Goal: Use online tool/utility: Utilize a website feature to perform a specific function

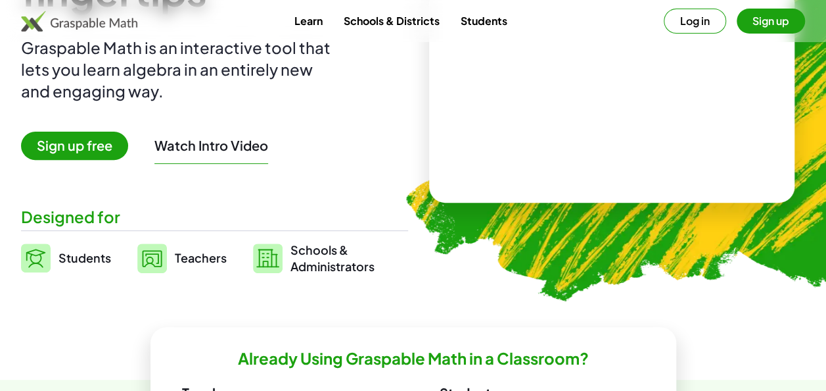
scroll to position [131, 0]
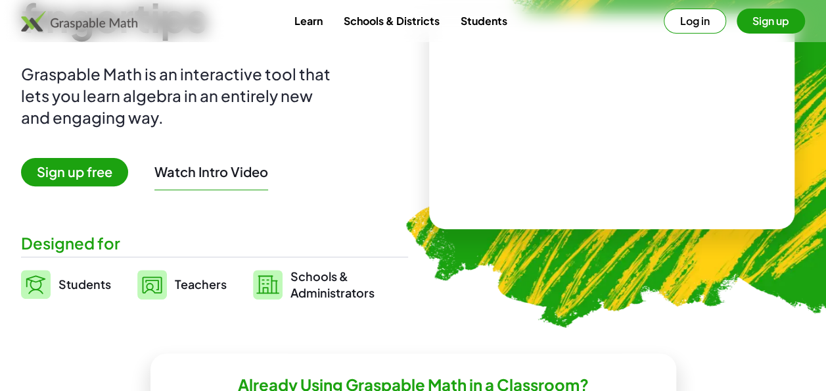
click at [706, 20] on button "Log in" at bounding box center [695, 21] width 62 height 25
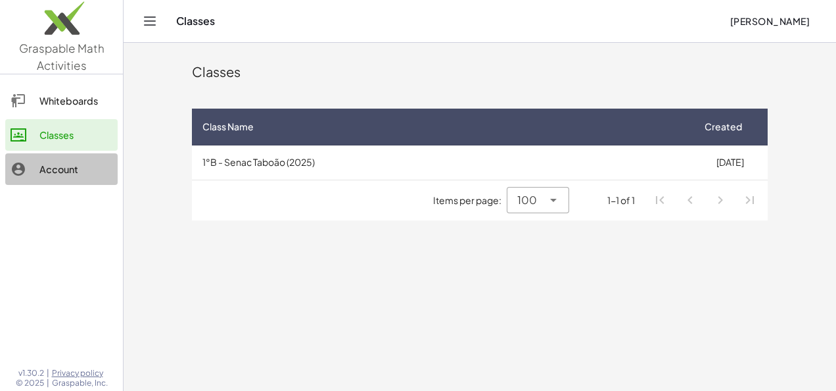
click at [51, 166] on div "Account" at bounding box center [75, 169] width 73 height 16
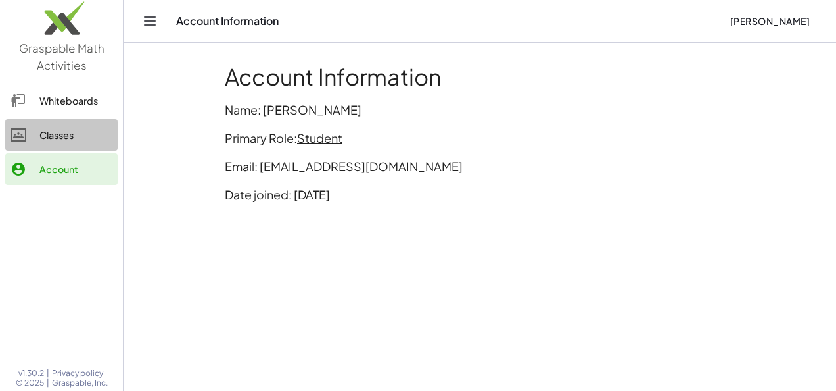
click at [83, 131] on div "Classes" at bounding box center [75, 135] width 73 height 16
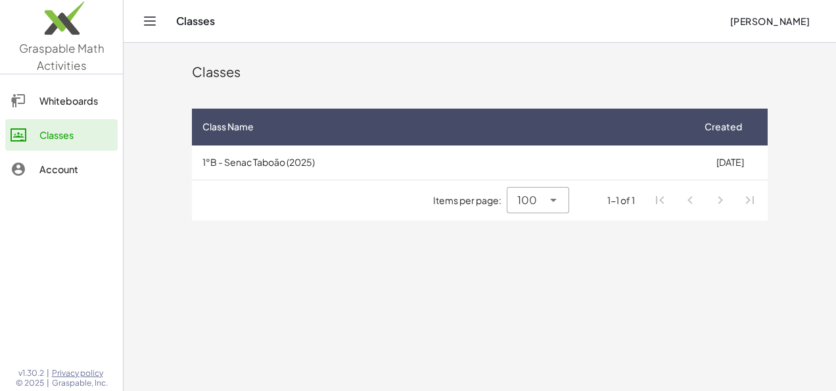
click at [148, 14] on icon "Toggle navigation" at bounding box center [150, 21] width 16 height 16
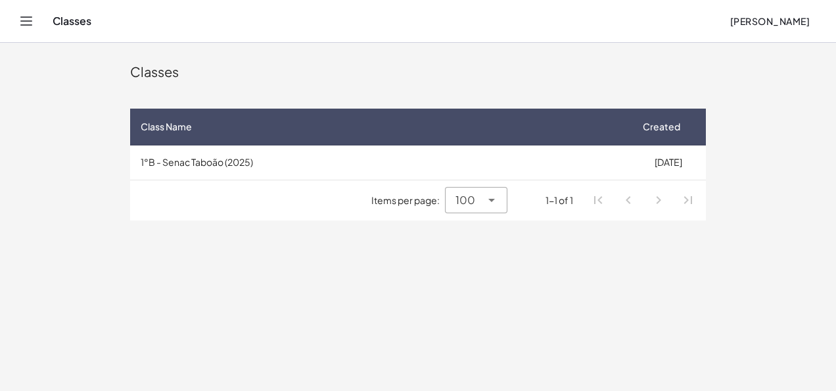
drag, startPoint x: 16, startPoint y: 32, endPoint x: 36, endPoint y: 24, distance: 22.1
click at [36, 24] on div "Classes Felipe Camões" at bounding box center [418, 21] width 805 height 42
click at [36, 24] on button "Toggle navigation" at bounding box center [26, 21] width 21 height 21
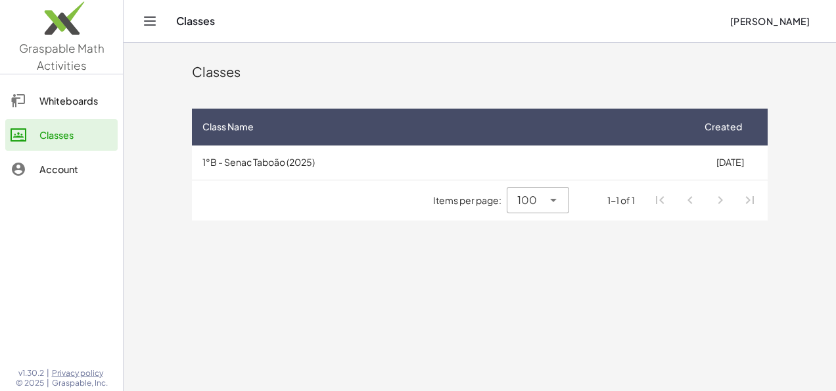
click at [80, 55] on link "Graspable Math Activities" at bounding box center [61, 37] width 123 height 74
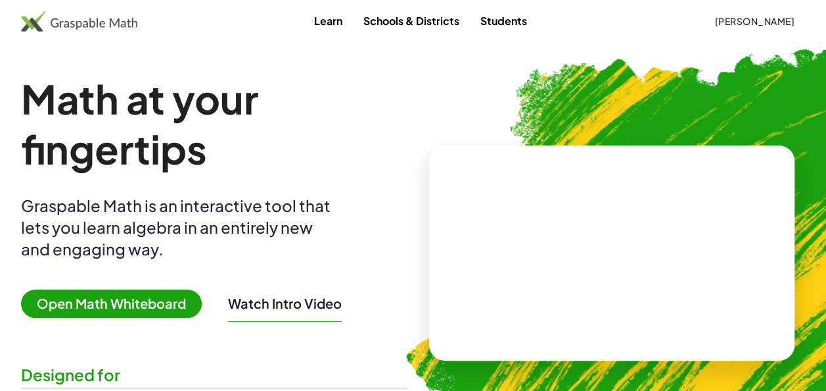
click at [551, 276] on video at bounding box center [611, 253] width 197 height 99
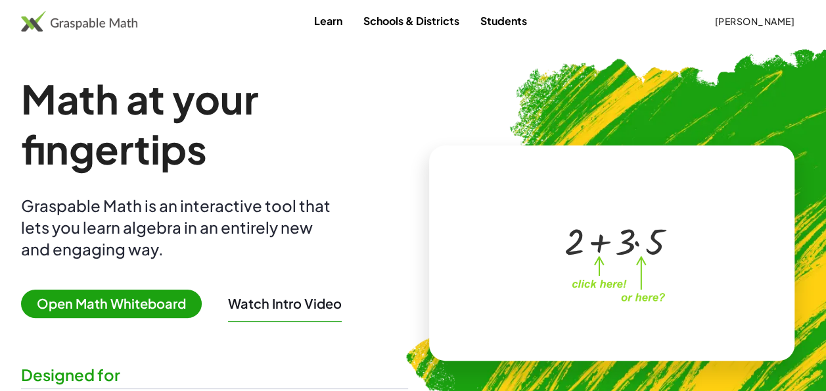
click at [551, 276] on div at bounding box center [609, 239] width 225 height 105
click at [598, 239] on div at bounding box center [615, 240] width 116 height 49
click at [642, 245] on div at bounding box center [615, 240] width 116 height 49
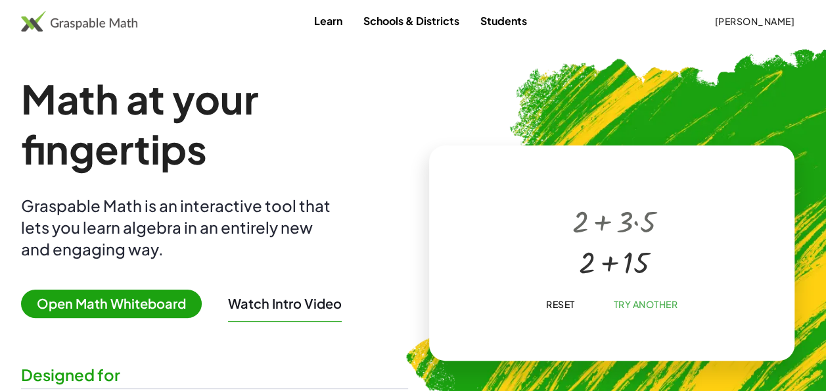
click at [610, 266] on div at bounding box center [614, 260] width 97 height 41
click at [561, 310] on button "Reset" at bounding box center [560, 304] width 50 height 24
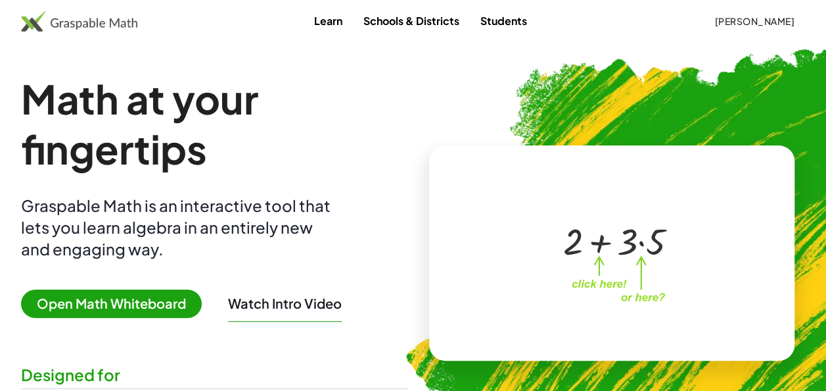
click at [506, 20] on link "Students" at bounding box center [504, 21] width 68 height 24
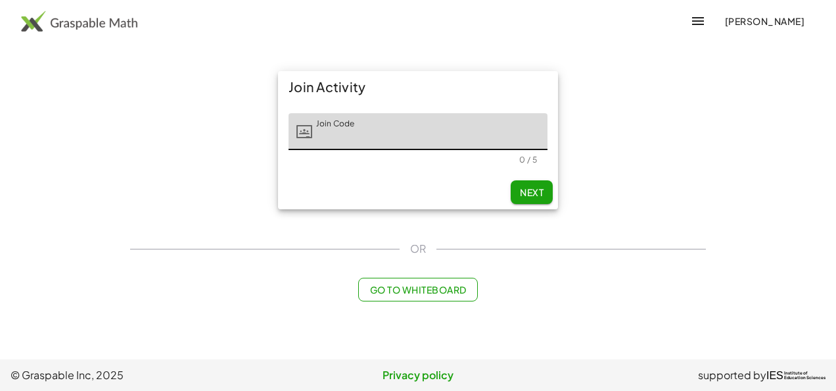
click at [41, 5] on div "Felipe Camões" at bounding box center [418, 21] width 836 height 32
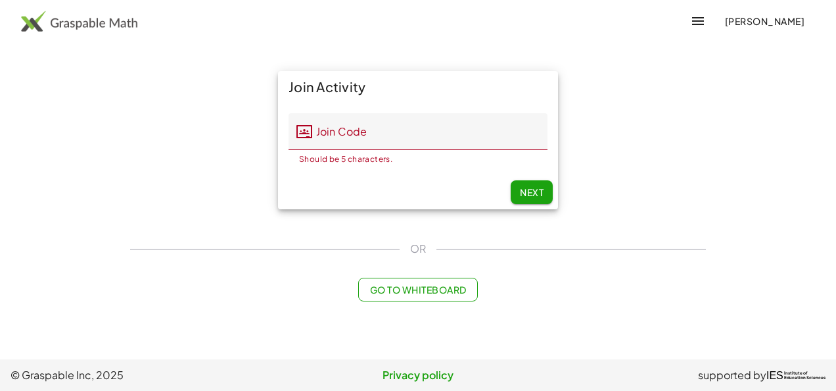
click at [42, 14] on img at bounding box center [79, 21] width 116 height 21
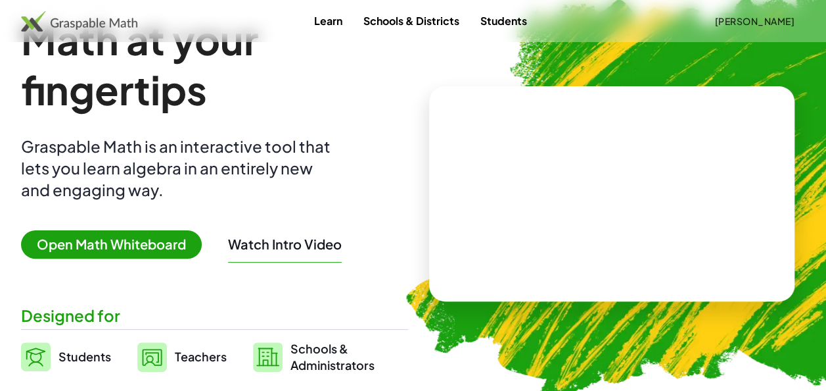
scroll to position [79, 0]
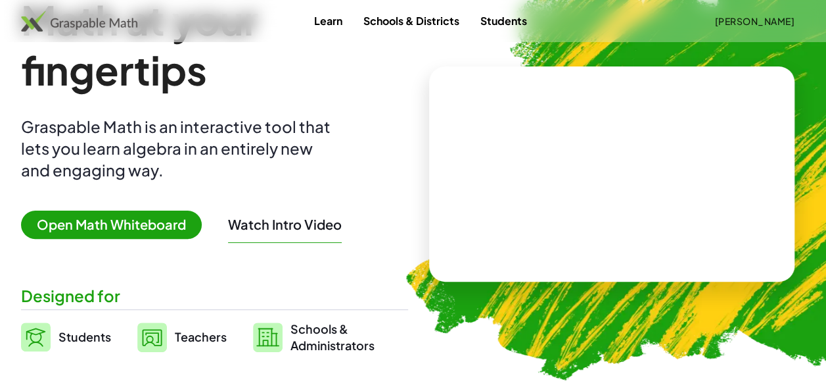
click at [155, 224] on span "Open Math Whiteboard" at bounding box center [111, 224] width 181 height 28
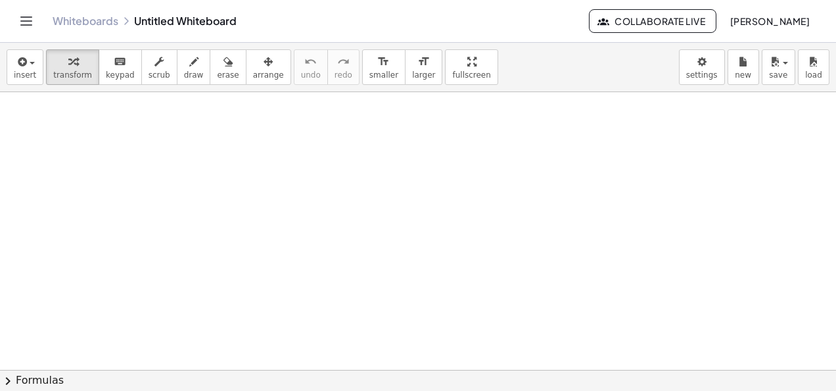
click at [155, 224] on div at bounding box center [418, 370] width 836 height 557
click at [74, 157] on div at bounding box center [418, 370] width 836 height 557
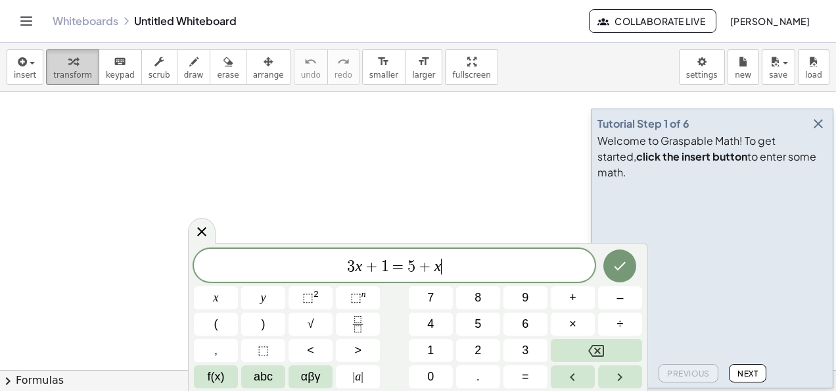
click at [70, 65] on icon "button" at bounding box center [72, 62] width 9 height 16
click at [823, 131] on icon "button" at bounding box center [819, 124] width 16 height 16
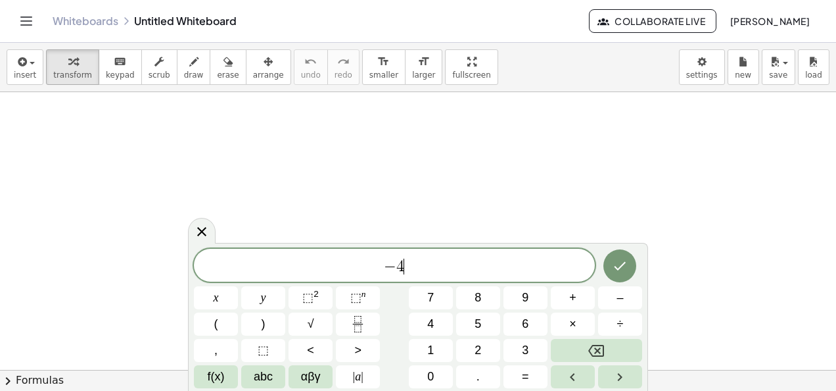
click at [554, 268] on span "− 4 ​" at bounding box center [394, 266] width 401 height 18
click at [579, 301] on button "+" at bounding box center [573, 297] width 44 height 23
click at [616, 297] on button "–" at bounding box center [620, 297] width 44 height 23
click at [305, 312] on button "√" at bounding box center [311, 323] width 44 height 23
click at [306, 292] on span "⬚" at bounding box center [307, 297] width 11 height 13
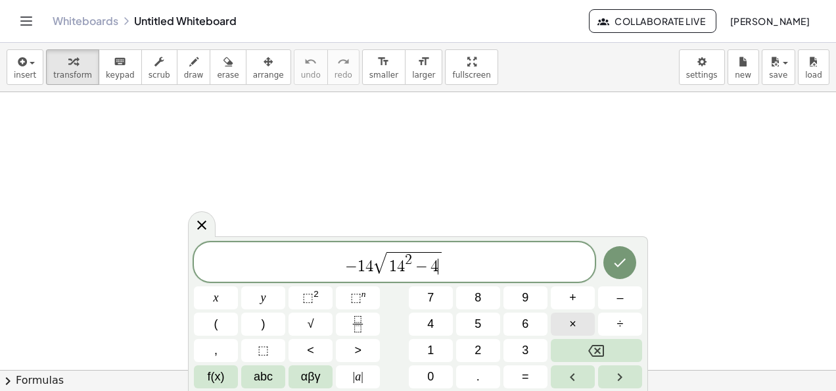
click at [557, 318] on button "×" at bounding box center [573, 323] width 44 height 23
click at [635, 318] on button "÷" at bounding box center [620, 323] width 44 height 23
click at [633, 318] on button "÷" at bounding box center [620, 323] width 44 height 23
drag, startPoint x: 456, startPoint y: 268, endPoint x: 486, endPoint y: 250, distance: 35.4
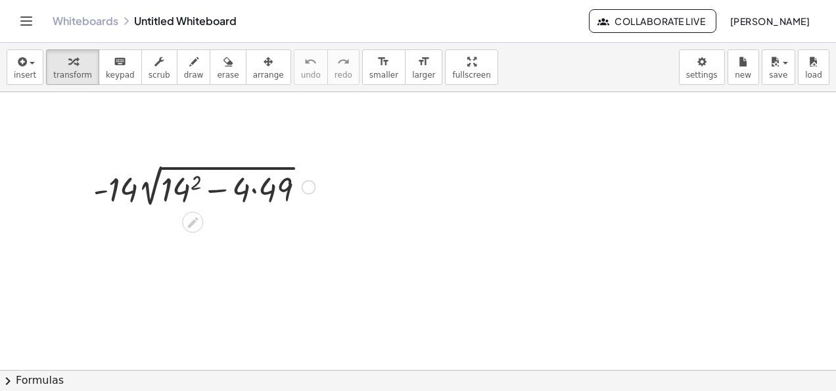
click at [193, 187] on div at bounding box center [204, 185] width 235 height 49
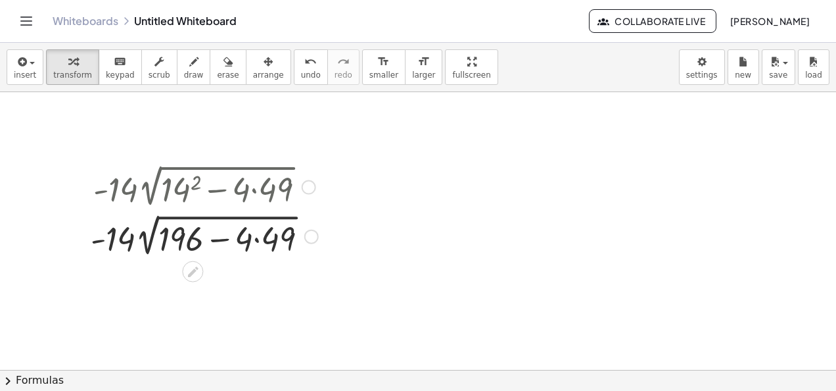
click at [268, 239] on div at bounding box center [204, 234] width 241 height 49
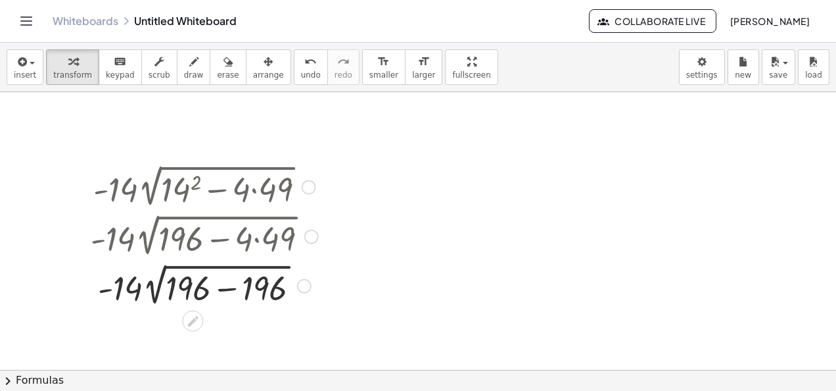
click at [224, 289] on div at bounding box center [204, 284] width 241 height 49
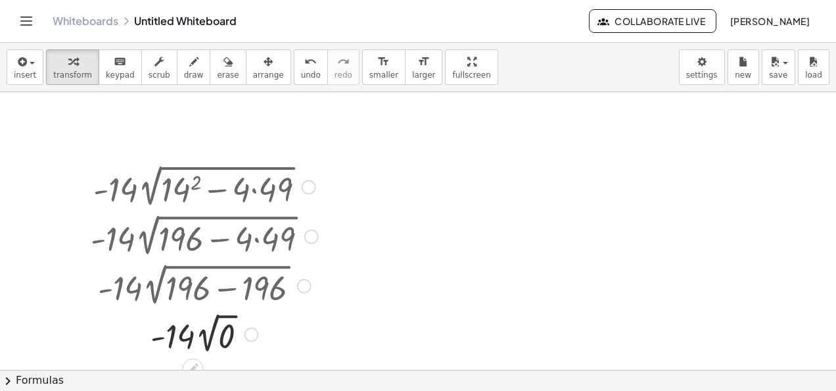
click at [180, 328] on div at bounding box center [204, 333] width 241 height 48
click at [180, 331] on div at bounding box center [204, 333] width 241 height 48
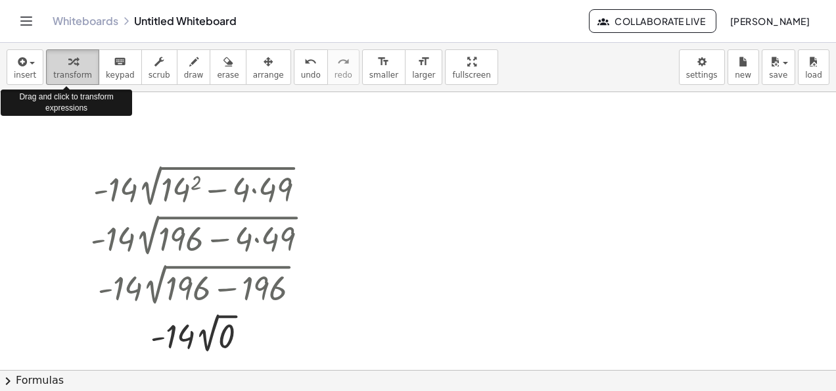
click at [72, 80] on button "transform" at bounding box center [72, 67] width 53 height 36
click at [68, 62] on icon "button" at bounding box center [72, 62] width 9 height 16
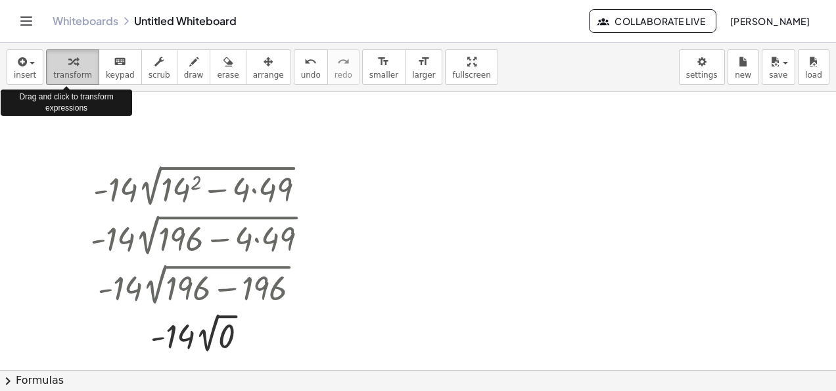
click at [68, 62] on icon "button" at bounding box center [72, 62] width 9 height 16
drag, startPoint x: 64, startPoint y: 62, endPoint x: 415, endPoint y: 134, distance: 359.1
click at [415, 134] on div "insert select one: Math Expression Function Text Youtube Video Graphing Geometr…" at bounding box center [418, 217] width 836 height 348
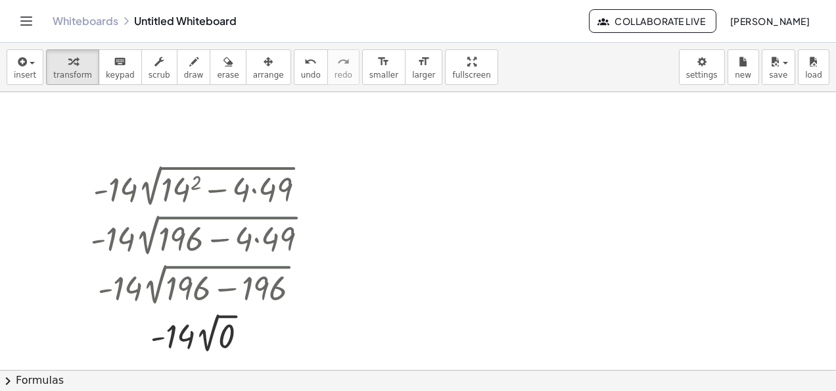
click at [415, 134] on div at bounding box center [418, 370] width 836 height 557
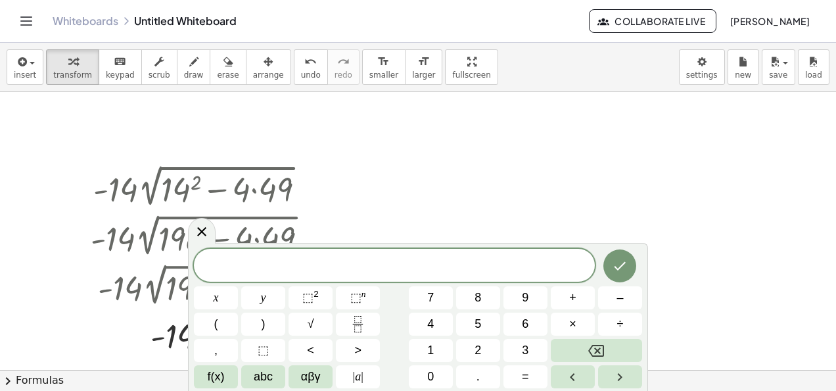
click at [415, 134] on div at bounding box center [418, 370] width 836 height 557
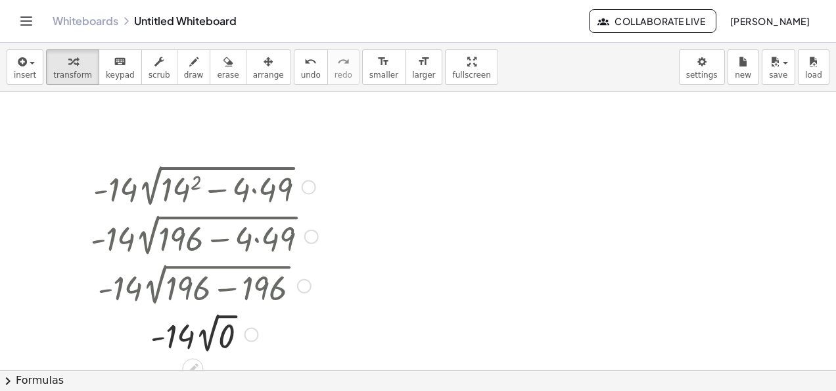
drag, startPoint x: 415, startPoint y: 134, endPoint x: 254, endPoint y: 333, distance: 255.7
click at [254, 333] on div "· - 14 · 2 √ ( + 14 2 − · 4 · 49 ) · - 14 · 2 √ ( + 196 − · 4 · 49 ) · - 14 · 2…" at bounding box center [418, 370] width 836 height 557
click at [252, 332] on div at bounding box center [251, 334] width 14 height 14
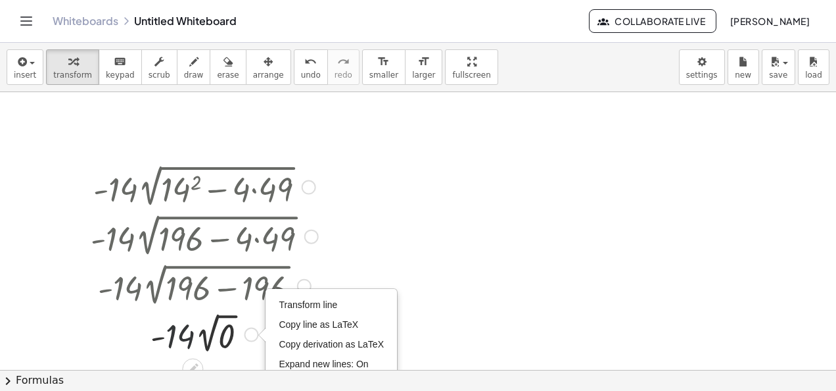
click at [183, 319] on div at bounding box center [204, 333] width 241 height 48
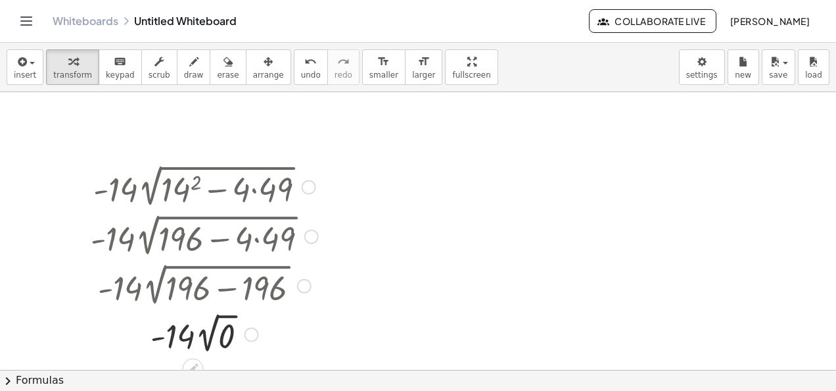
click at [193, 339] on div at bounding box center [204, 333] width 241 height 48
click at [207, 334] on div at bounding box center [204, 333] width 241 height 48
click at [207, 334] on div at bounding box center [204, 332] width 241 height 45
click at [188, 334] on div at bounding box center [204, 332] width 241 height 45
click at [208, 334] on div at bounding box center [204, 332] width 241 height 45
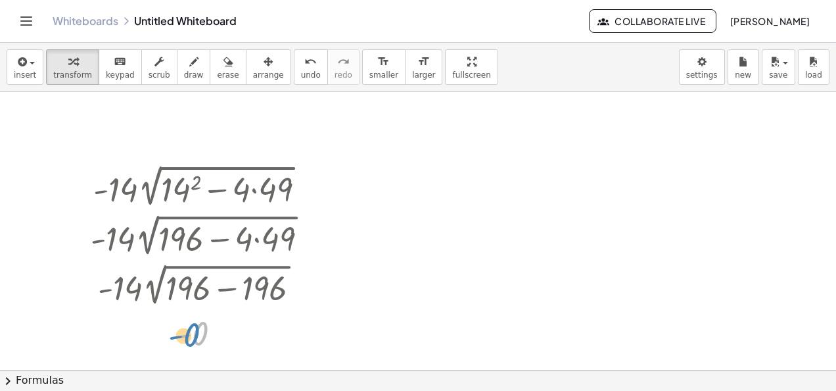
drag, startPoint x: 208, startPoint y: 334, endPoint x: 200, endPoint y: 335, distance: 8.0
click at [200, 335] on div at bounding box center [204, 332] width 241 height 43
click at [190, 336] on div at bounding box center [204, 332] width 241 height 43
click at [185, 333] on div at bounding box center [204, 332] width 241 height 43
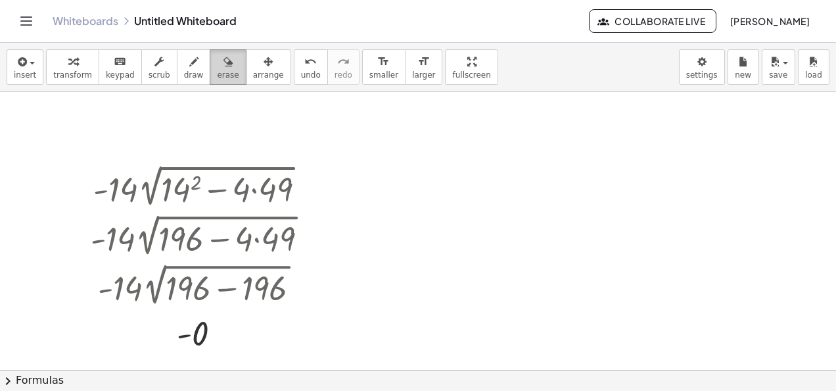
click at [210, 70] on button "erase" at bounding box center [228, 67] width 36 height 36
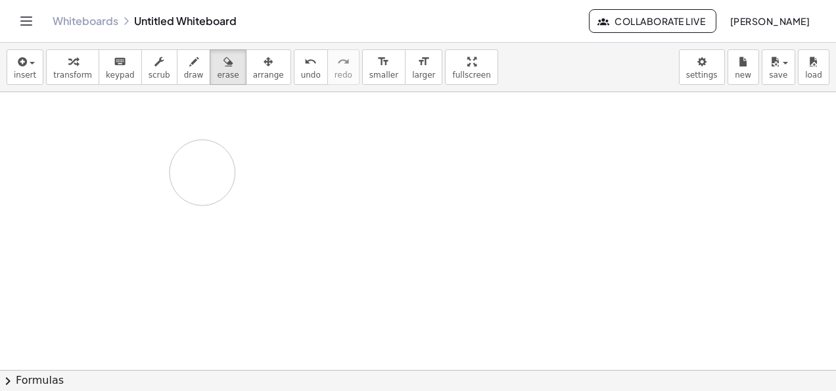
drag, startPoint x: 114, startPoint y: 193, endPoint x: 312, endPoint y: 137, distance: 205.0
click at [312, 137] on div at bounding box center [418, 370] width 836 height 557
drag, startPoint x: 324, startPoint y: 139, endPoint x: 116, endPoint y: 199, distance: 216.0
click at [116, 199] on div at bounding box center [418, 370] width 836 height 557
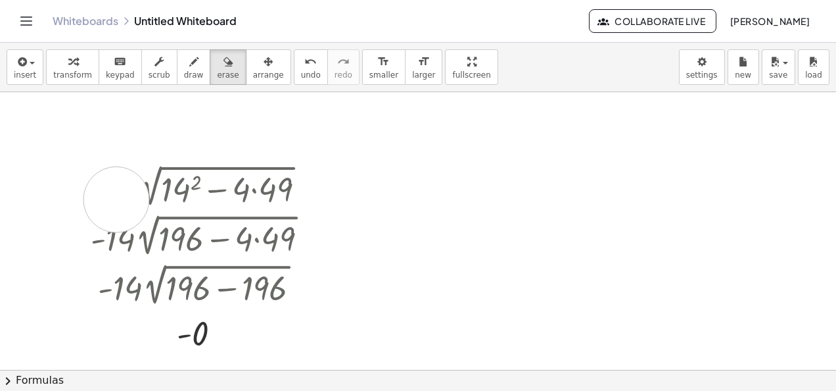
click at [116, 199] on div at bounding box center [418, 370] width 836 height 557
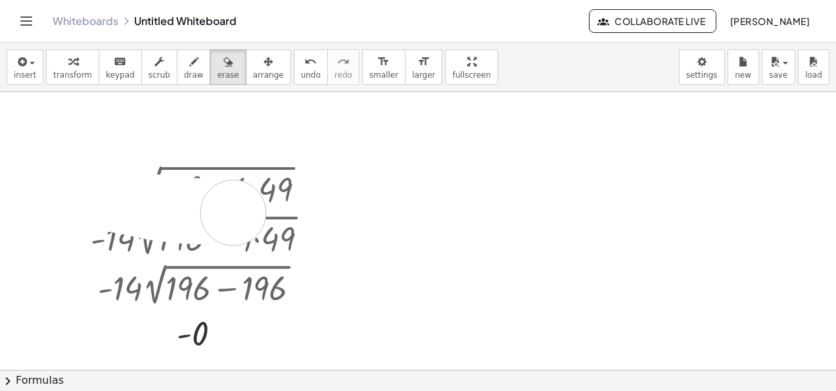
drag, startPoint x: 116, startPoint y: 199, endPoint x: 236, endPoint y: 212, distance: 120.4
click at [236, 212] on div at bounding box center [418, 370] width 836 height 557
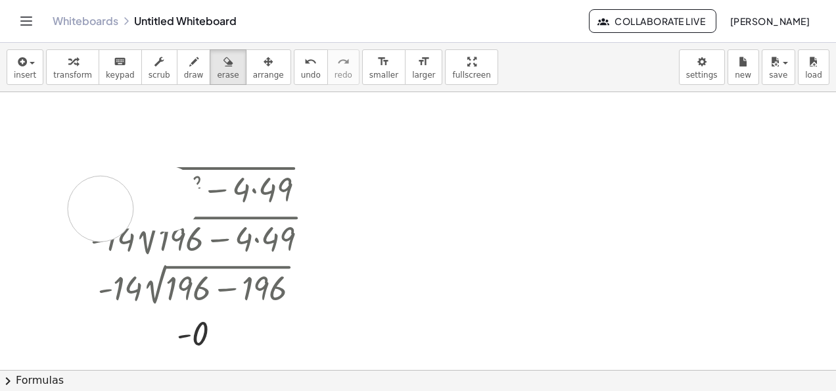
drag, startPoint x: 156, startPoint y: 197, endPoint x: 101, endPoint y: 208, distance: 55.7
click at [101, 208] on div at bounding box center [418, 370] width 836 height 557
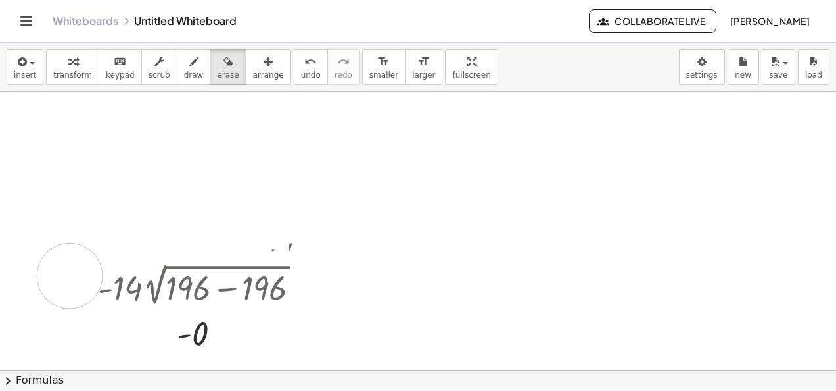
drag, startPoint x: 101, startPoint y: 208, endPoint x: 126, endPoint y: 268, distance: 64.8
click at [126, 268] on div at bounding box center [418, 370] width 836 height 557
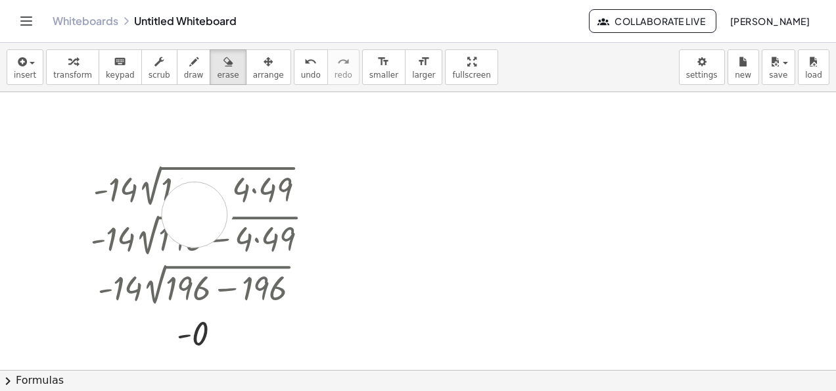
drag, startPoint x: 195, startPoint y: 214, endPoint x: 159, endPoint y: 289, distance: 83.5
click at [159, 289] on div at bounding box center [418, 370] width 836 height 557
click at [338, 241] on div at bounding box center [418, 370] width 836 height 557
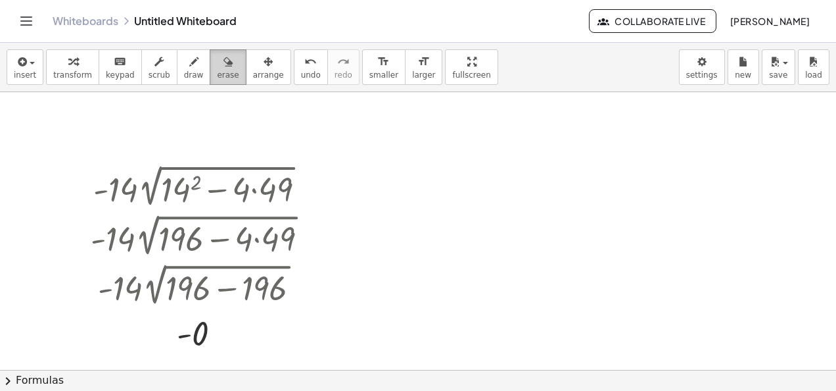
click at [210, 61] on button "erase" at bounding box center [228, 67] width 36 height 36
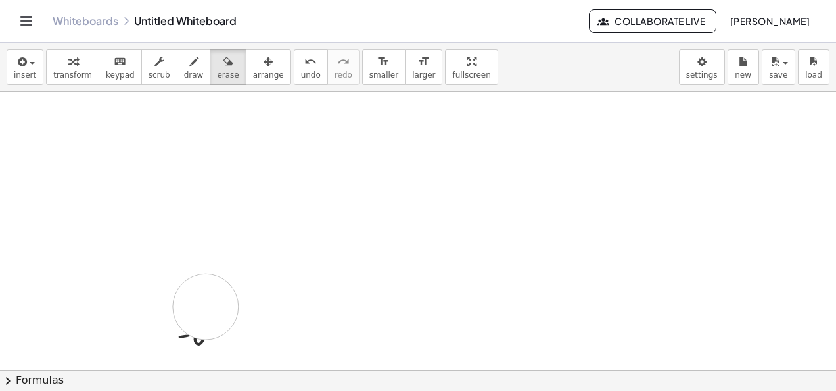
drag, startPoint x: 56, startPoint y: 185, endPoint x: 157, endPoint y: 339, distance: 184.2
click at [157, 339] on div at bounding box center [418, 370] width 836 height 557
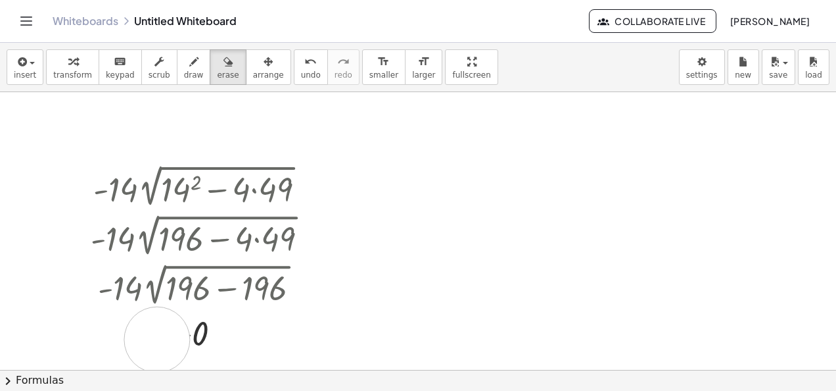
drag, startPoint x: 157, startPoint y: 339, endPoint x: 195, endPoint y: 322, distance: 40.9
click at [195, 322] on div at bounding box center [418, 370] width 836 height 557
click at [217, 74] on span "erase" at bounding box center [228, 74] width 22 height 9
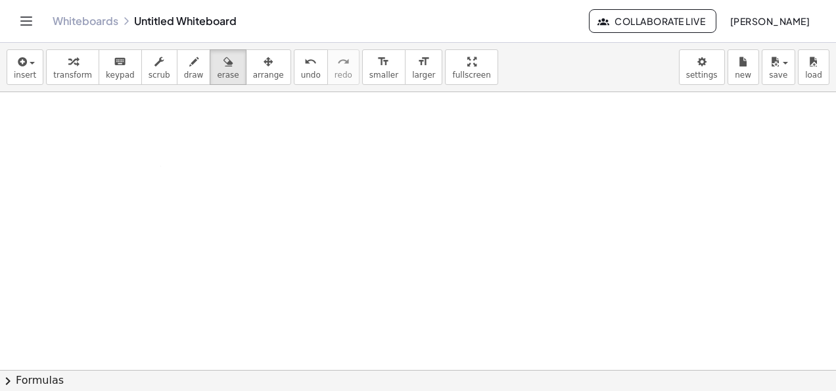
drag, startPoint x: 22, startPoint y: 225, endPoint x: 435, endPoint y: 135, distance: 422.4
click at [435, 135] on div at bounding box center [418, 370] width 836 height 557
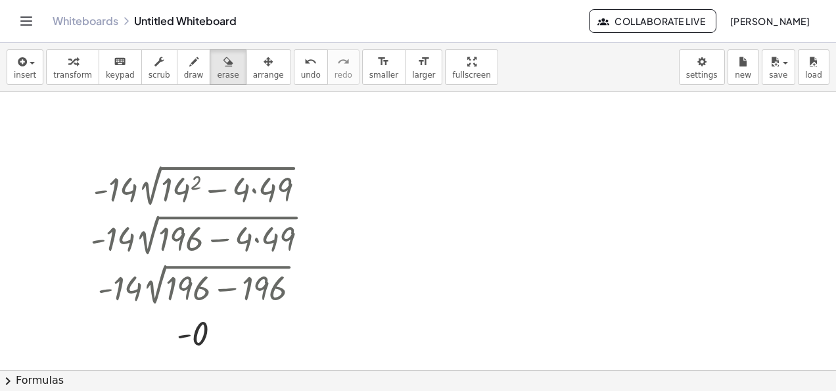
click at [195, 208] on div "insert select one: Math Expression Function Text Youtube Video Graphing Geometr…" at bounding box center [418, 217] width 836 height 348
click at [504, 150] on div at bounding box center [418, 370] width 836 height 557
drag, startPoint x: 504, startPoint y: 150, endPoint x: 299, endPoint y: 149, distance: 204.5
click at [299, 149] on div at bounding box center [418, 370] width 836 height 557
drag, startPoint x: 308, startPoint y: 165, endPoint x: 263, endPoint y: 187, distance: 49.7
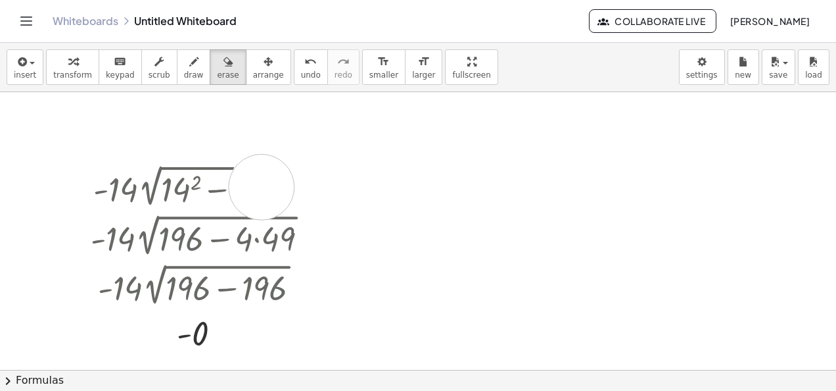
click at [263, 187] on div at bounding box center [418, 370] width 836 height 557
click at [264, 187] on div at bounding box center [418, 370] width 836 height 557
click at [189, 287] on div at bounding box center [418, 370] width 836 height 557
click at [197, 323] on div at bounding box center [418, 370] width 836 height 557
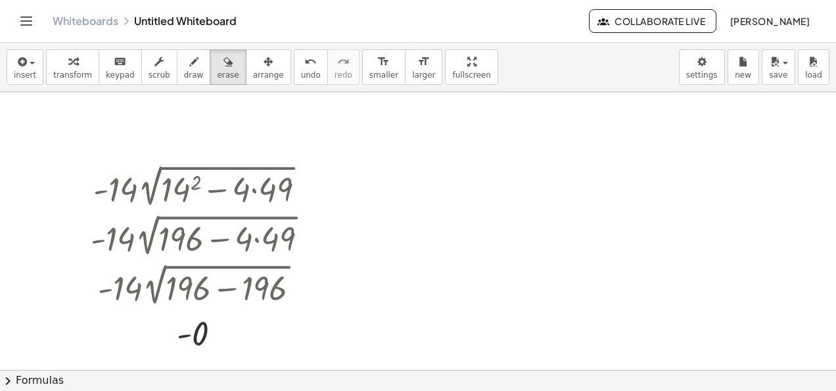
click at [197, 323] on div at bounding box center [418, 370] width 836 height 557
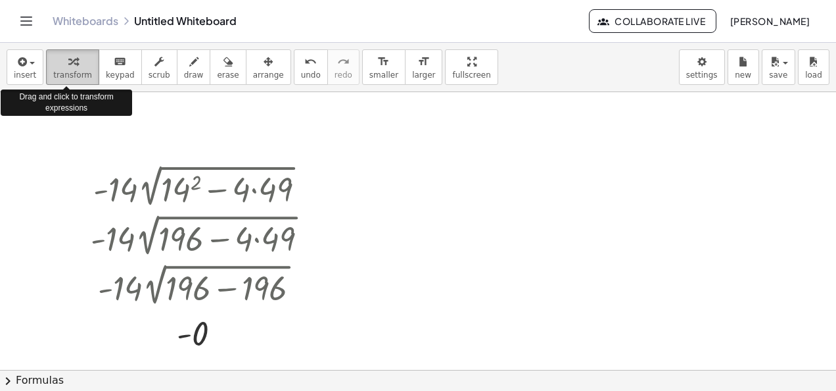
click at [53, 66] on div "button" at bounding box center [72, 61] width 39 height 16
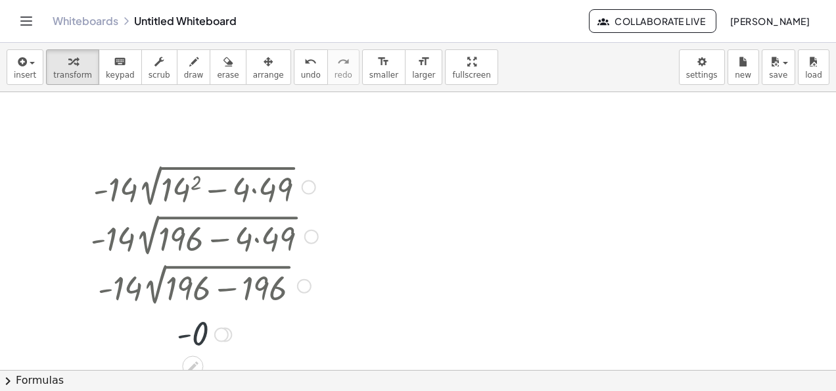
click at [202, 338] on div at bounding box center [204, 332] width 241 height 43
drag, startPoint x: 202, startPoint y: 338, endPoint x: 185, endPoint y: 329, distance: 18.5
click at [185, 329] on div at bounding box center [204, 332] width 241 height 43
click at [222, 329] on div at bounding box center [221, 334] width 14 height 14
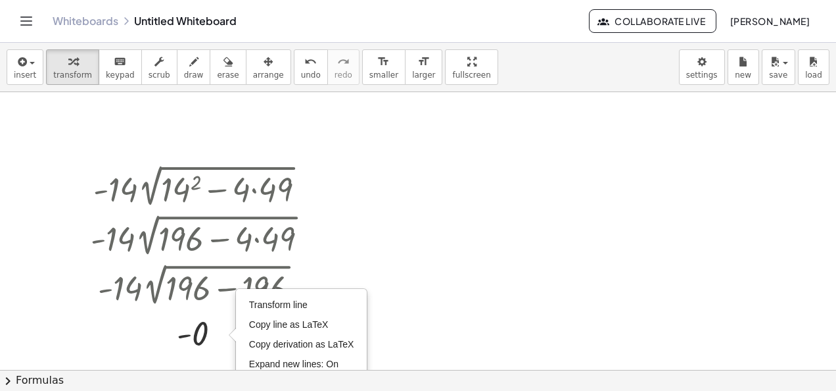
click at [398, 249] on div at bounding box center [418, 370] width 836 height 557
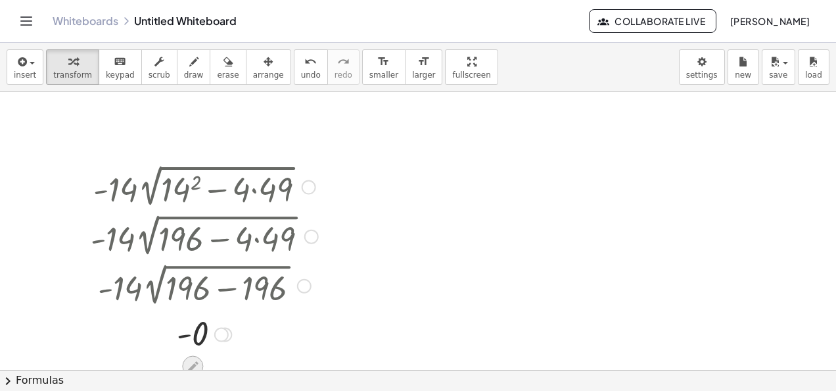
click at [195, 366] on icon at bounding box center [192, 366] width 11 height 11
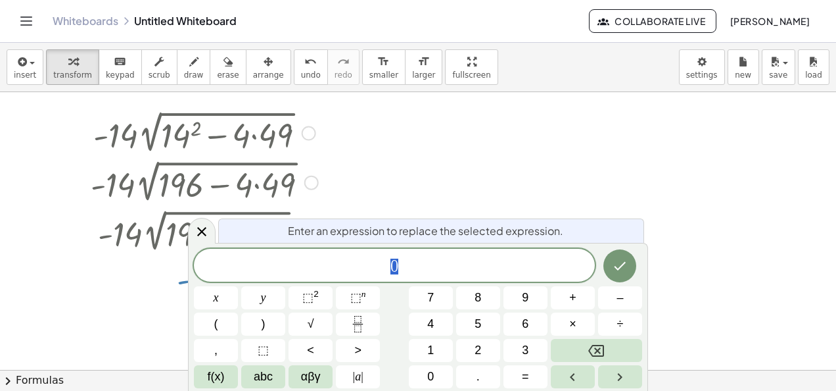
click at [195, 366] on button "f(x)" at bounding box center [216, 376] width 44 height 23
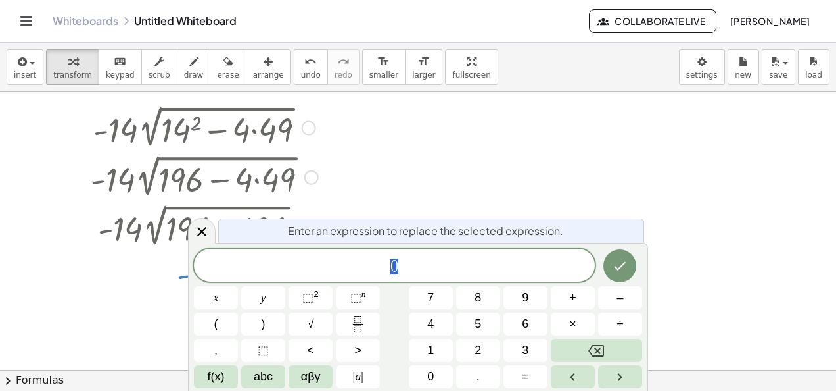
scroll to position [59, 0]
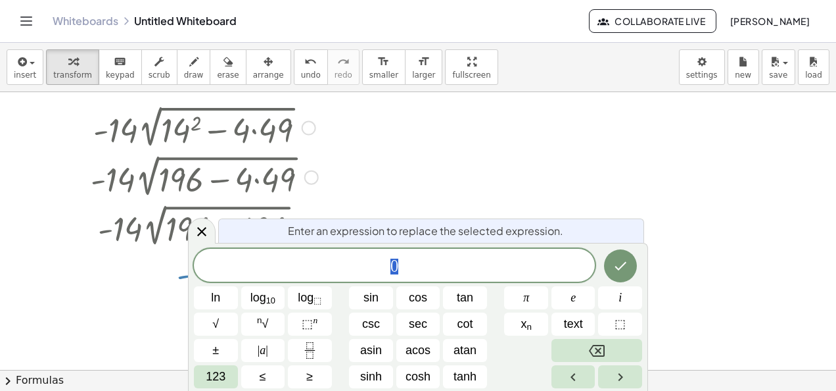
click at [195, 366] on button "123" at bounding box center [216, 376] width 44 height 23
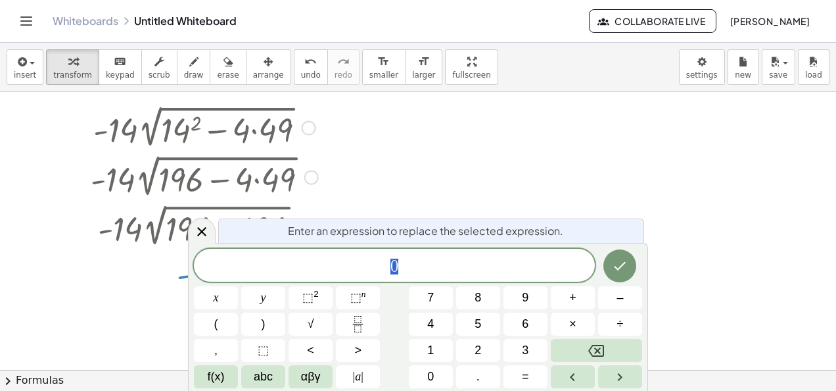
click at [195, 366] on button "f(x)" at bounding box center [216, 376] width 44 height 23
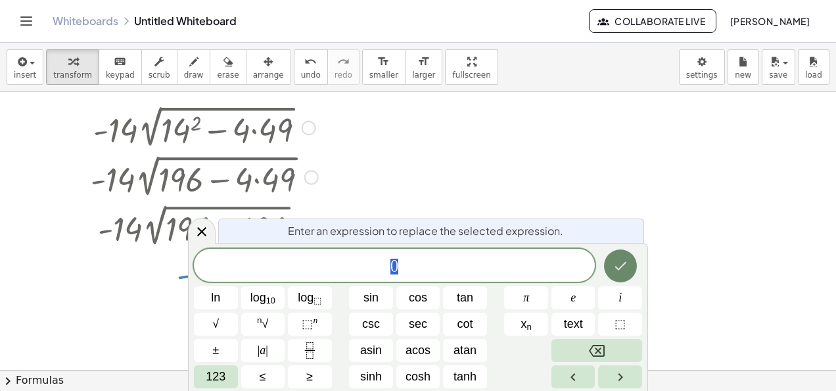
click at [612, 256] on button "Done" at bounding box center [620, 265] width 33 height 33
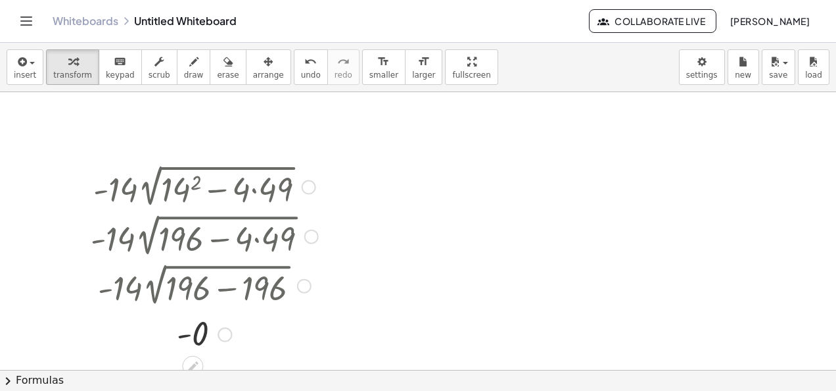
scroll to position [0, 0]
drag, startPoint x: 149, startPoint y: 288, endPoint x: 266, endPoint y: 340, distance: 128.6
click at [266, 340] on div at bounding box center [205, 332] width 256 height 43
click at [155, 273] on div at bounding box center [204, 284] width 241 height 49
drag, startPoint x: 118, startPoint y: 166, endPoint x: 128, endPoint y: 168, distance: 10.2
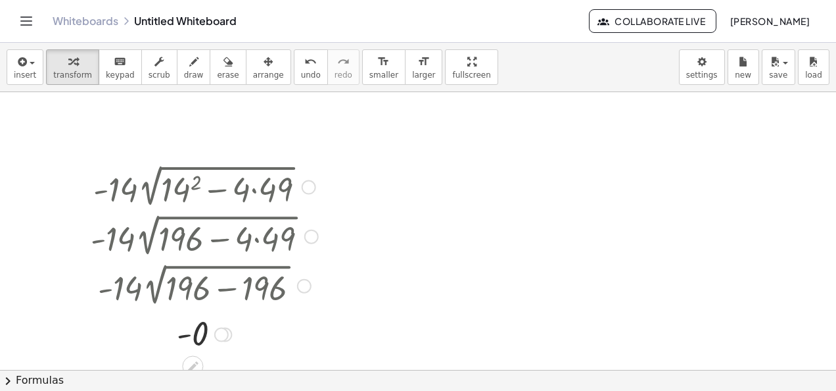
click at [128, 168] on div at bounding box center [204, 185] width 241 height 49
drag, startPoint x: 69, startPoint y: 201, endPoint x: 346, endPoint y: 188, distance: 277.1
click at [346, 188] on div at bounding box center [418, 370] width 836 height 557
click at [294, 74] on button "undo undo" at bounding box center [311, 67] width 34 height 36
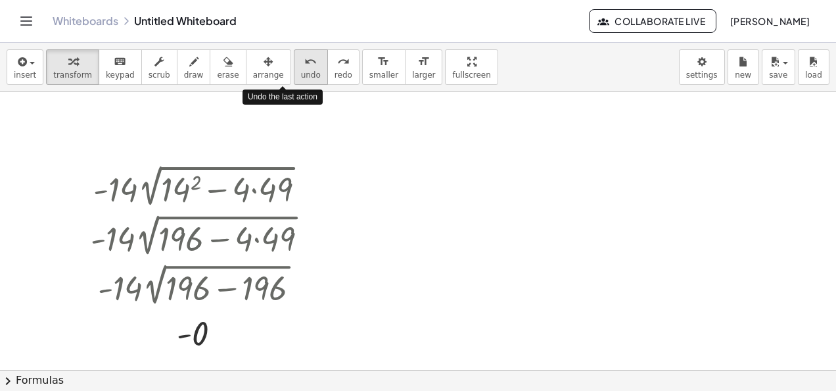
click at [294, 74] on button "undo undo" at bounding box center [311, 67] width 34 height 36
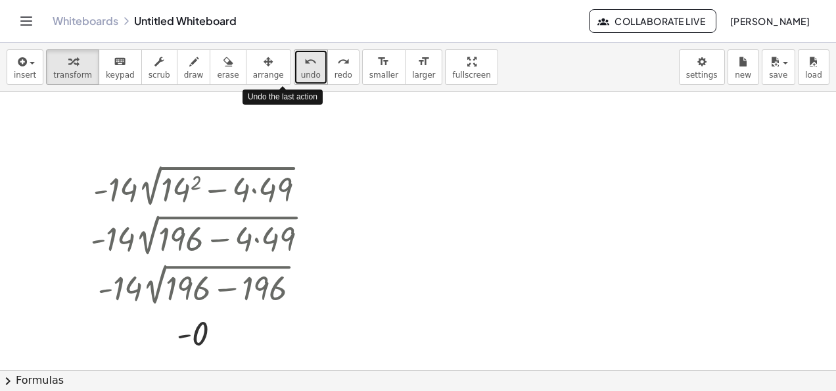
click at [294, 74] on button "undo undo" at bounding box center [311, 67] width 34 height 36
drag, startPoint x: 292, startPoint y: 74, endPoint x: 291, endPoint y: 65, distance: 8.6
click at [294, 65] on button "undo undo" at bounding box center [311, 67] width 34 height 36
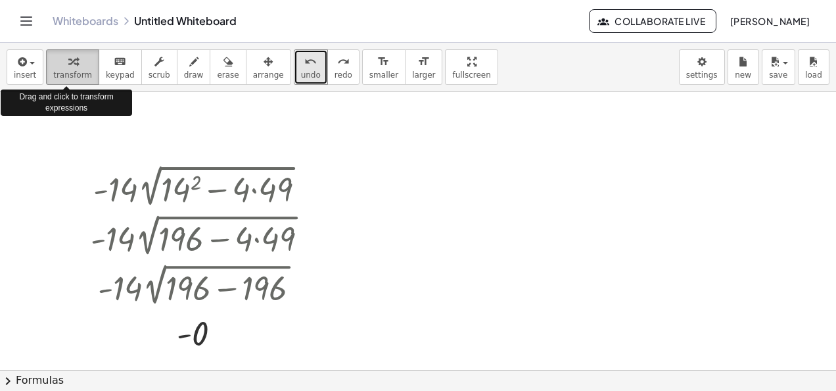
click at [68, 63] on icon "button" at bounding box center [72, 62] width 9 height 16
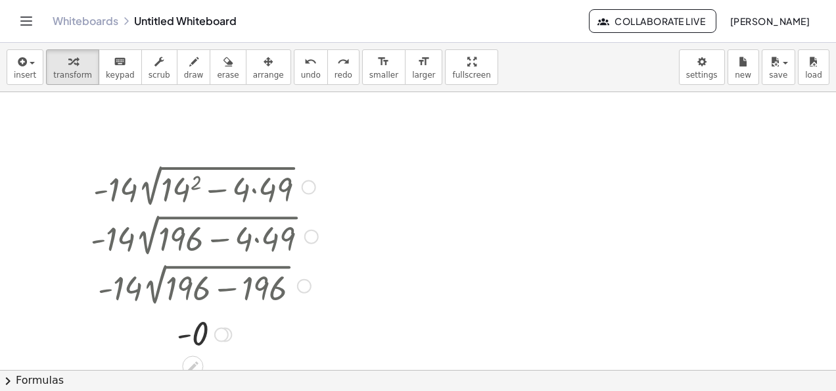
click at [156, 158] on div "· - 14 · 2 √ ( + 14 2 − · 4 · 49 ) · - 14 · 2 √ ( + 196 − · 4 · 49 ) · - 14 · 2…" at bounding box center [199, 258] width 257 height 200
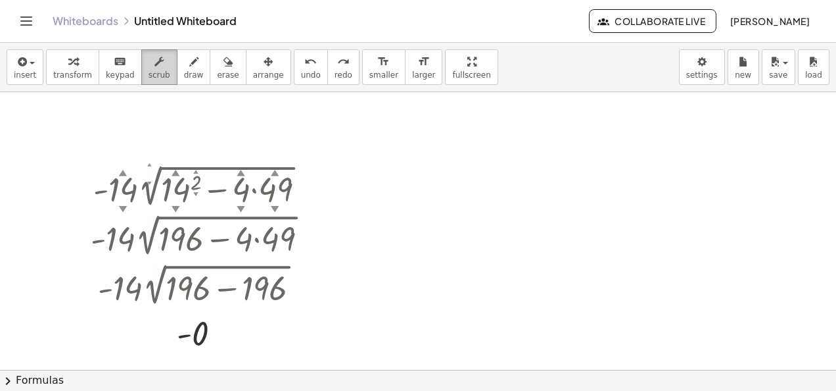
click at [149, 58] on div "button" at bounding box center [160, 61] width 22 height 16
click at [128, 176] on div at bounding box center [204, 185] width 241 height 49
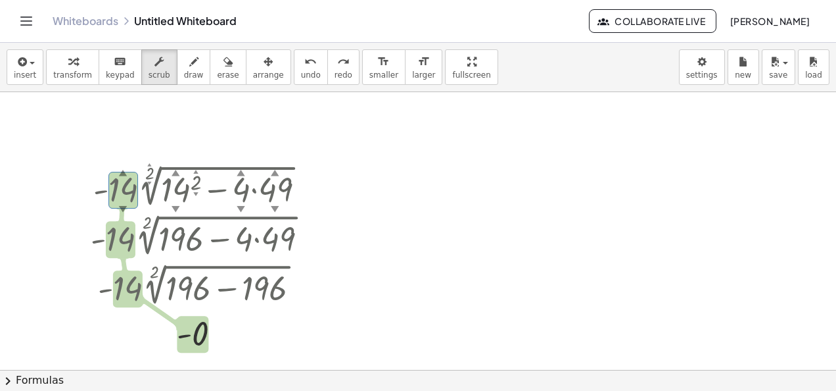
click at [151, 107] on div at bounding box center [418, 370] width 836 height 557
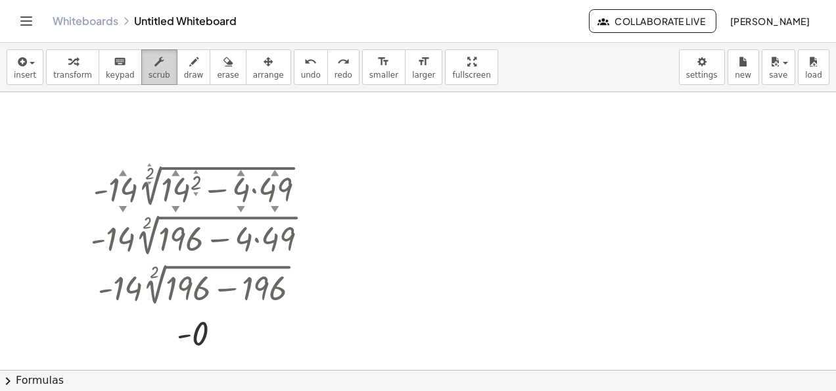
click at [149, 78] on span "scrub" at bounding box center [160, 74] width 22 height 9
click at [192, 76] on button "draw" at bounding box center [194, 67] width 34 height 36
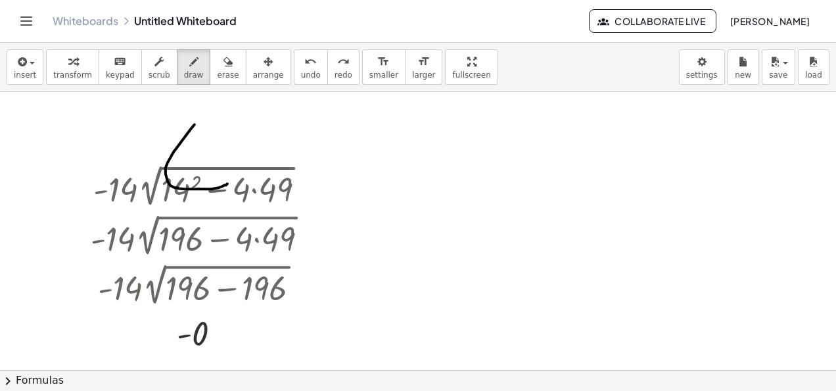
drag, startPoint x: 195, startPoint y: 124, endPoint x: 227, endPoint y: 182, distance: 67.1
click at [227, 182] on div at bounding box center [418, 370] width 836 height 557
click at [217, 76] on span "erase" at bounding box center [228, 74] width 22 height 9
drag, startPoint x: 205, startPoint y: 85, endPoint x: 216, endPoint y: 153, distance: 67.9
click at [216, 153] on div "insert select one: Math Expression Function Text Youtube Video Graphing Geometr…" at bounding box center [418, 217] width 836 height 348
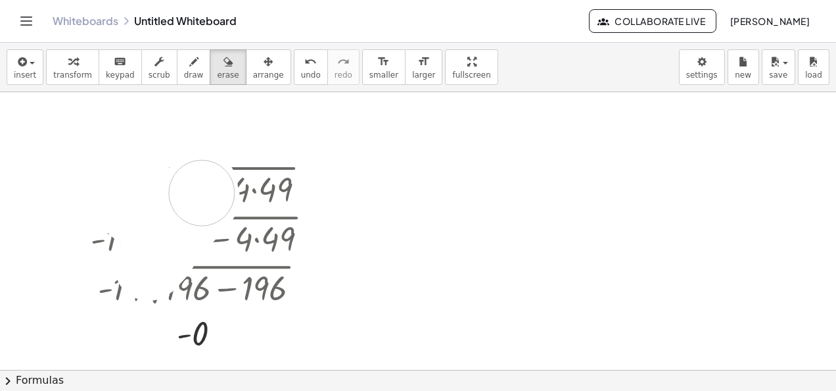
drag, startPoint x: 216, startPoint y: 153, endPoint x: 151, endPoint y: 189, distance: 74.2
click at [151, 189] on div at bounding box center [418, 370] width 836 height 557
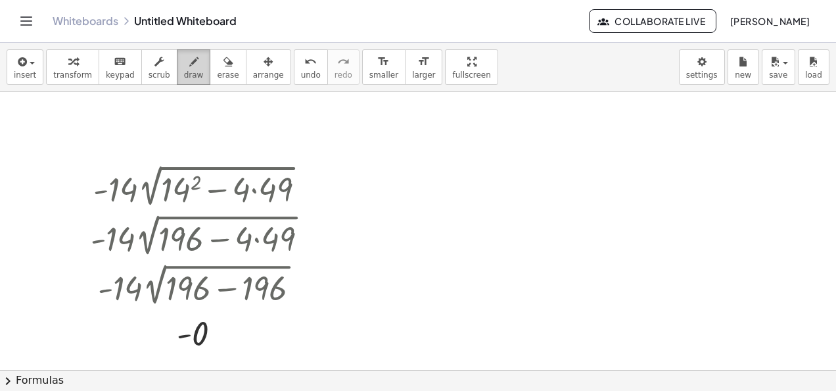
click at [190, 72] on button "draw" at bounding box center [194, 67] width 34 height 36
click at [253, 65] on div "button" at bounding box center [268, 61] width 31 height 16
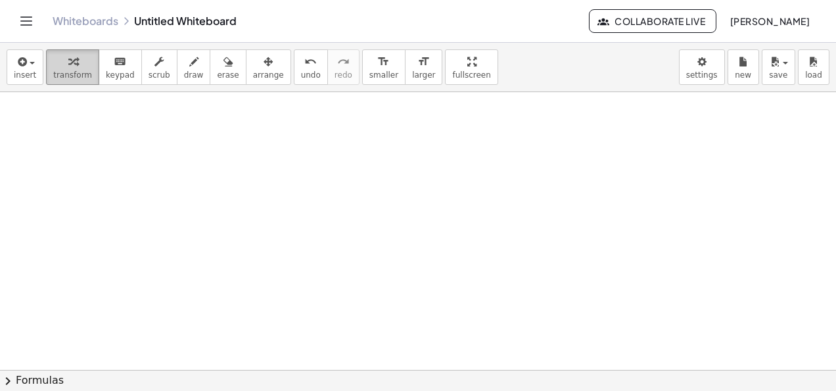
click at [53, 63] on div "button" at bounding box center [72, 61] width 39 height 16
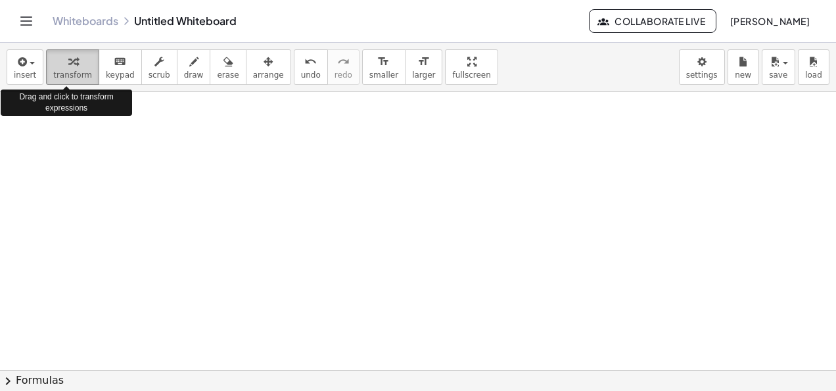
click at [53, 63] on div "button" at bounding box center [72, 61] width 39 height 16
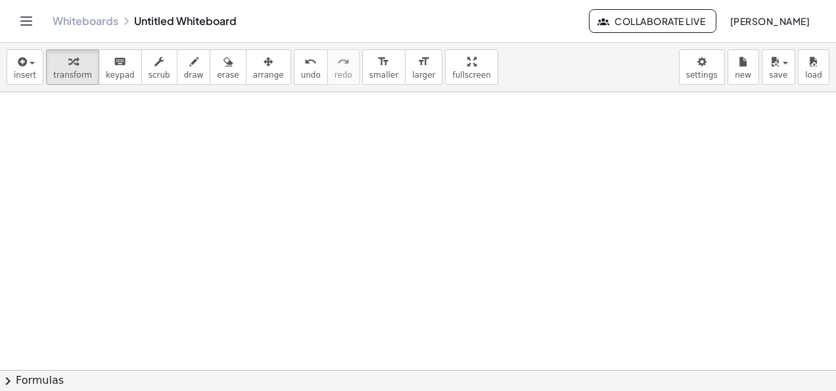
click at [7, 48] on div "insert select one: Math Expression Function Text Youtube Video Graphing Geometr…" at bounding box center [418, 67] width 836 height 49
click at [23, 57] on icon "button" at bounding box center [21, 62] width 12 height 16
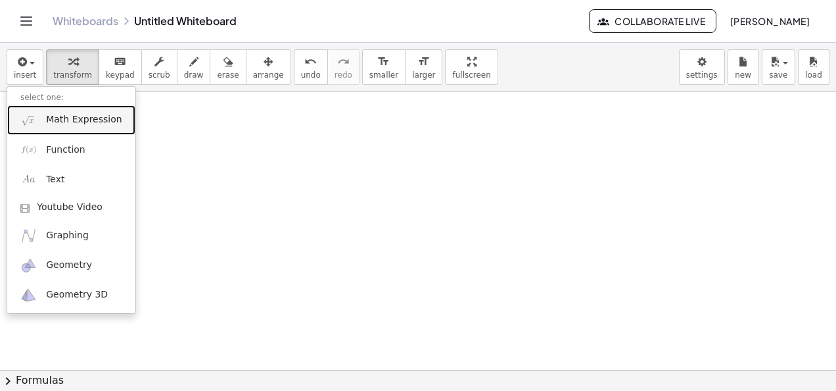
click at [87, 131] on link "Math Expression" at bounding box center [71, 120] width 128 height 30
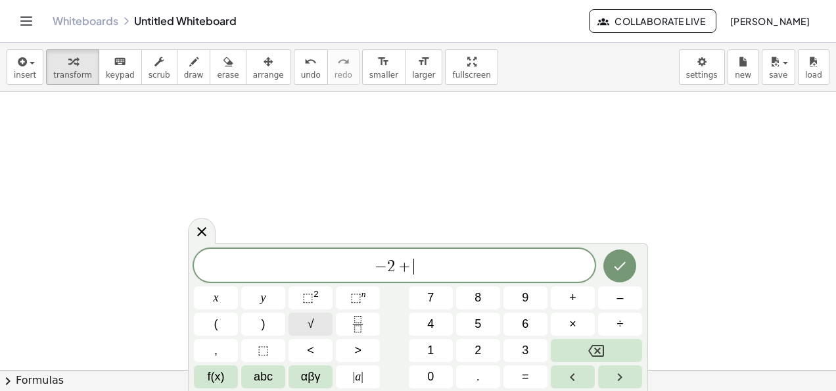
click at [321, 323] on button "√" at bounding box center [311, 323] width 44 height 23
click at [301, 301] on button "⬚ 2" at bounding box center [311, 297] width 44 height 23
click at [314, 296] on sup "2" at bounding box center [316, 294] width 5 height 10
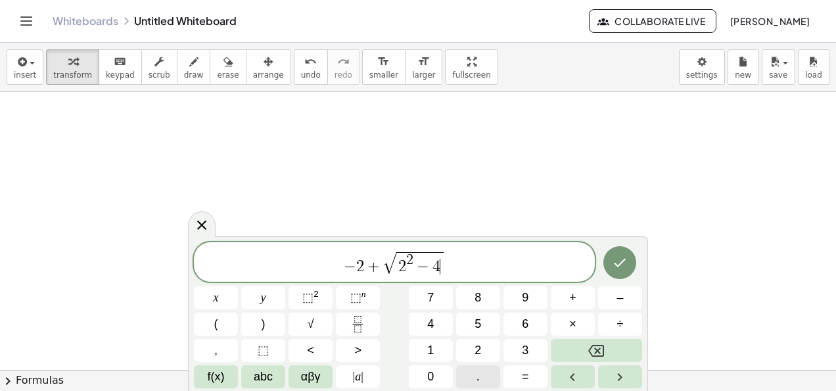
click at [482, 375] on button "." at bounding box center [478, 376] width 44 height 23
click at [581, 318] on button "×" at bounding box center [573, 323] width 44 height 23
click at [577, 320] on button "×" at bounding box center [573, 323] width 44 height 23
click at [573, 373] on icon "Left arrow" at bounding box center [572, 377] width 5 height 8
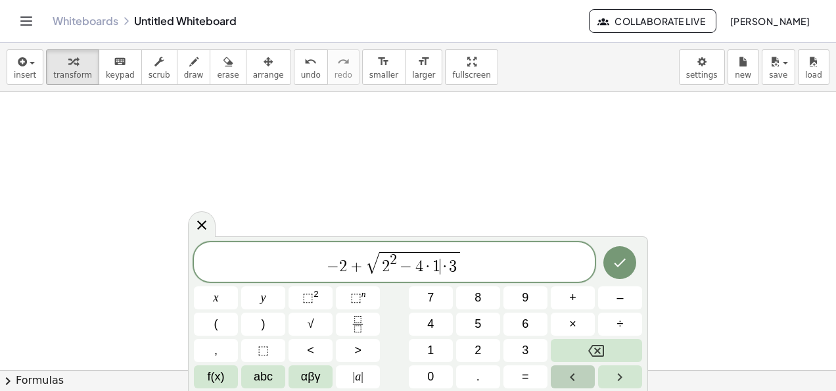
click at [573, 373] on icon "Left arrow" at bounding box center [572, 377] width 5 height 8
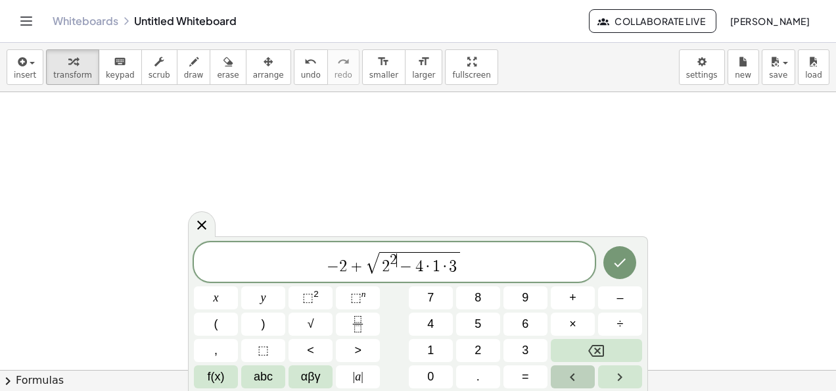
click at [573, 373] on icon "Left arrow" at bounding box center [572, 377] width 5 height 8
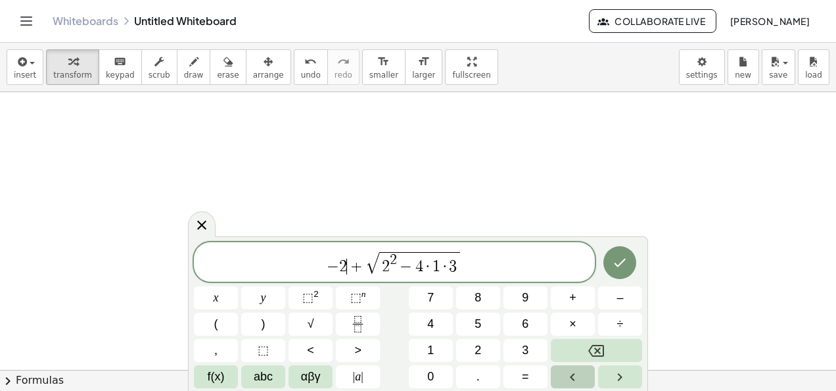
click at [573, 373] on icon "Left arrow" at bounding box center [572, 377] width 5 height 8
click at [222, 314] on button "(" at bounding box center [216, 323] width 44 height 23
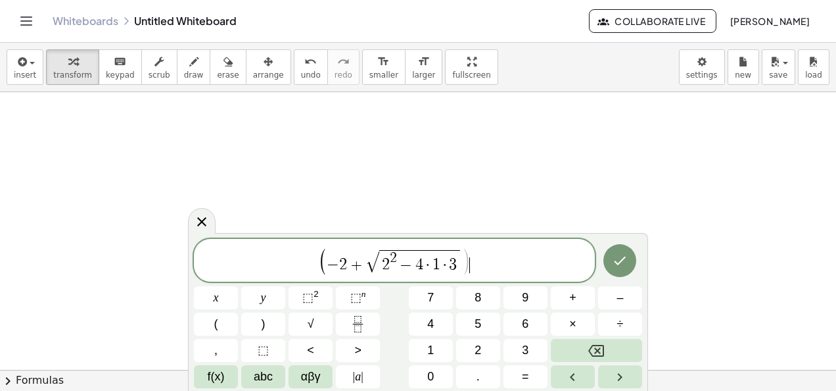
click at [469, 265] on span "( − 2 + √ 2 2 − 4 · 1 · 3 ) ​" at bounding box center [394, 261] width 401 height 29
click at [271, 326] on button ")" at bounding box center [263, 323] width 44 height 23
click at [619, 327] on span "÷" at bounding box center [620, 324] width 7 height 18
click at [472, 348] on button "2" at bounding box center [478, 350] width 44 height 23
click at [614, 270] on button "Done" at bounding box center [620, 260] width 33 height 33
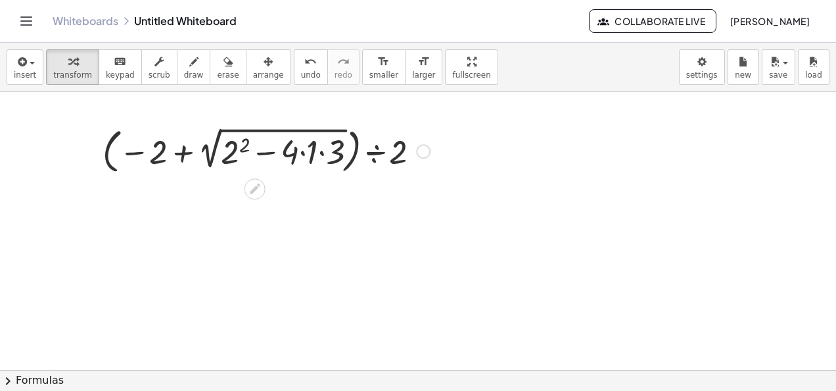
click at [302, 142] on div at bounding box center [266, 150] width 341 height 55
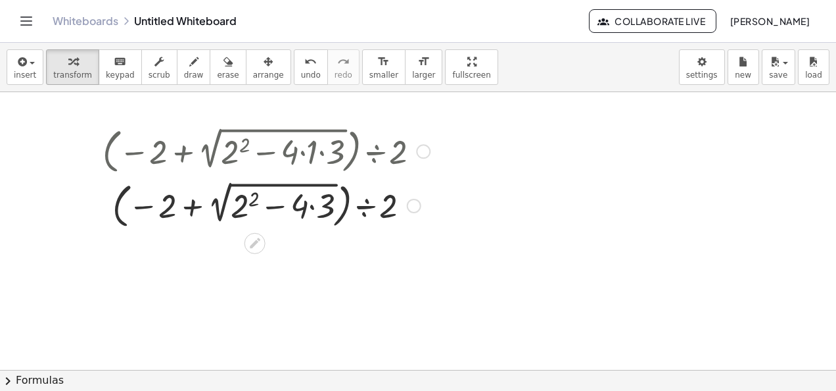
click at [314, 210] on div at bounding box center [266, 204] width 341 height 55
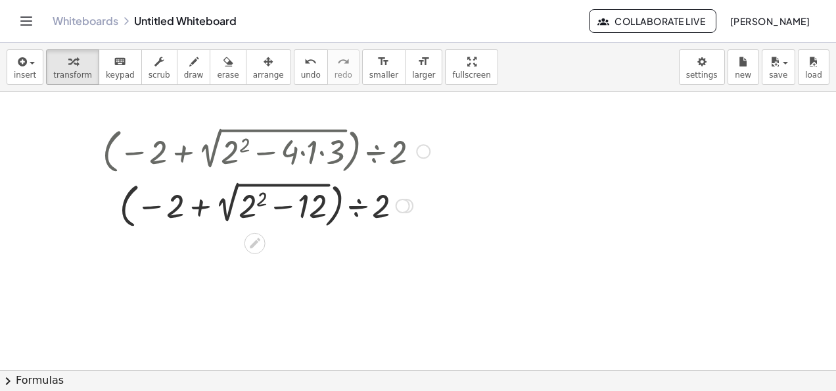
click at [256, 206] on div at bounding box center [266, 204] width 341 height 55
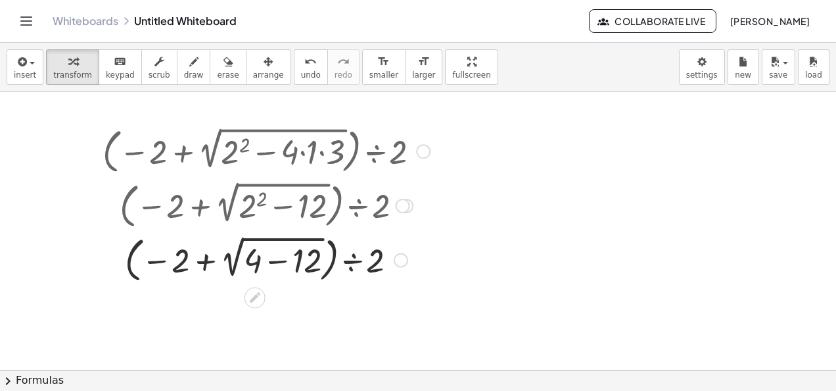
click at [281, 260] on div at bounding box center [266, 258] width 341 height 55
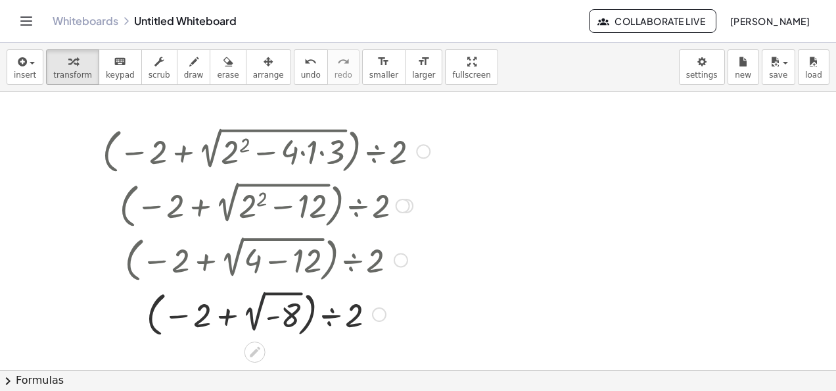
click at [250, 321] on div at bounding box center [266, 312] width 341 height 55
click at [284, 312] on div at bounding box center [266, 312] width 341 height 55
click at [224, 322] on div at bounding box center [266, 312] width 341 height 55
click at [202, 321] on div at bounding box center [266, 312] width 341 height 55
click at [331, 316] on div at bounding box center [266, 312] width 341 height 55
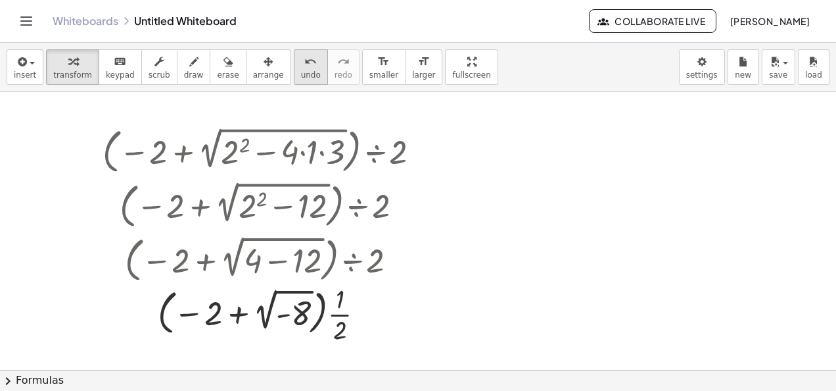
click at [304, 68] on icon "undo" at bounding box center [310, 62] width 12 height 16
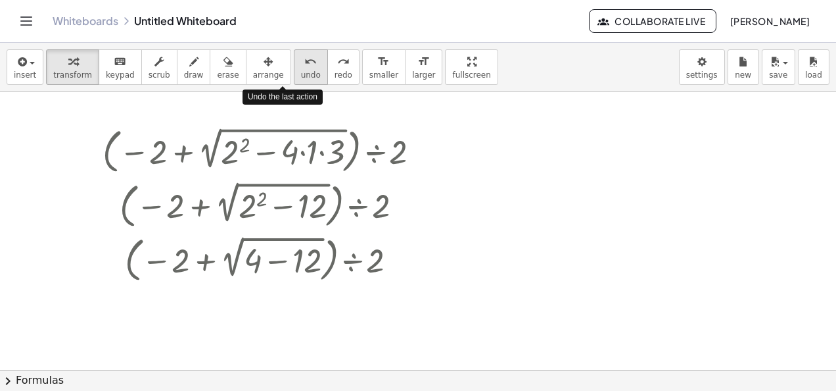
click at [304, 68] on icon "undo" at bounding box center [310, 62] width 12 height 16
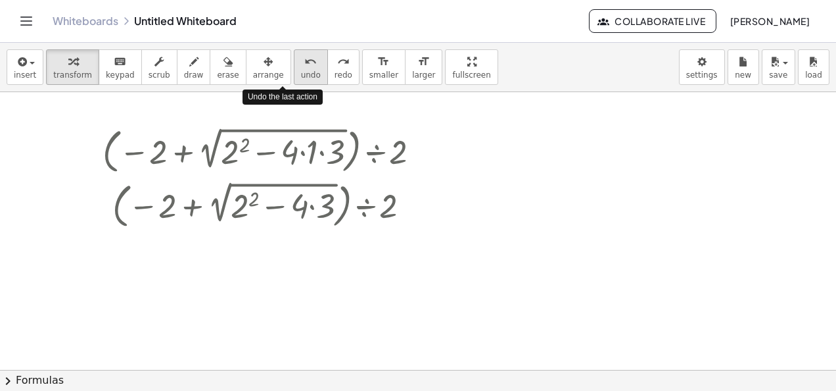
click at [304, 68] on icon "undo" at bounding box center [310, 62] width 12 height 16
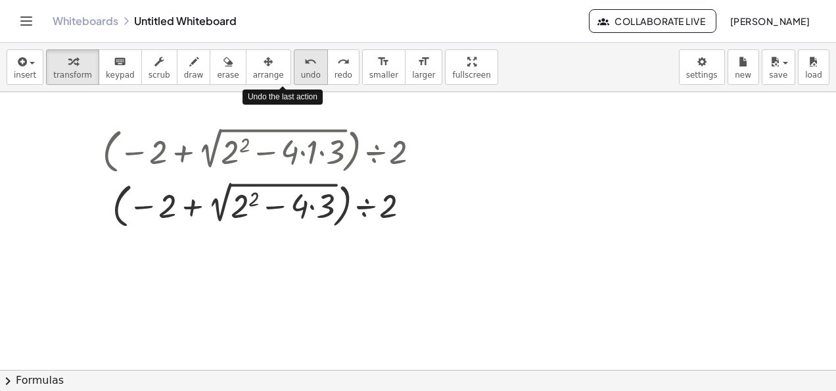
click at [304, 68] on icon "undo" at bounding box center [310, 62] width 12 height 16
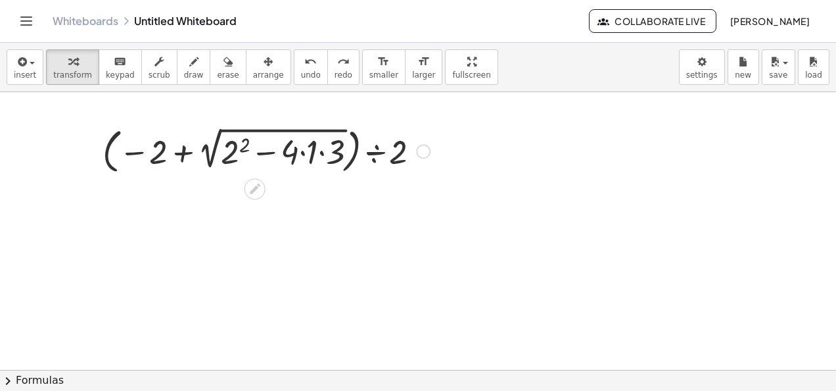
click at [225, 139] on div at bounding box center [266, 150] width 341 height 55
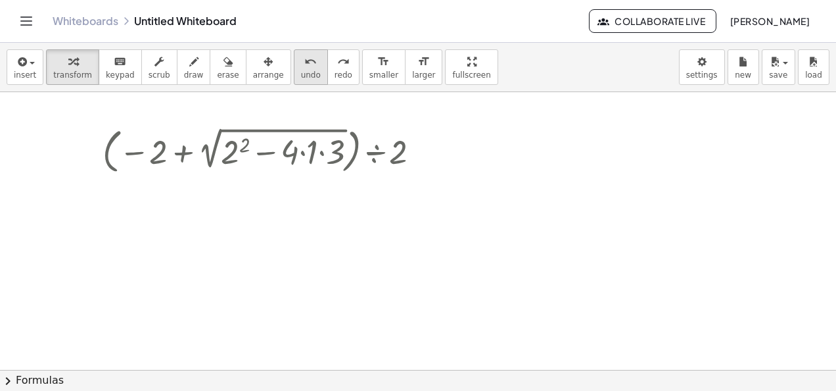
click at [304, 68] on icon "undo" at bounding box center [310, 62] width 12 height 16
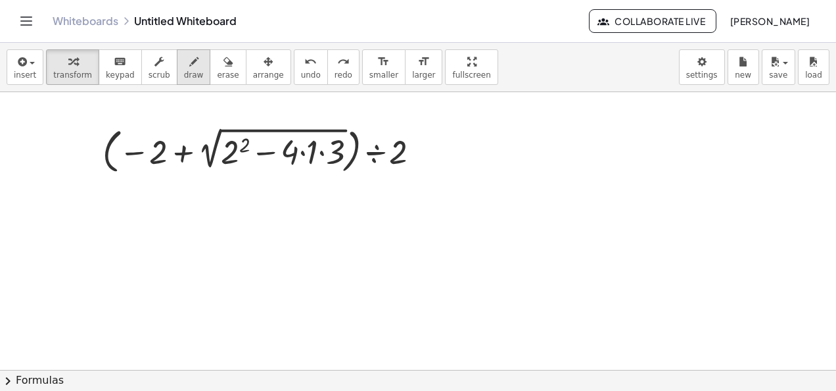
click at [189, 60] on icon "button" at bounding box center [193, 62] width 9 height 16
click at [154, 65] on icon "button" at bounding box center [158, 62] width 9 height 16
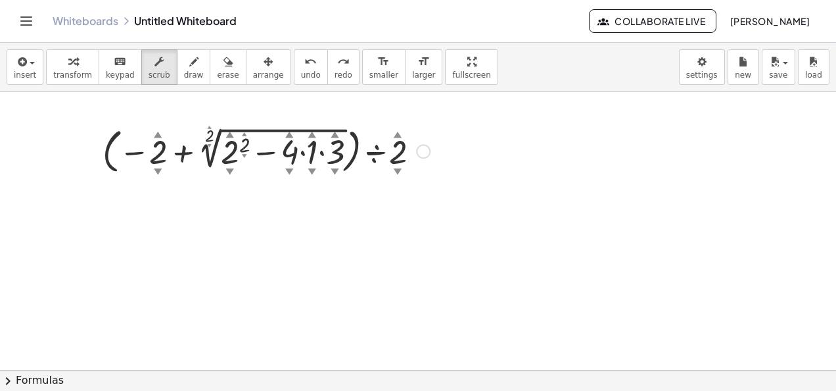
click at [227, 150] on div at bounding box center [266, 150] width 341 height 55
click at [325, 92] on div at bounding box center [418, 370] width 836 height 557
click at [149, 73] on span "scrub" at bounding box center [160, 74] width 22 height 9
click at [106, 55] on div "keyboard" at bounding box center [120, 61] width 29 height 16
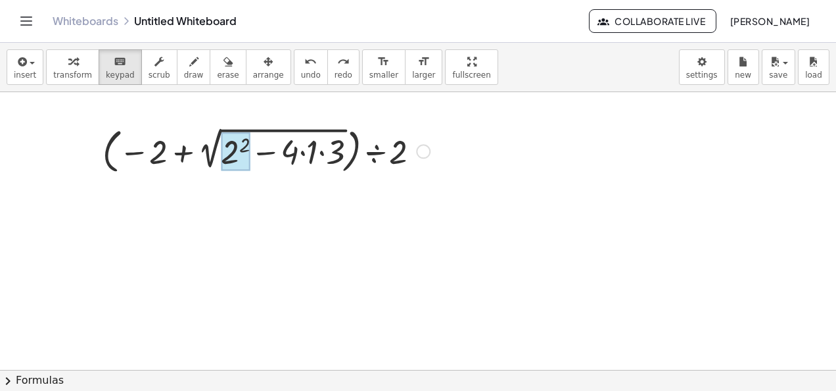
click at [233, 166] on div at bounding box center [235, 151] width 29 height 38
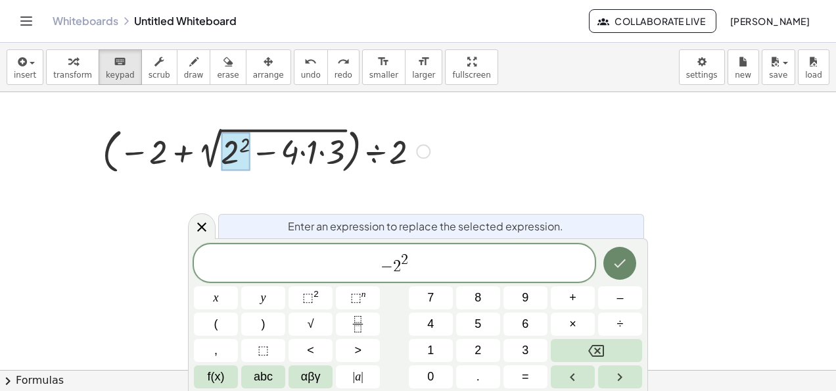
click at [613, 263] on icon "Done" at bounding box center [620, 263] width 16 height 16
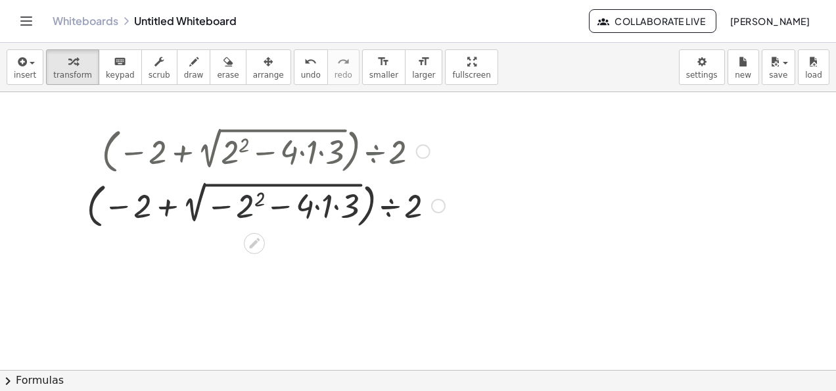
click at [258, 221] on div at bounding box center [265, 204] width 371 height 55
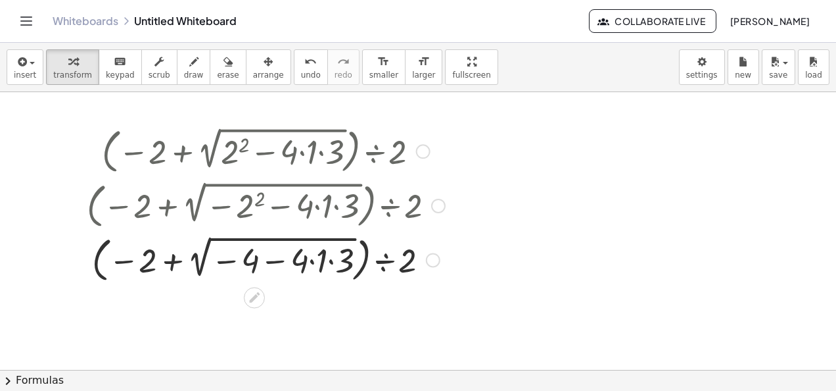
click at [315, 262] on div at bounding box center [265, 258] width 371 height 55
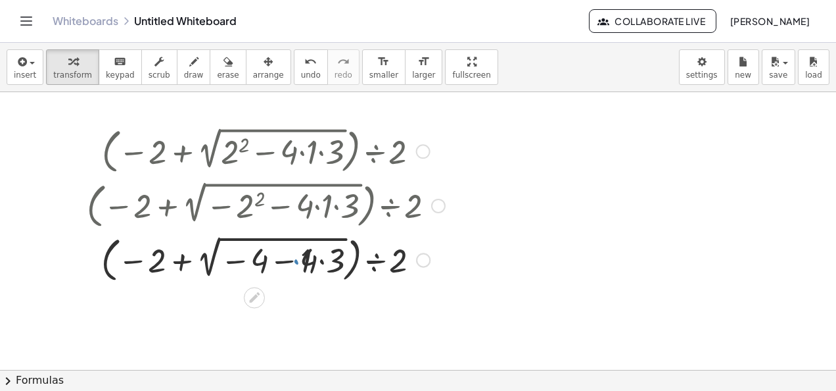
click at [316, 262] on div at bounding box center [265, 258] width 371 height 55
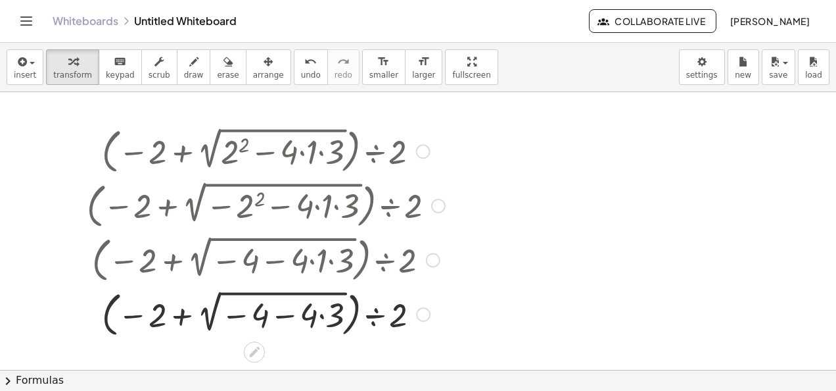
click at [321, 323] on div at bounding box center [265, 312] width 371 height 55
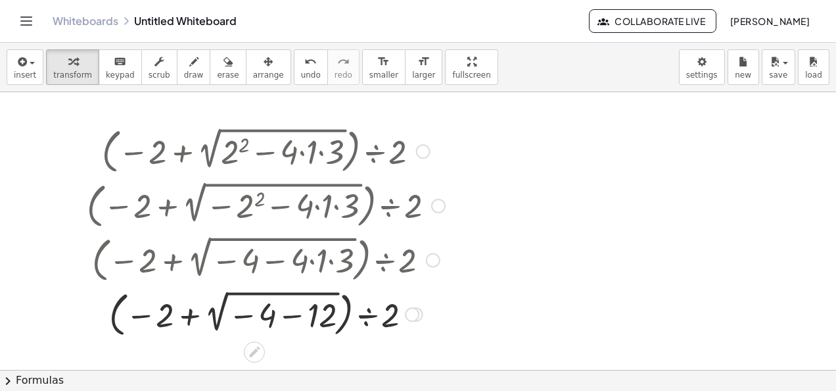
click at [296, 316] on div at bounding box center [265, 312] width 371 height 55
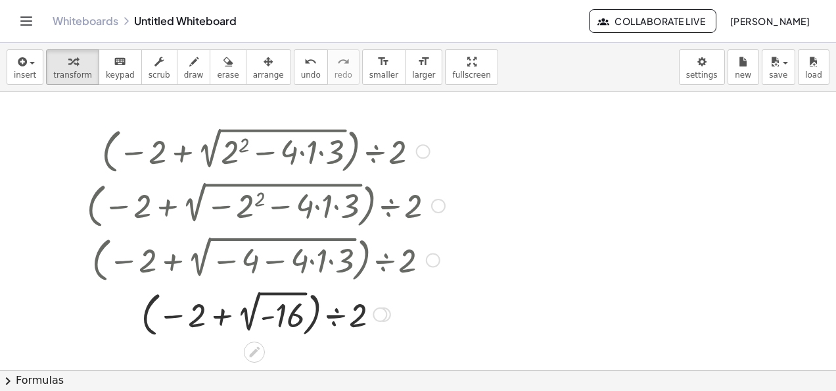
click at [246, 313] on div at bounding box center [265, 312] width 371 height 55
click at [232, 262] on div at bounding box center [265, 258] width 391 height 55
click at [304, 58] on icon "undo" at bounding box center [310, 62] width 12 height 16
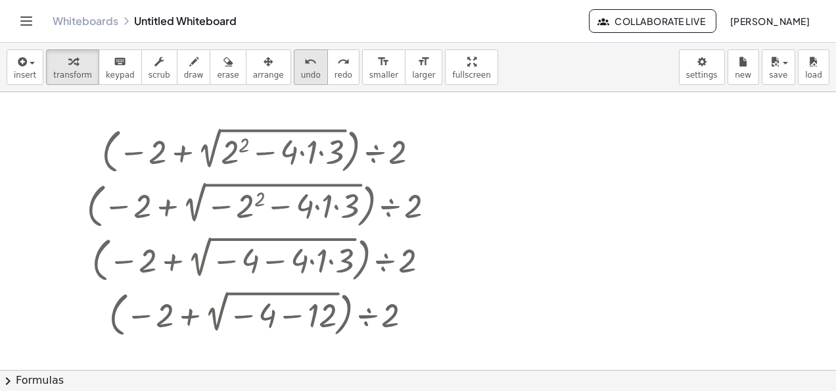
click at [304, 58] on icon "undo" at bounding box center [310, 62] width 12 height 16
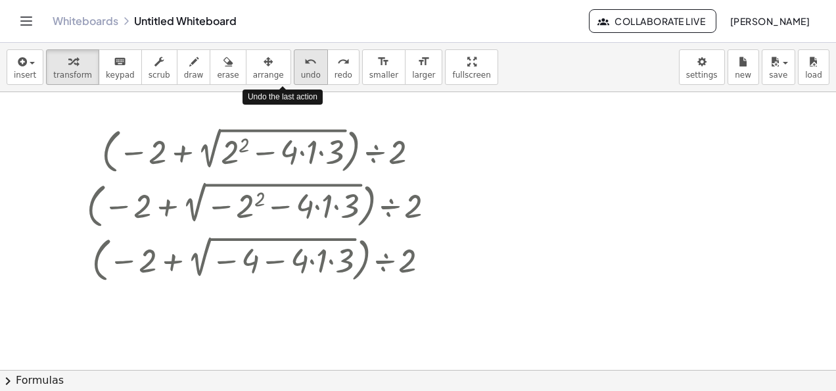
click at [304, 58] on icon "undo" at bounding box center [310, 62] width 12 height 16
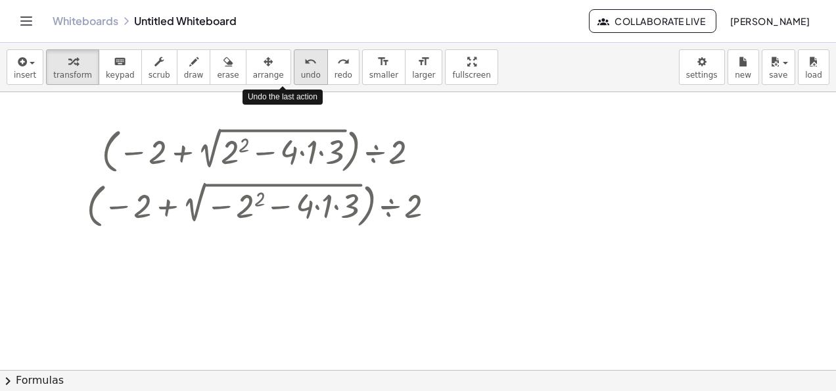
click at [304, 58] on icon "undo" at bounding box center [310, 62] width 12 height 16
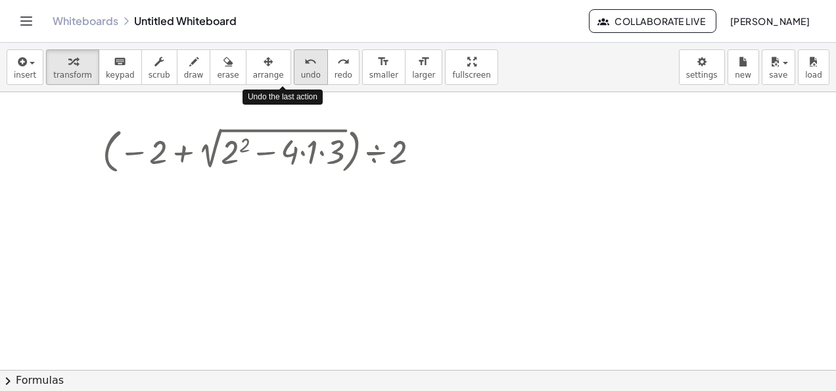
click at [304, 58] on icon "undo" at bounding box center [310, 62] width 12 height 16
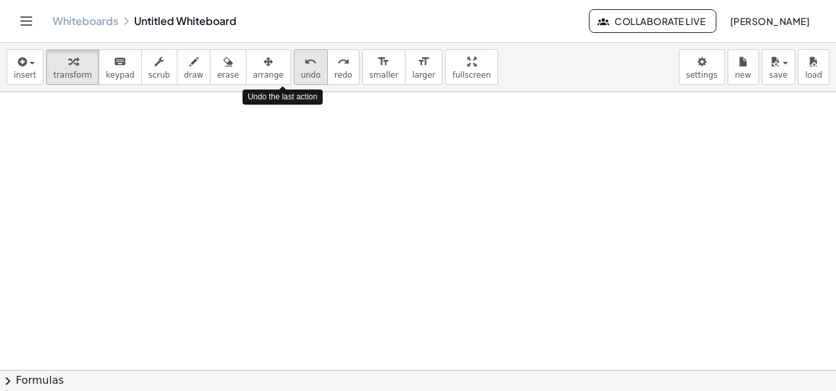
click at [327, 60] on button "redo redo" at bounding box center [343, 67] width 32 height 36
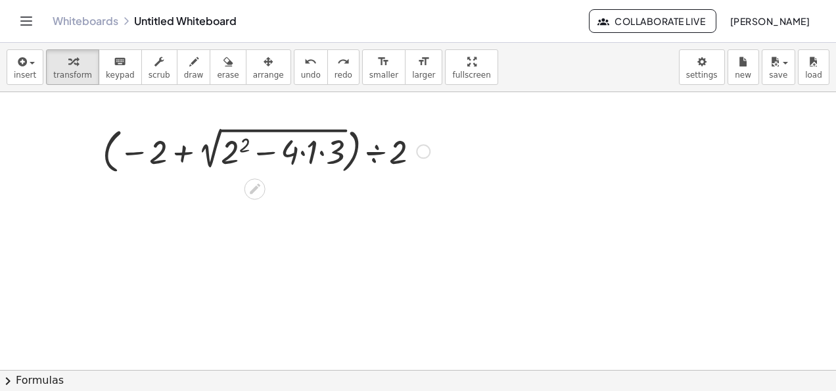
click at [258, 191] on icon at bounding box center [255, 189] width 14 height 14
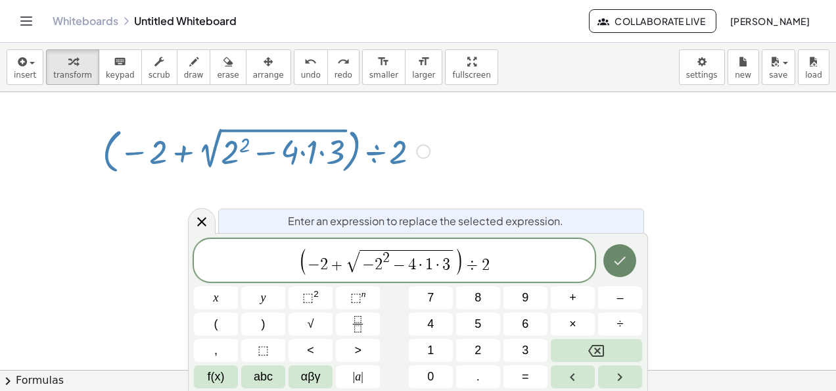
click at [615, 264] on icon "Done" at bounding box center [620, 260] width 16 height 16
click at [611, 255] on div at bounding box center [418, 370] width 836 height 557
click at [611, 255] on button "Done" at bounding box center [620, 260] width 33 height 33
click at [611, 255] on div at bounding box center [418, 370] width 836 height 557
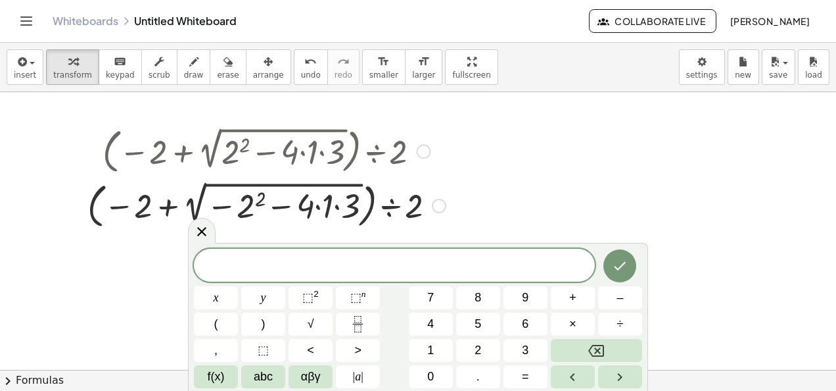
click at [239, 204] on div at bounding box center [266, 204] width 371 height 55
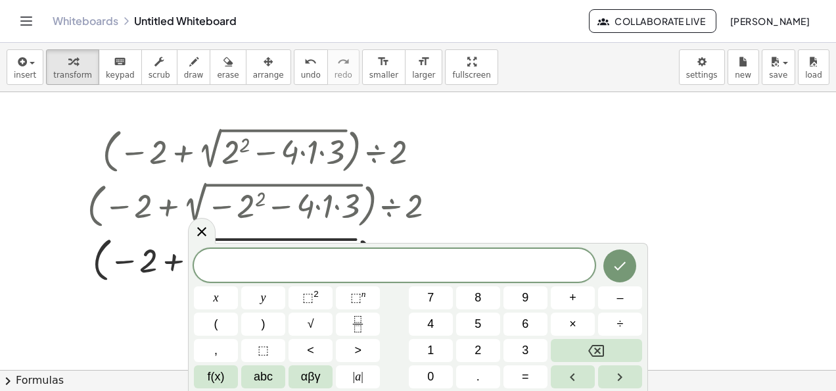
drag, startPoint x: 621, startPoint y: 154, endPoint x: 544, endPoint y: 112, distance: 87.7
click at [609, 96] on div at bounding box center [418, 370] width 836 height 557
click at [183, 234] on div at bounding box center [266, 258] width 371 height 55
click at [199, 235] on icon at bounding box center [202, 232] width 16 height 16
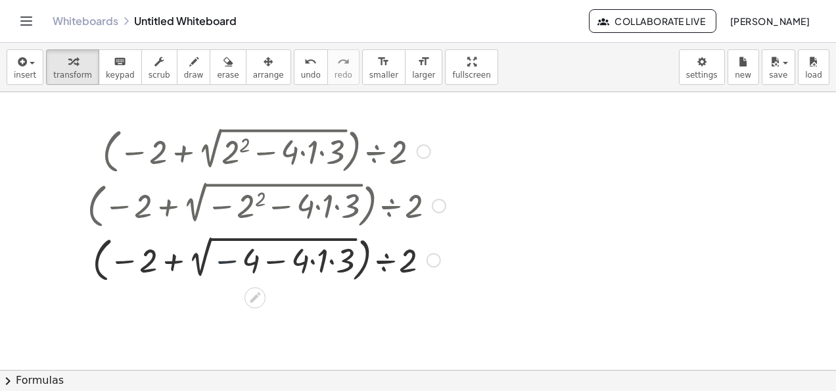
click at [241, 270] on div at bounding box center [266, 258] width 371 height 55
click at [231, 262] on div at bounding box center [266, 258] width 371 height 55
click at [301, 72] on span "undo" at bounding box center [311, 74] width 20 height 9
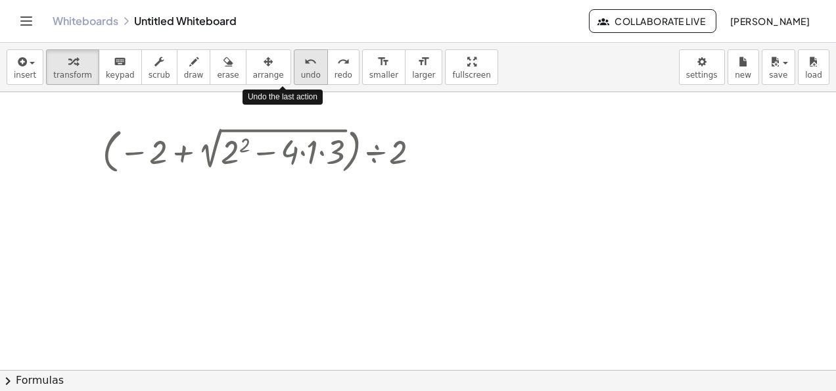
click at [301, 72] on span "undo" at bounding box center [311, 74] width 20 height 9
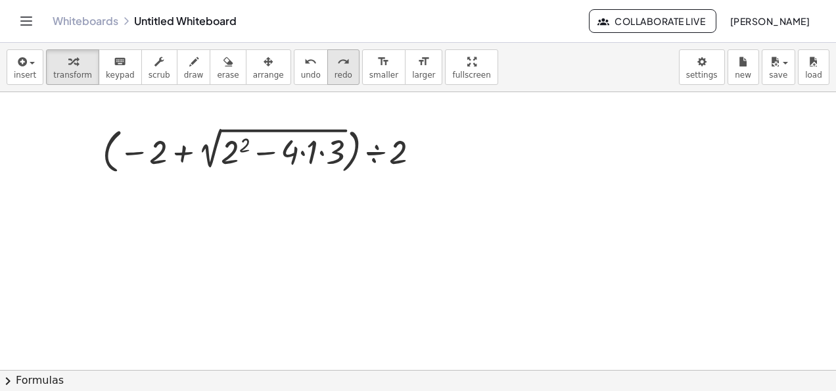
click at [327, 82] on button "redo redo" at bounding box center [343, 67] width 32 height 36
click at [19, 60] on icon "button" at bounding box center [21, 62] width 12 height 16
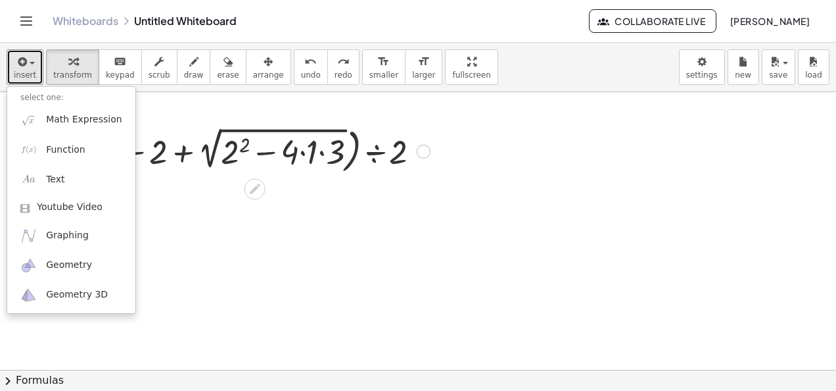
click at [181, 123] on div at bounding box center [266, 150] width 341 height 55
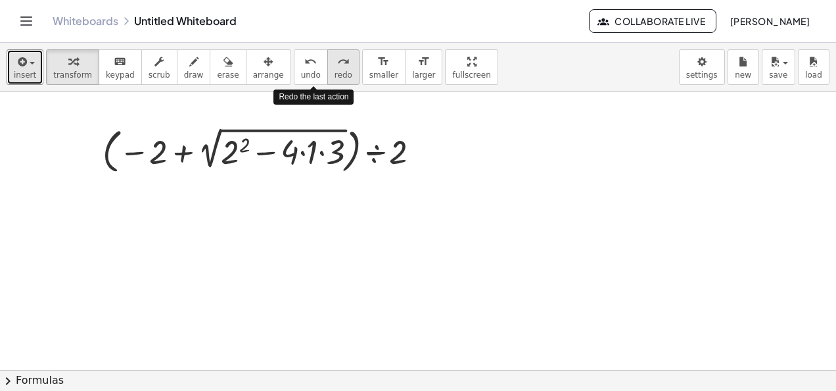
click at [327, 68] on button "redo redo" at bounding box center [343, 67] width 32 height 36
click at [227, 157] on div at bounding box center [266, 150] width 341 height 55
click at [240, 143] on div at bounding box center [266, 150] width 341 height 55
click at [249, 141] on div at bounding box center [266, 150] width 341 height 55
click at [459, 102] on div at bounding box center [418, 370] width 836 height 557
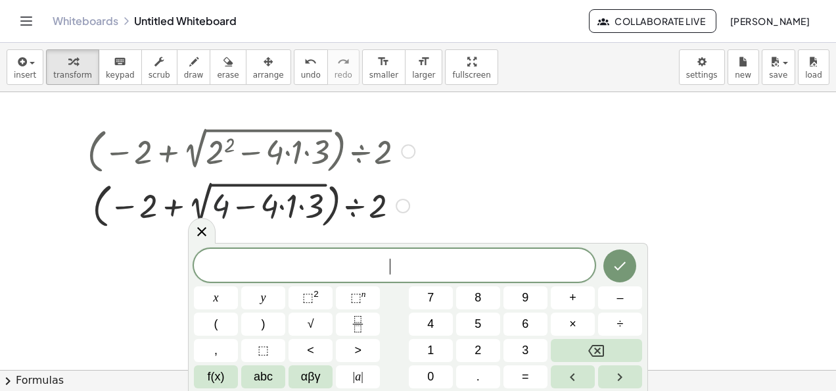
click at [220, 197] on div at bounding box center [251, 204] width 341 height 55
click at [213, 155] on div at bounding box center [252, 150] width 352 height 55
drag, startPoint x: 289, startPoint y: 68, endPoint x: 282, endPoint y: 68, distance: 7.2
click at [301, 70] on span "undo" at bounding box center [311, 74] width 20 height 9
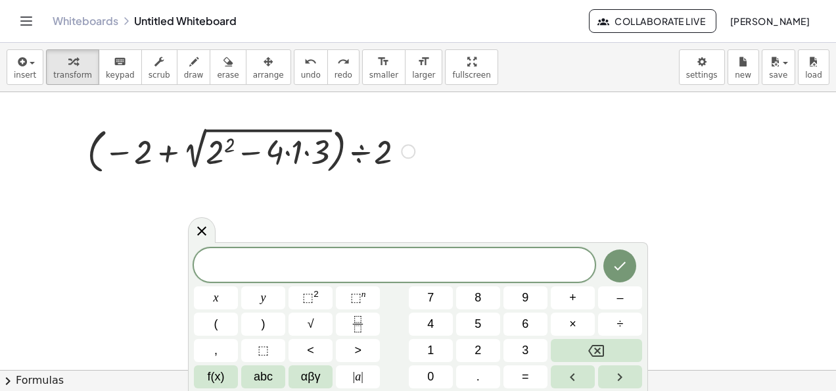
click at [216, 160] on div at bounding box center [252, 150] width 352 height 55
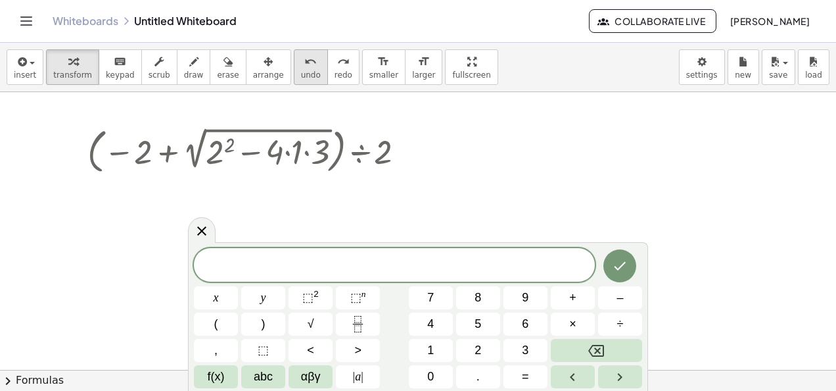
click at [294, 60] on button "undo undo" at bounding box center [311, 67] width 34 height 36
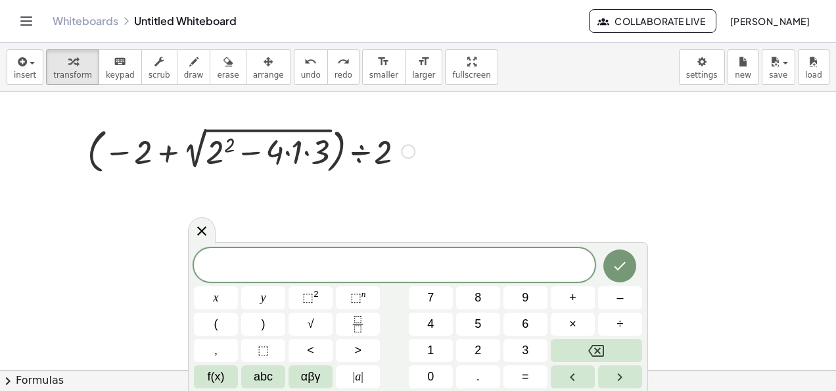
click at [412, 153] on div at bounding box center [408, 151] width 14 height 14
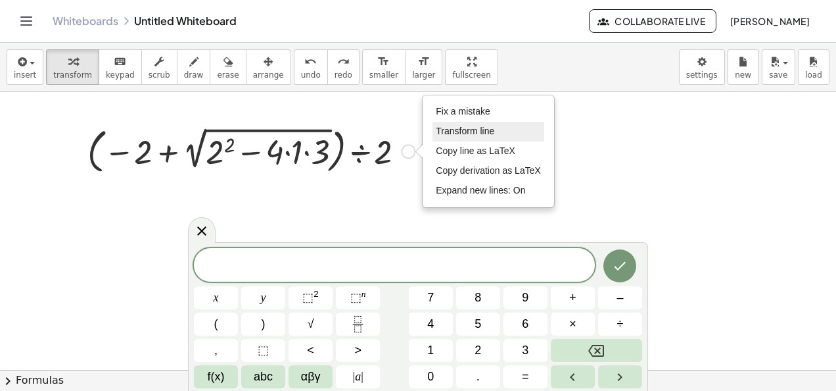
click at [490, 129] on span "Transform line" at bounding box center [465, 131] width 59 height 11
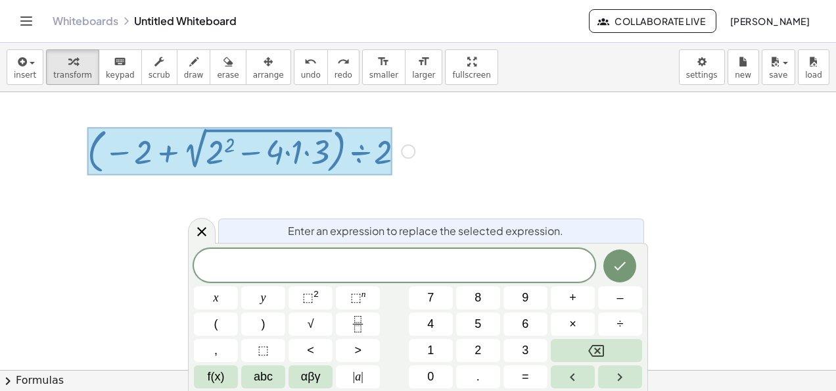
click at [215, 146] on div at bounding box center [239, 152] width 304 height 48
click at [458, 146] on div at bounding box center [418, 370] width 836 height 557
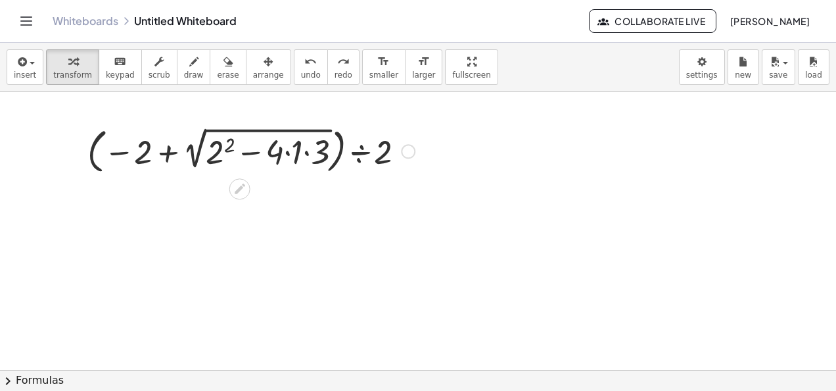
click at [410, 151] on div "Fix a mistake Transform line Copy line as LaTeX Copy derivation as LaTeX Expand…" at bounding box center [408, 151] width 14 height 14
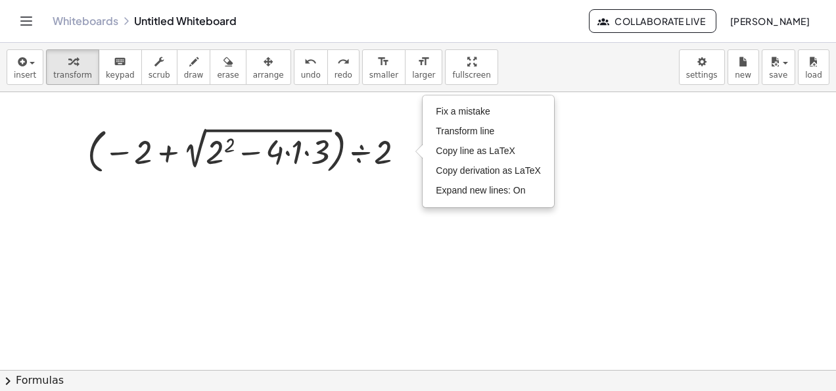
click at [614, 140] on div at bounding box center [418, 370] width 836 height 557
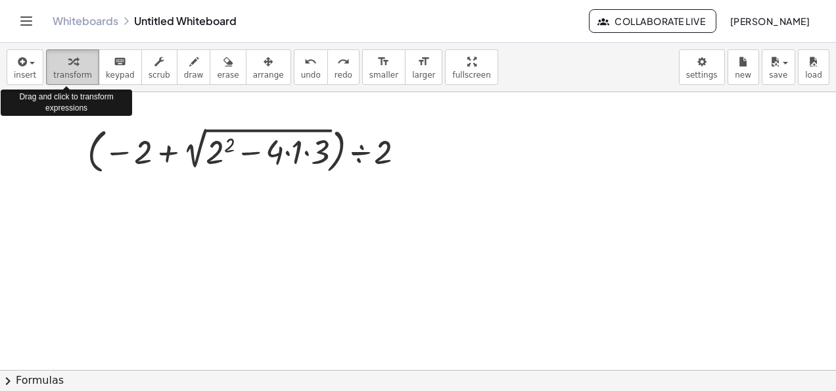
click at [62, 72] on span "transform" at bounding box center [72, 74] width 39 height 9
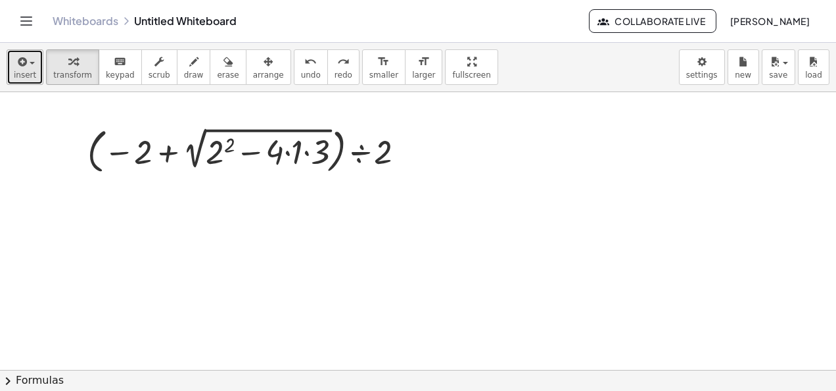
click at [15, 58] on icon "button" at bounding box center [21, 62] width 12 height 16
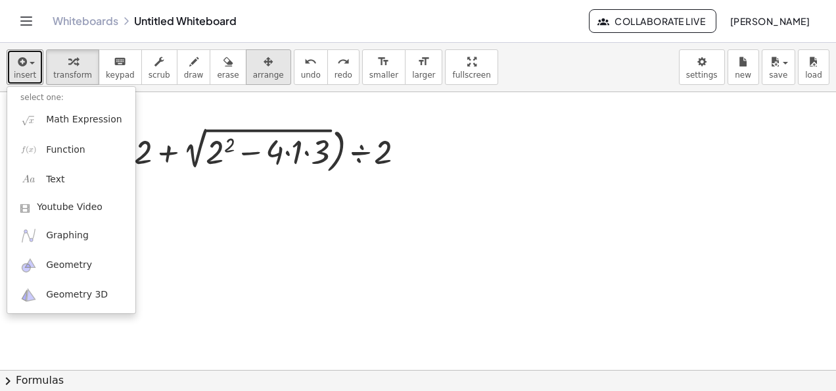
click at [253, 73] on span "arrange" at bounding box center [268, 74] width 31 height 9
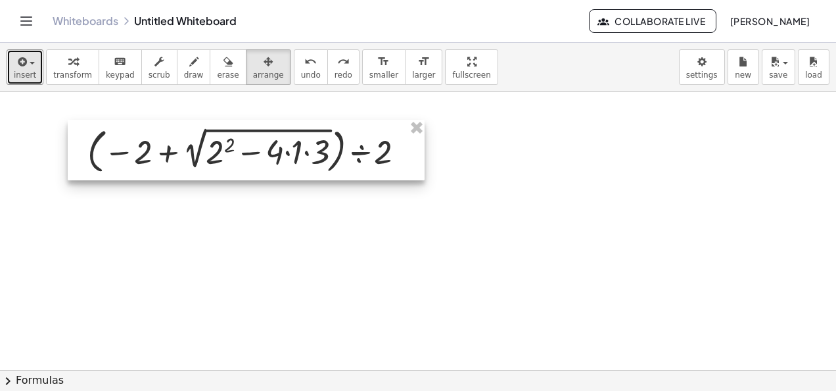
click at [292, 138] on div at bounding box center [246, 150] width 357 height 61
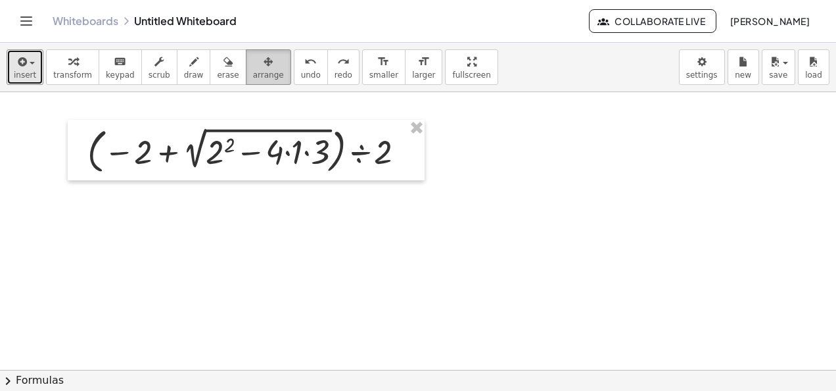
click at [253, 62] on div "button" at bounding box center [268, 61] width 31 height 16
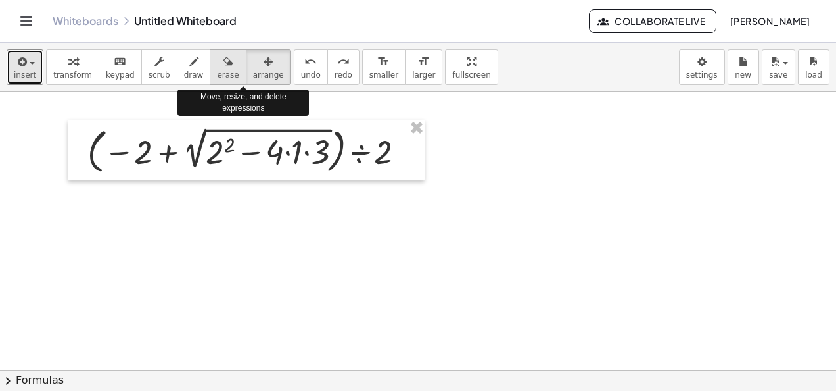
click at [224, 62] on icon "button" at bounding box center [228, 62] width 9 height 16
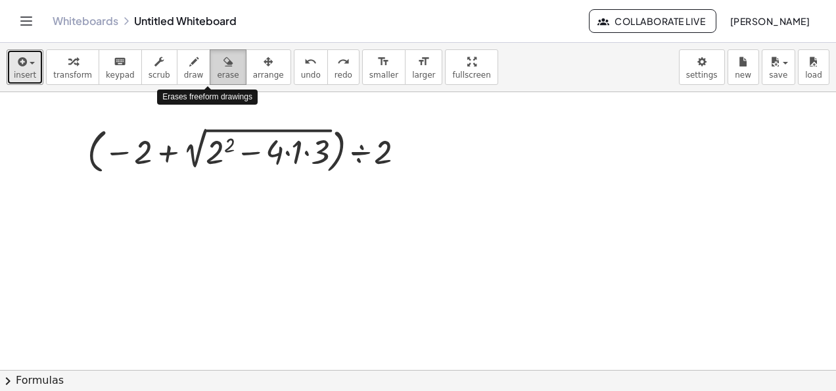
click at [210, 64] on button "erase" at bounding box center [228, 67] width 36 height 36
click at [206, 156] on div at bounding box center [418, 370] width 836 height 557
click at [264, 147] on div at bounding box center [418, 370] width 836 height 557
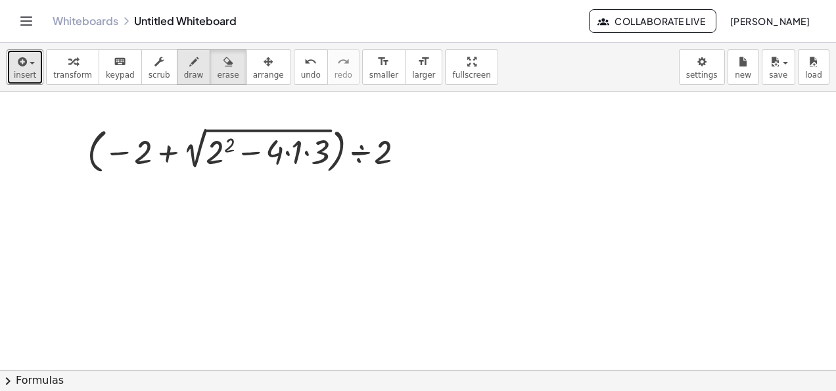
click at [189, 64] on icon "button" at bounding box center [193, 62] width 9 height 16
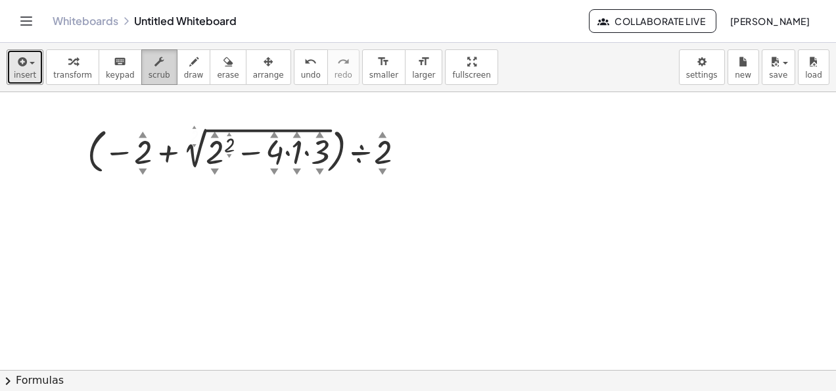
click at [154, 64] on button "scrub" at bounding box center [159, 67] width 36 height 36
click at [215, 145] on div at bounding box center [251, 150] width 341 height 55
click at [216, 166] on div "▼" at bounding box center [214, 171] width 9 height 12
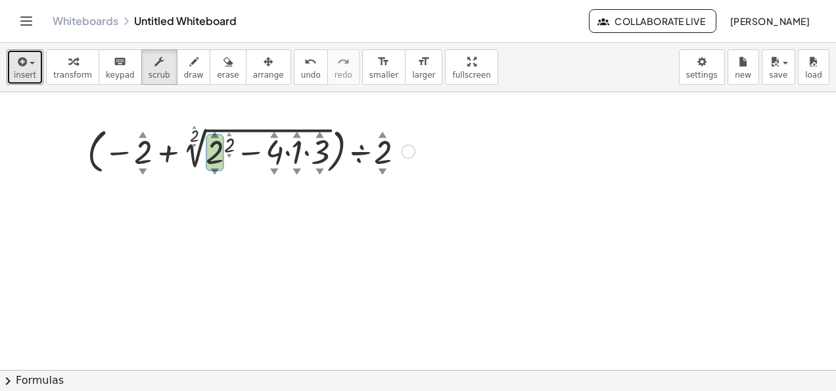
click at [212, 167] on div "▼" at bounding box center [214, 171] width 9 height 12
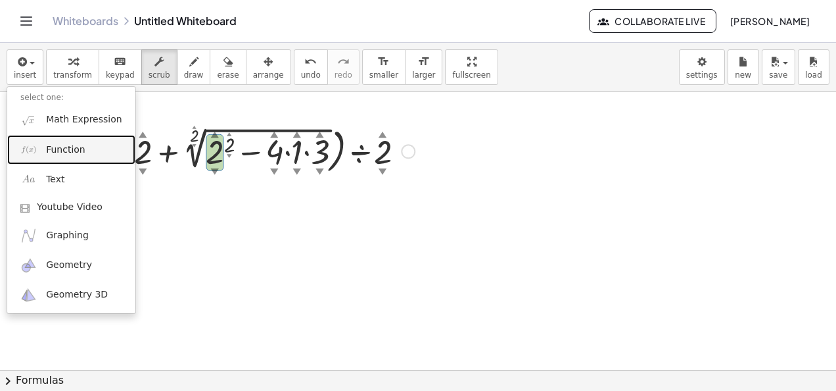
click at [212, 168] on div "▼" at bounding box center [214, 171] width 9 height 12
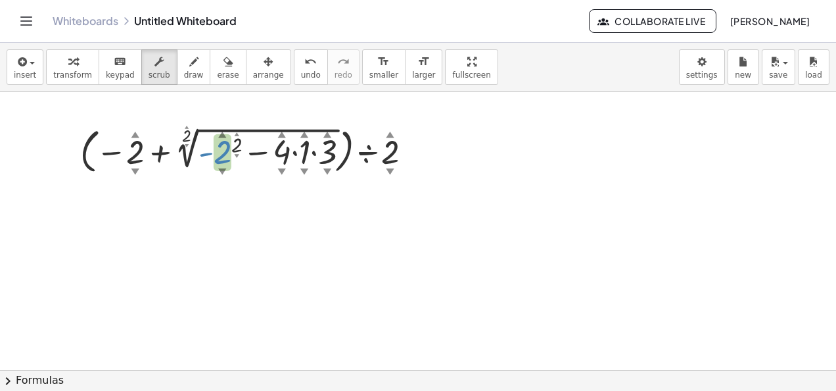
drag, startPoint x: 212, startPoint y: 168, endPoint x: 218, endPoint y: 199, distance: 30.8
click at [218, 199] on div "· ( − 2 ▲ ▼ + 2 ▲ ▼ √ ( + 2 ▲ ▼ 2 ▲ ▼ − · 4 ▲ ▼ · 1 ▲ ▼ · 3 ▲ ▼ ) ) ÷ 2 ▲ ▼ - F…" at bounding box center [418, 370] width 836 height 557
click at [218, 199] on div at bounding box center [418, 370] width 836 height 557
click at [391, 102] on div at bounding box center [418, 370] width 836 height 557
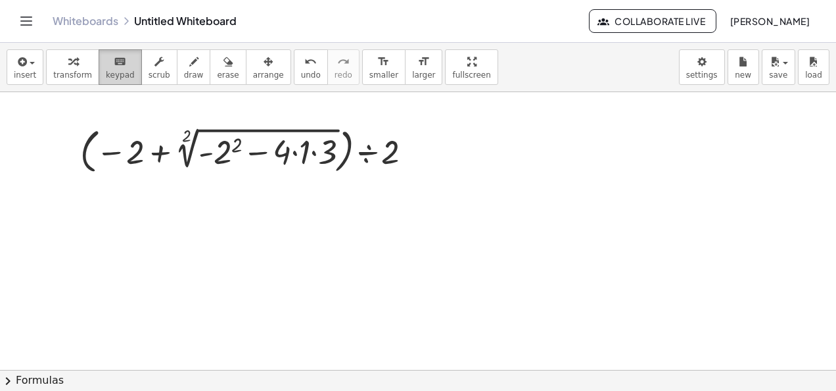
click at [113, 71] on span "keypad" at bounding box center [120, 74] width 29 height 9
click at [224, 146] on div at bounding box center [215, 152] width 33 height 36
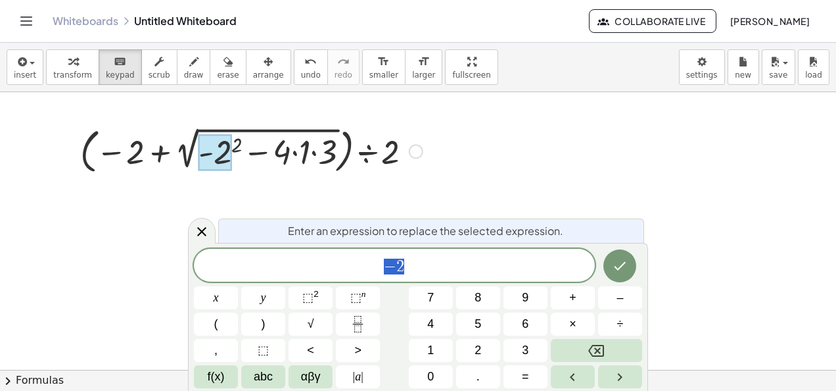
click at [490, 125] on div at bounding box center [418, 370] width 836 height 557
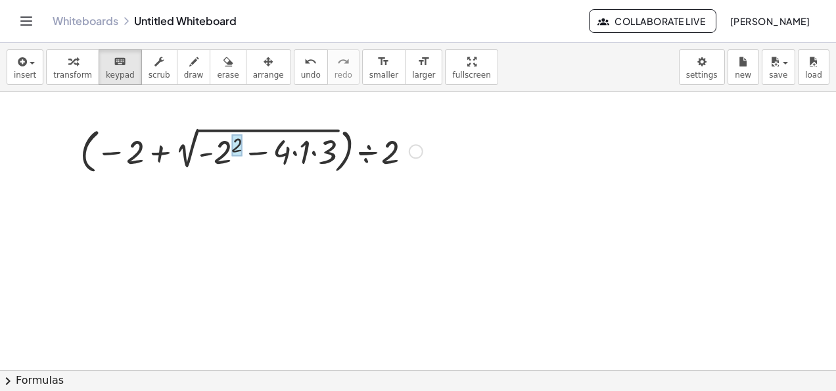
click at [235, 147] on div at bounding box center [236, 145] width 11 height 22
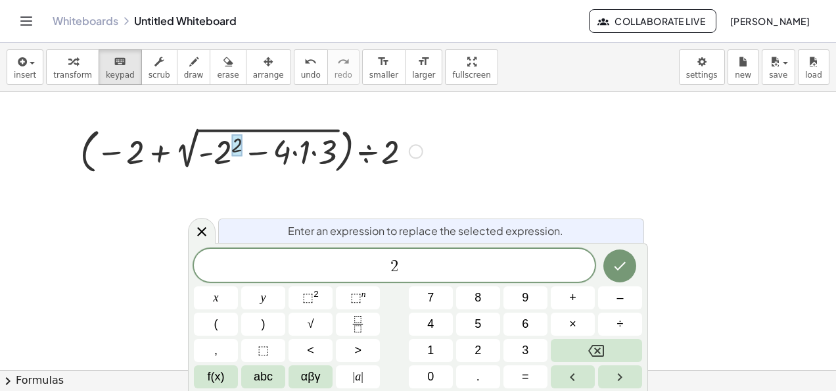
click at [252, 176] on div at bounding box center [251, 150] width 341 height 55
click at [21, 63] on icon "button" at bounding box center [21, 62] width 12 height 16
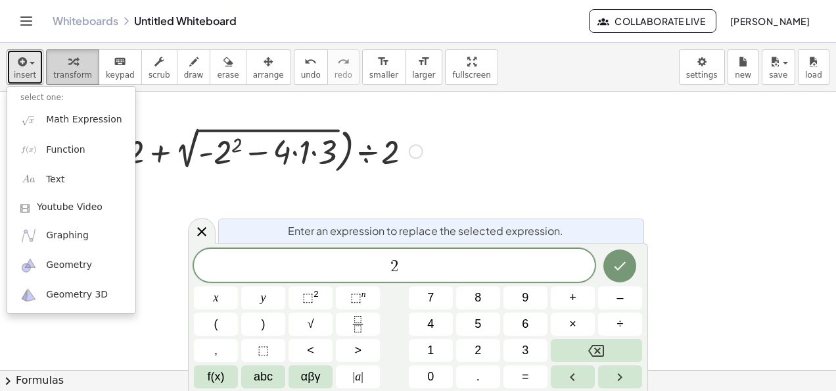
click at [68, 64] on icon "button" at bounding box center [72, 62] width 9 height 16
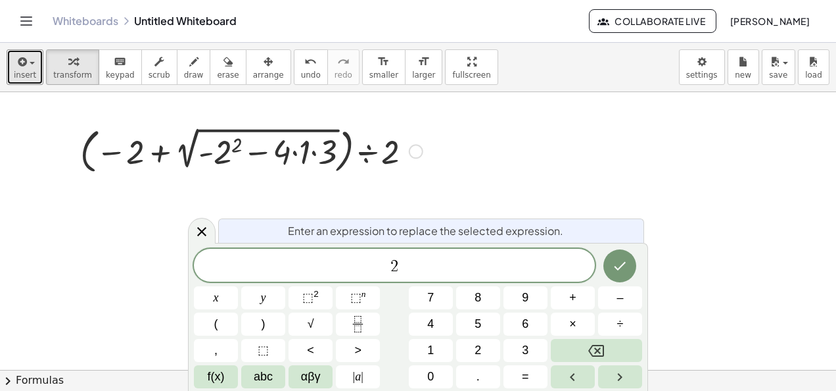
click at [273, 199] on div at bounding box center [418, 370] width 836 height 557
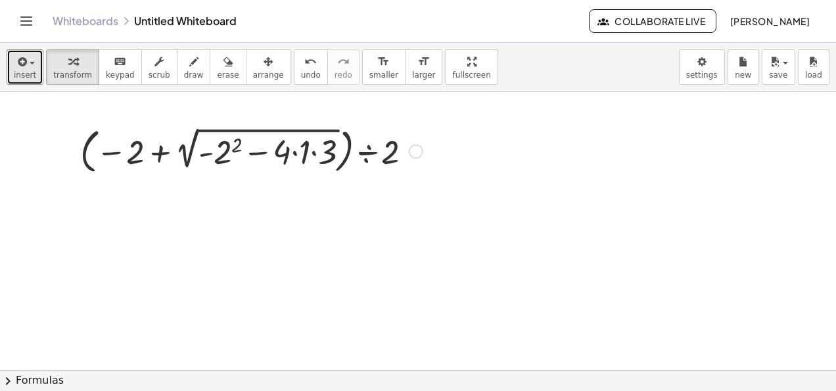
click at [230, 149] on div at bounding box center [251, 150] width 341 height 55
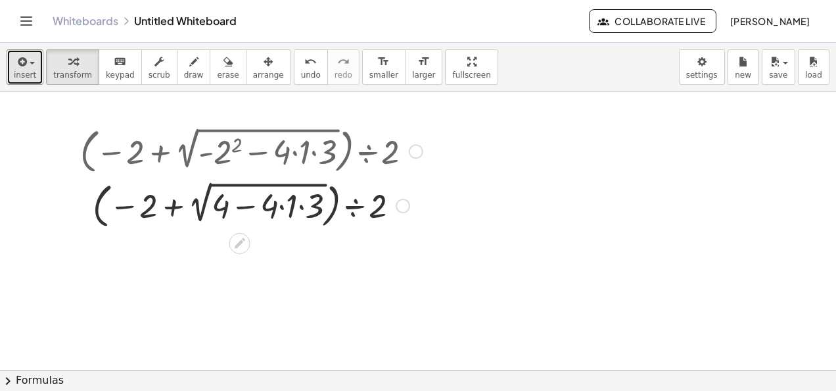
click at [249, 201] on div at bounding box center [251, 204] width 341 height 55
click at [279, 202] on div at bounding box center [251, 204] width 341 height 55
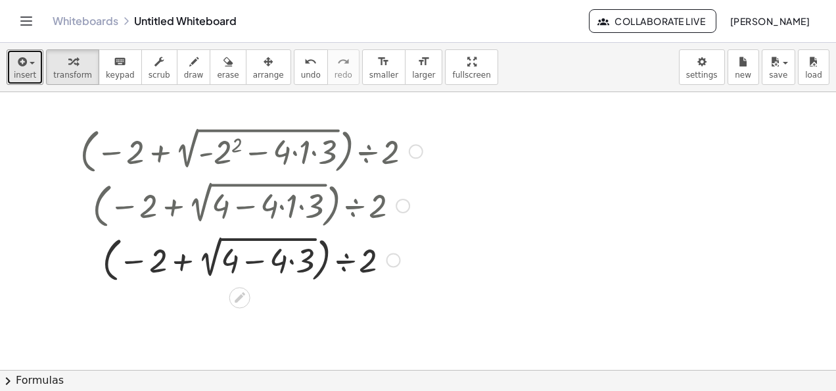
click at [293, 264] on div at bounding box center [251, 258] width 341 height 55
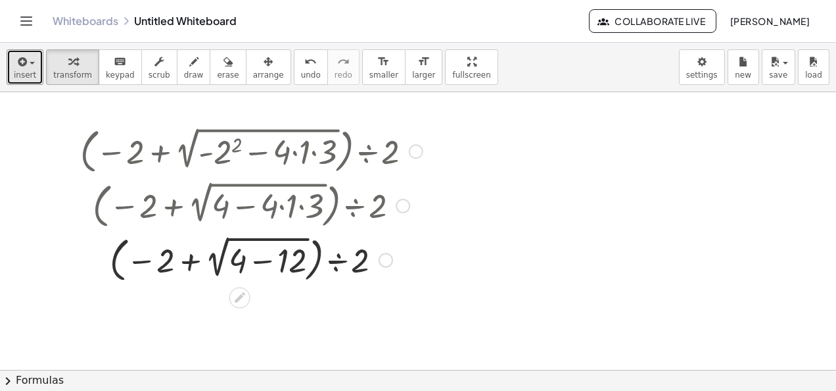
click at [261, 260] on div at bounding box center [251, 258] width 341 height 55
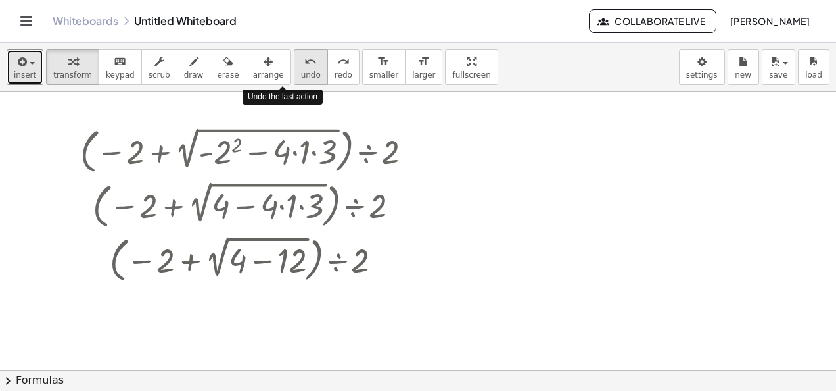
click at [304, 59] on icon "undo" at bounding box center [310, 62] width 12 height 16
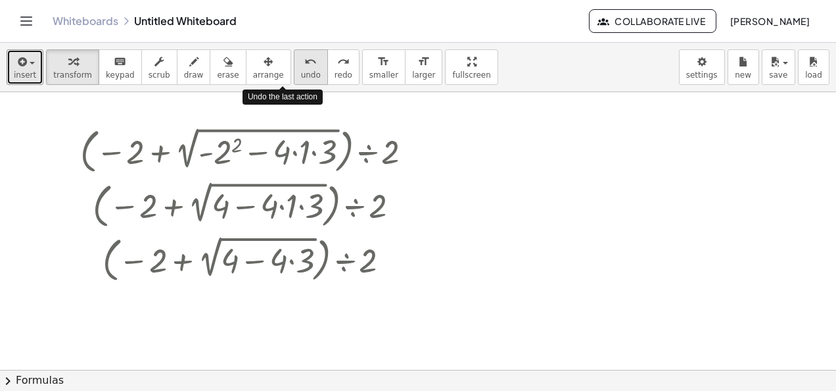
click at [304, 59] on icon "undo" at bounding box center [310, 62] width 12 height 16
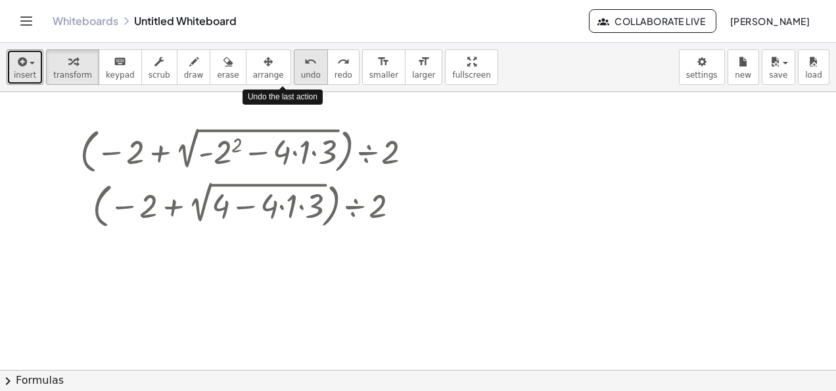
click at [304, 59] on icon "undo" at bounding box center [310, 62] width 12 height 16
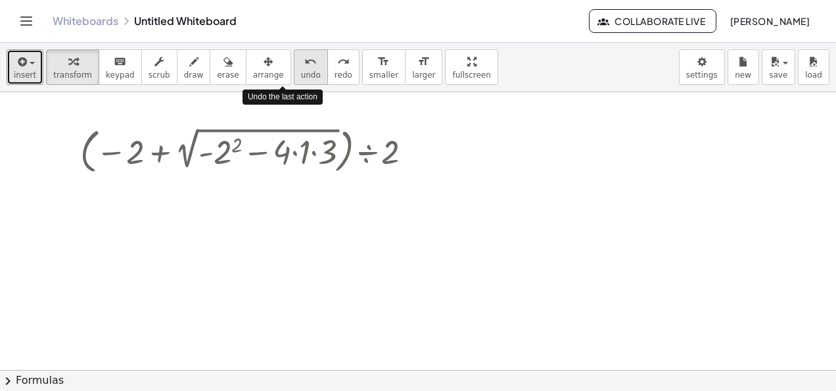
click at [304, 59] on icon "undo" at bounding box center [310, 62] width 12 height 16
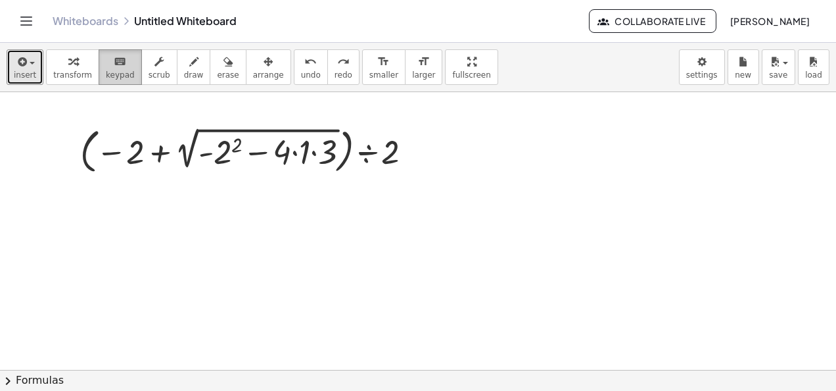
click at [120, 59] on div "keyboard" at bounding box center [120, 61] width 29 height 16
drag, startPoint x: 388, startPoint y: 137, endPoint x: 291, endPoint y: 251, distance: 150.2
drag, startPoint x: 291, startPoint y: 251, endPoint x: 506, endPoint y: 116, distance: 254.6
click at [506, 116] on div at bounding box center [418, 370] width 836 height 557
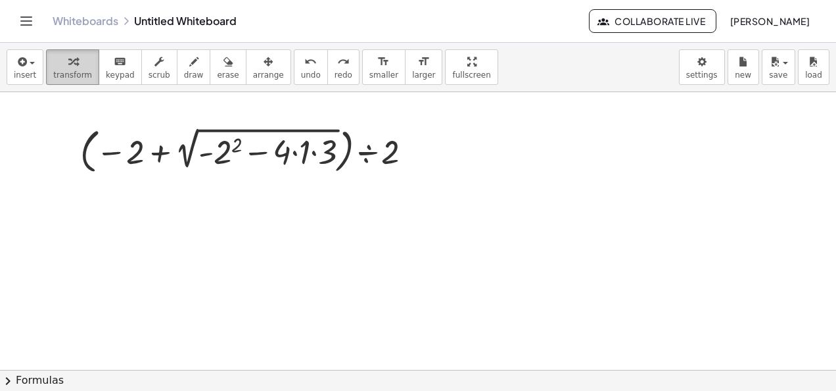
click at [64, 51] on button "transform" at bounding box center [72, 67] width 53 height 36
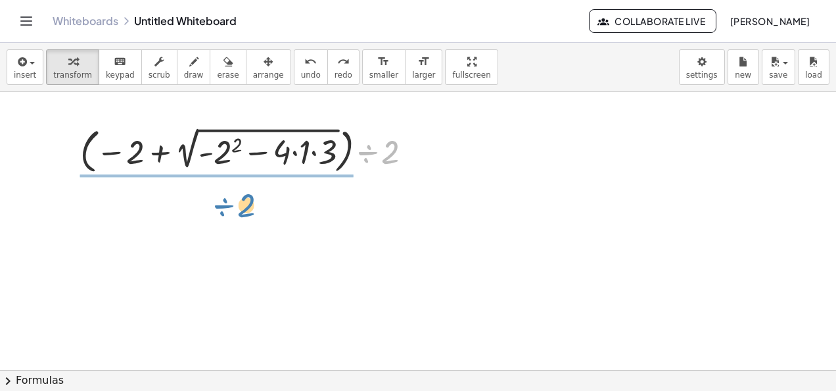
drag, startPoint x: 373, startPoint y: 154, endPoint x: 229, endPoint y: 205, distance: 153.2
click at [229, 205] on div "÷ 2 · ( − 2 + 2 √ ( + - 2 2 − · 4 · 1 · 3 ) ) ÷ 2" at bounding box center [418, 370] width 836 height 557
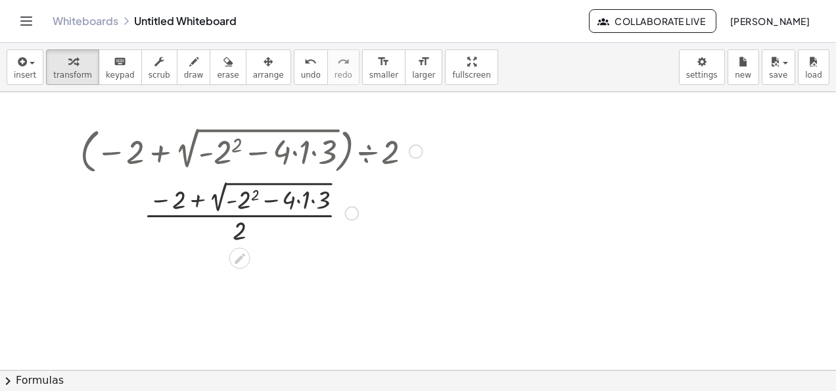
click at [330, 195] on div at bounding box center [251, 211] width 341 height 69
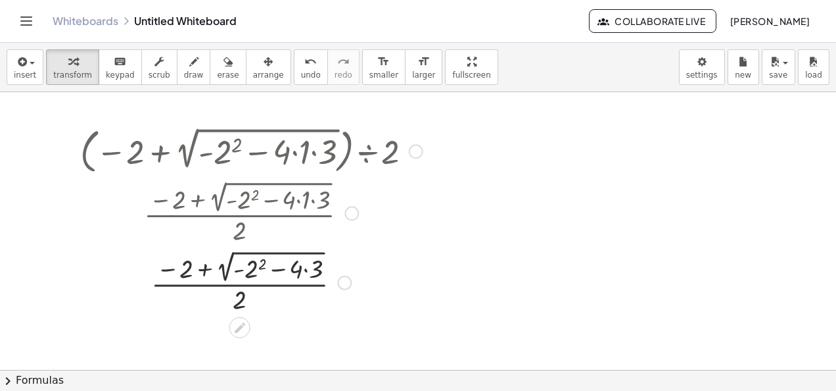
click at [306, 262] on div at bounding box center [251, 281] width 341 height 69
click at [304, 267] on div at bounding box center [251, 281] width 341 height 69
click at [279, 271] on div at bounding box center [251, 281] width 341 height 69
click at [246, 270] on div at bounding box center [251, 281] width 341 height 69
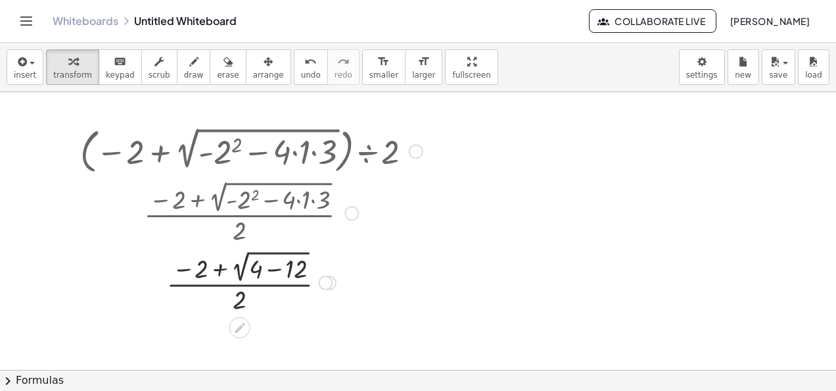
click at [275, 267] on div at bounding box center [251, 281] width 341 height 69
click at [273, 267] on div at bounding box center [251, 281] width 341 height 69
click at [260, 263] on div at bounding box center [251, 281] width 341 height 69
drag, startPoint x: 289, startPoint y: 273, endPoint x: 180, endPoint y: 287, distance: 109.3
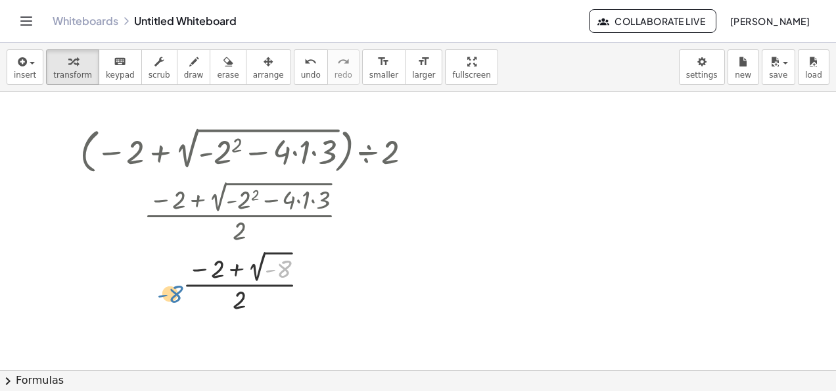
click at [180, 287] on div at bounding box center [251, 281] width 341 height 69
drag, startPoint x: 287, startPoint y: 260, endPoint x: 162, endPoint y: 319, distance: 137.9
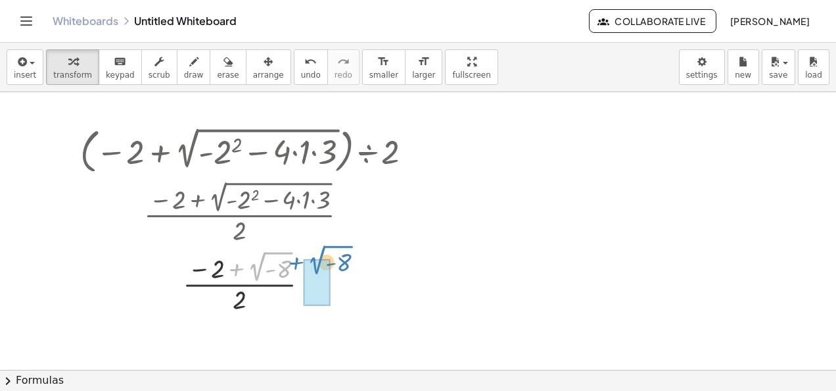
drag, startPoint x: 255, startPoint y: 265, endPoint x: 316, endPoint y: 264, distance: 60.5
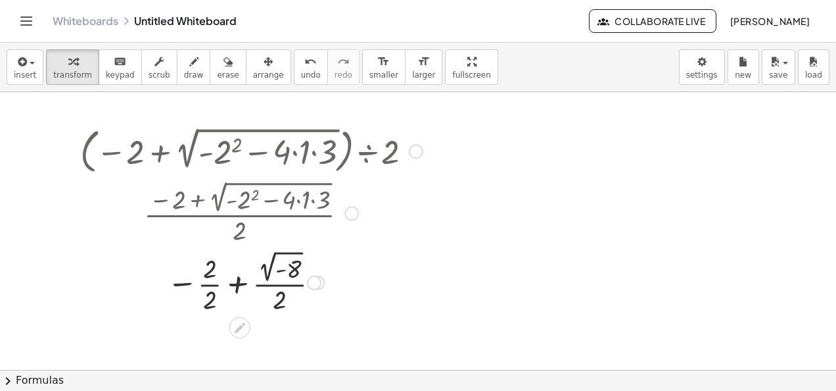
click at [285, 297] on div at bounding box center [251, 281] width 341 height 69
click at [276, 295] on div at bounding box center [251, 281] width 341 height 69
click at [214, 281] on div at bounding box center [251, 281] width 341 height 69
click at [279, 281] on div at bounding box center [251, 281] width 341 height 69
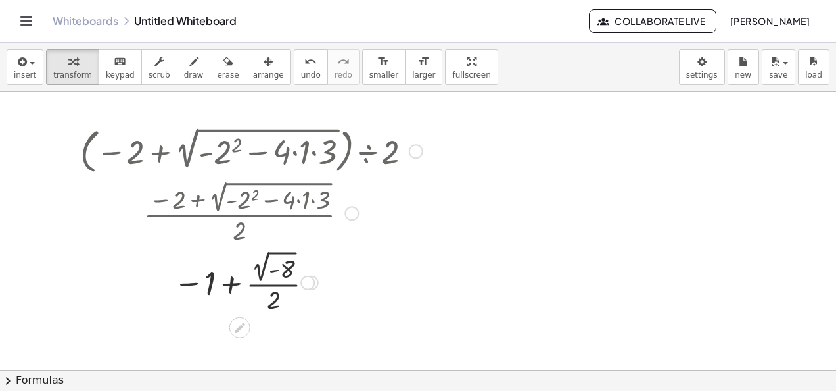
click at [287, 263] on div at bounding box center [251, 281] width 341 height 69
click at [254, 271] on div at bounding box center [251, 281] width 341 height 69
click at [233, 282] on div at bounding box center [251, 281] width 341 height 69
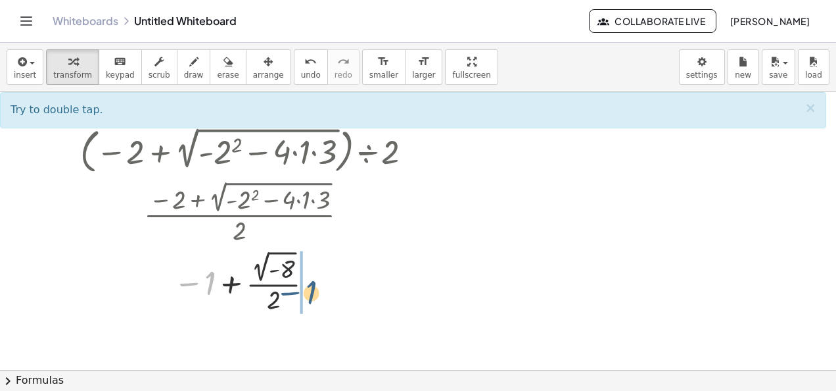
drag, startPoint x: 193, startPoint y: 282, endPoint x: 307, endPoint y: 291, distance: 114.1
click at [307, 291] on div at bounding box center [251, 281] width 341 height 69
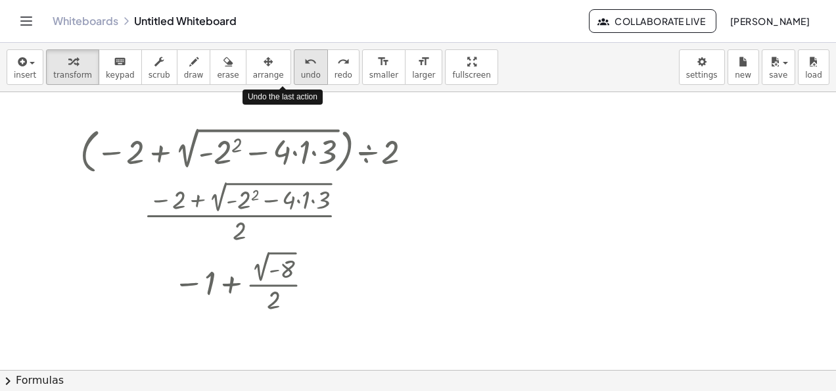
click at [301, 72] on span "undo" at bounding box center [311, 74] width 20 height 9
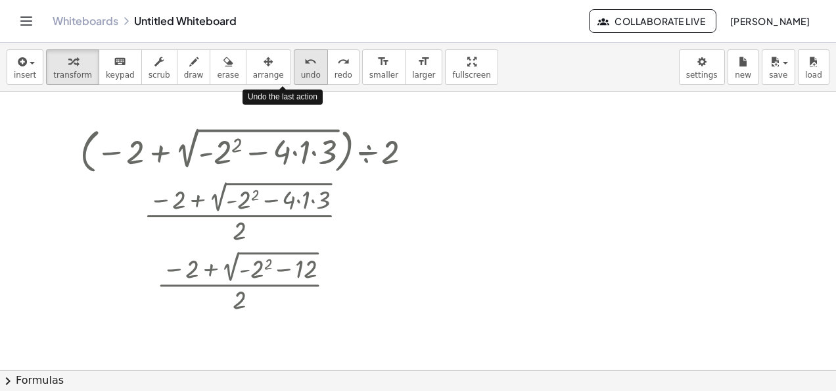
click at [301, 72] on span "undo" at bounding box center [311, 74] width 20 height 9
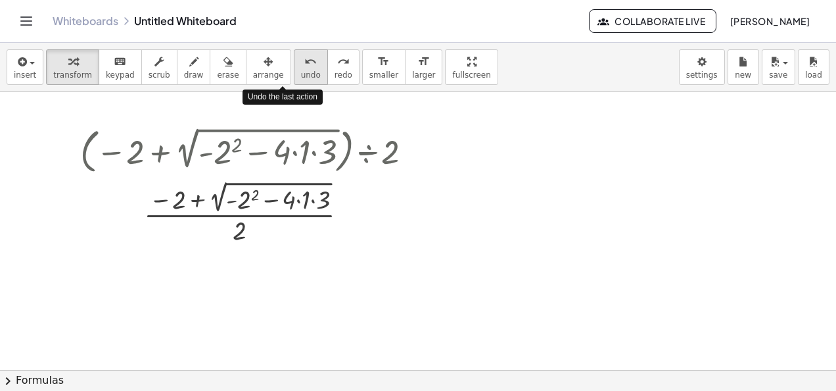
click at [301, 72] on span "undo" at bounding box center [311, 74] width 20 height 9
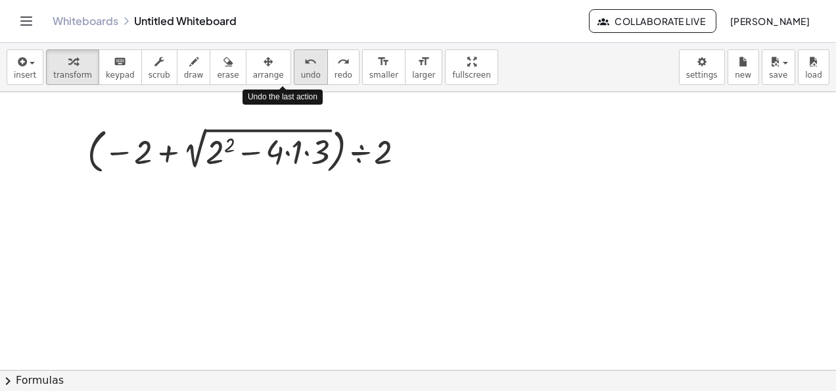
click at [301, 72] on span "undo" at bounding box center [311, 74] width 20 height 9
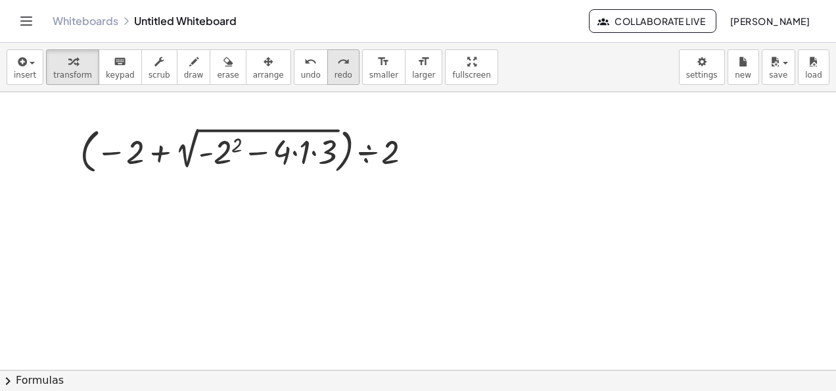
click at [335, 72] on span "redo" at bounding box center [344, 74] width 18 height 9
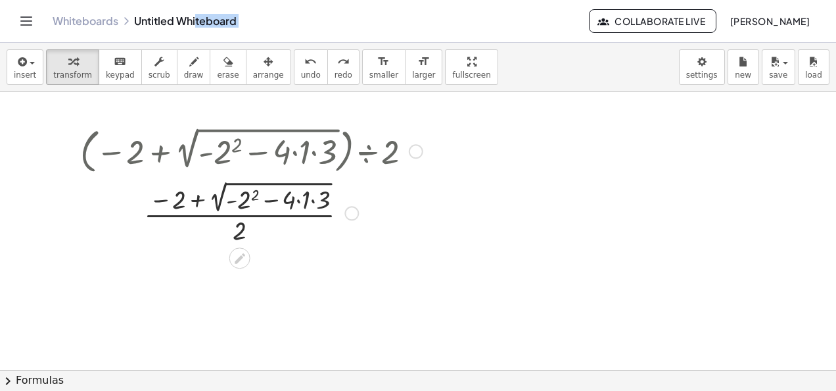
drag, startPoint x: 196, startPoint y: 5, endPoint x: 225, endPoint y: -49, distance: 61.2
click at [225, 0] on html "Graspable Math Activities Whiteboards Classes Account v1.30.2 | Privacy policy …" at bounding box center [418, 195] width 836 height 391
click at [419, 164] on div at bounding box center [251, 150] width 469 height 55
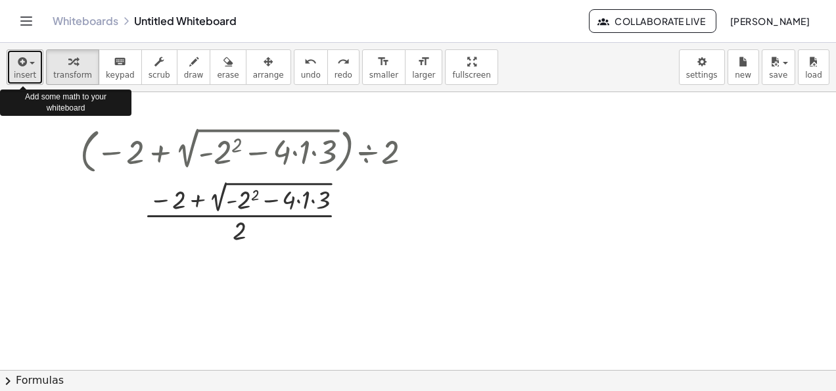
click at [32, 75] on span "insert" at bounding box center [25, 74] width 22 height 9
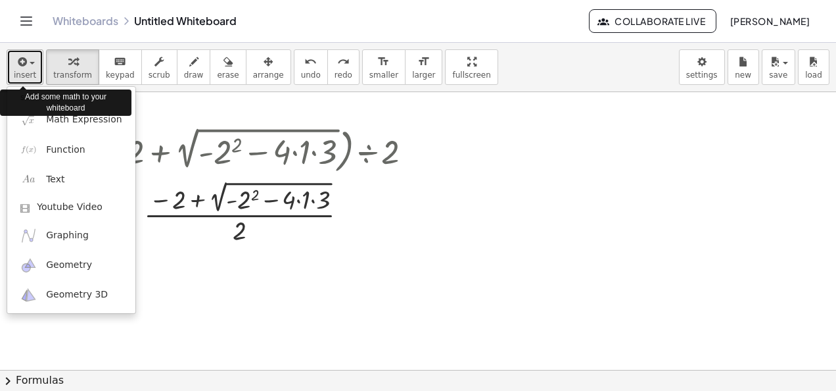
click at [20, 72] on span "insert" at bounding box center [25, 74] width 22 height 9
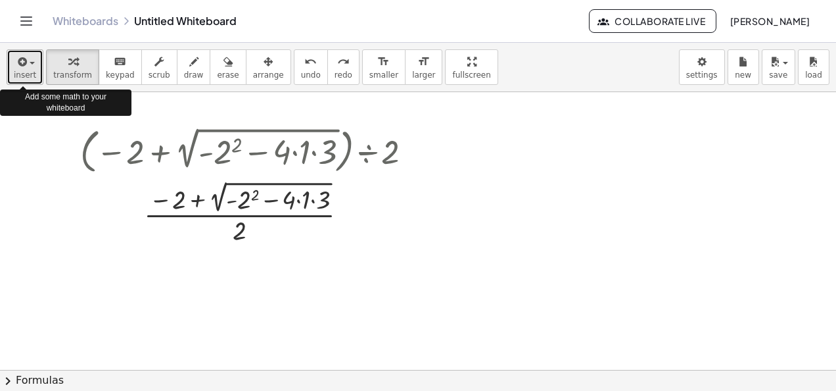
click at [20, 72] on span "insert" at bounding box center [25, 74] width 22 height 9
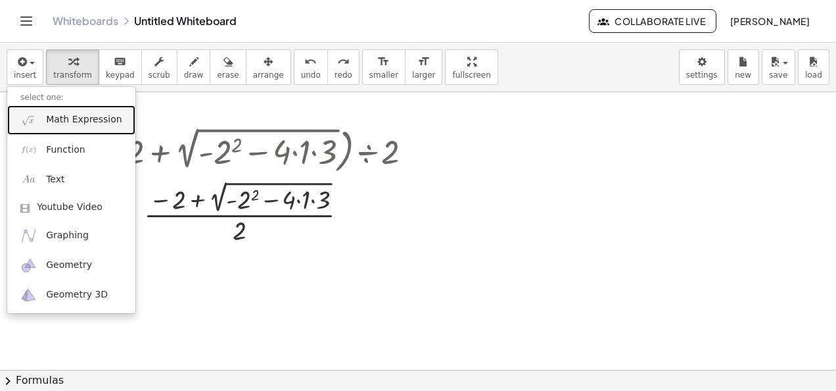
click at [101, 114] on span "Math Expression" at bounding box center [84, 119] width 76 height 13
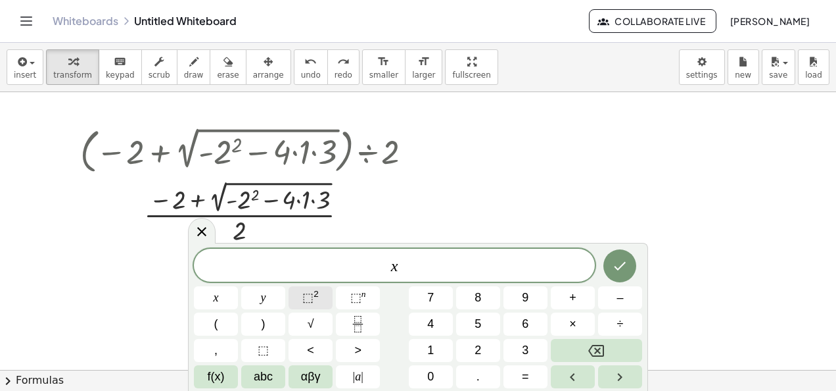
click at [316, 301] on span "⬚ 2" at bounding box center [310, 298] width 16 height 18
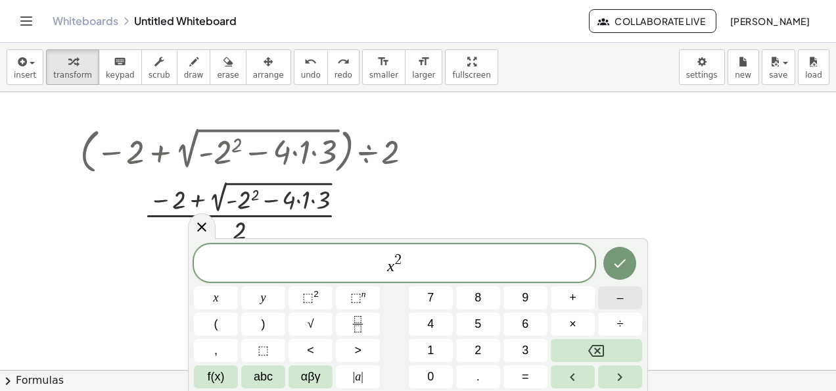
click at [626, 296] on button "–" at bounding box center [620, 297] width 44 height 23
click at [464, 352] on button "2" at bounding box center [478, 350] width 44 height 23
click at [527, 380] on span "=" at bounding box center [525, 376] width 7 height 18
click at [625, 264] on icon "Done" at bounding box center [620, 263] width 16 height 16
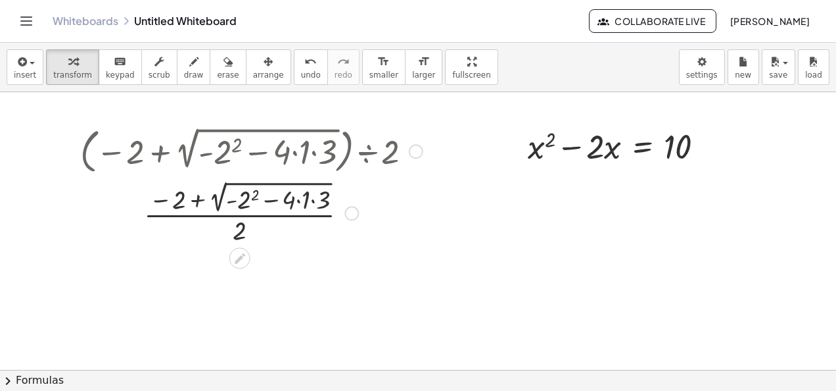
click at [285, 204] on div at bounding box center [251, 211] width 341 height 69
drag, startPoint x: 682, startPoint y: 134, endPoint x: 631, endPoint y: 143, distance: 52.1
click at [631, 143] on div at bounding box center [621, 145] width 200 height 45
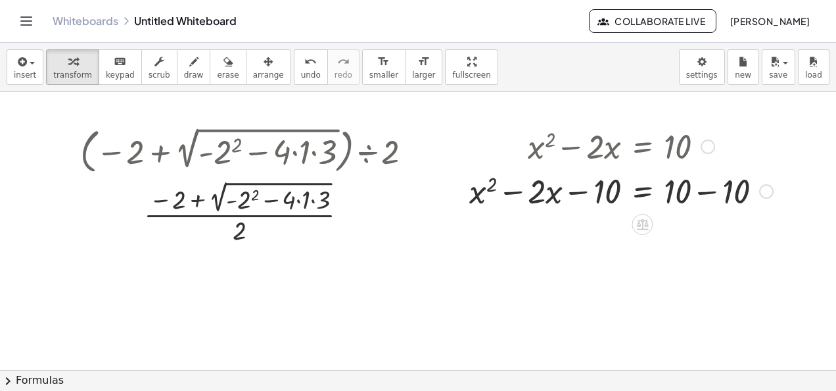
click at [710, 191] on div at bounding box center [621, 190] width 317 height 45
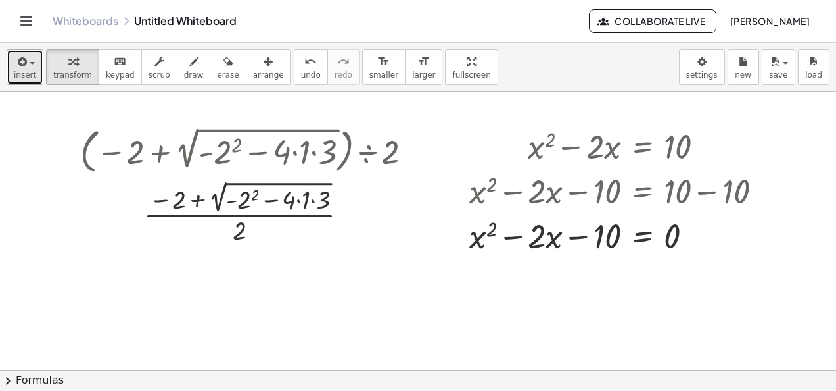
click at [16, 59] on icon "button" at bounding box center [21, 62] width 12 height 16
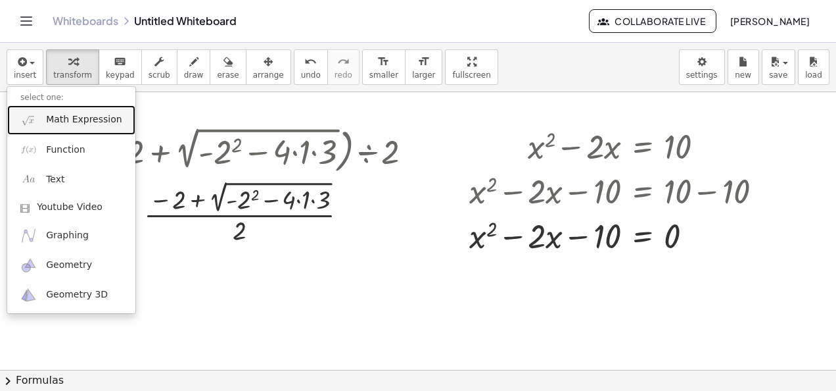
click at [112, 113] on span "Math Expression" at bounding box center [84, 119] width 76 height 13
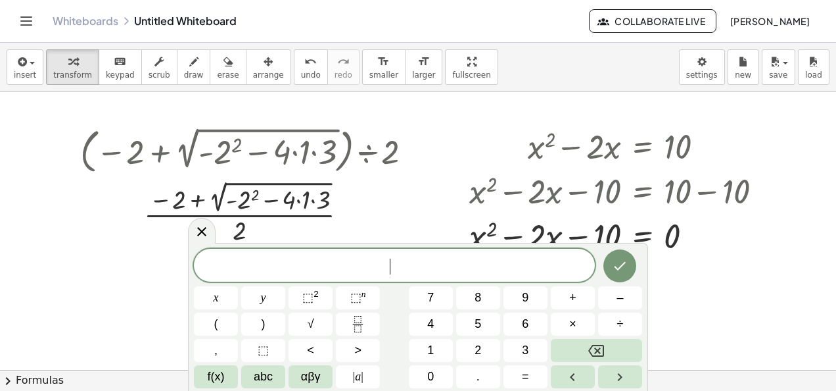
click at [272, 264] on span "​" at bounding box center [394, 266] width 401 height 18
click at [331, 321] on button "√" at bounding box center [311, 323] width 44 height 23
click at [316, 289] on sup "2" at bounding box center [316, 294] width 5 height 10
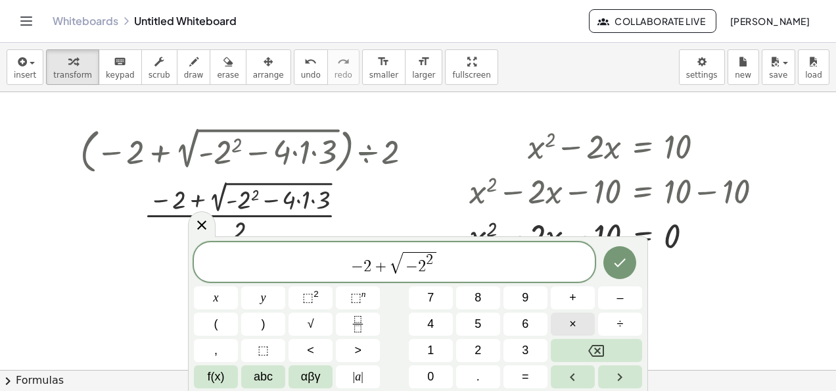
click at [567, 332] on button "×" at bounding box center [573, 323] width 44 height 23
click at [571, 329] on span "×" at bounding box center [572, 324] width 7 height 18
click at [633, 256] on button "Done" at bounding box center [620, 262] width 33 height 33
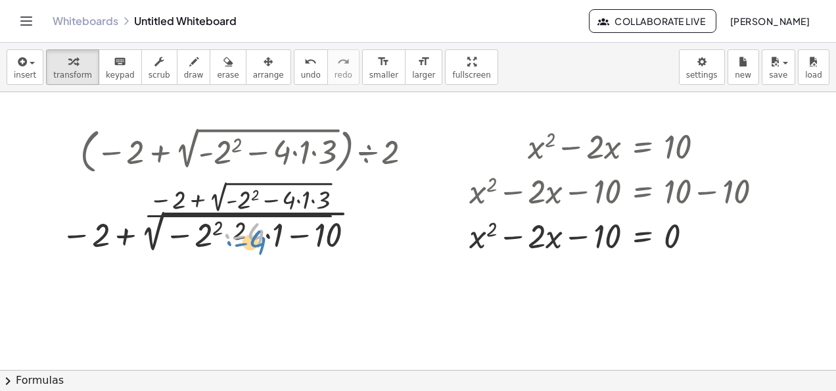
click at [225, 232] on div at bounding box center [211, 230] width 312 height 49
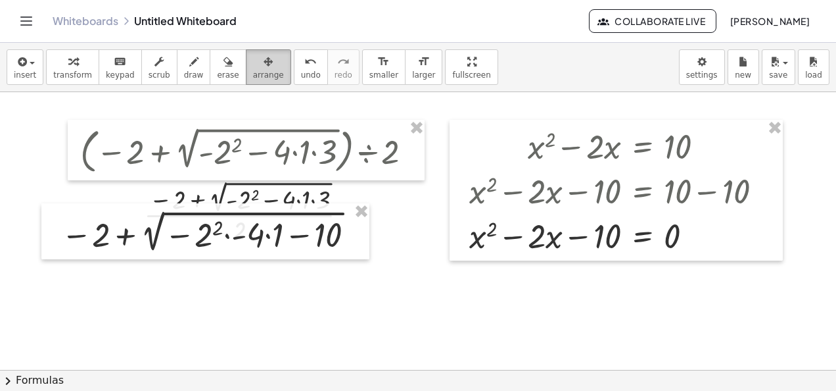
click at [254, 66] on div "button" at bounding box center [268, 61] width 31 height 16
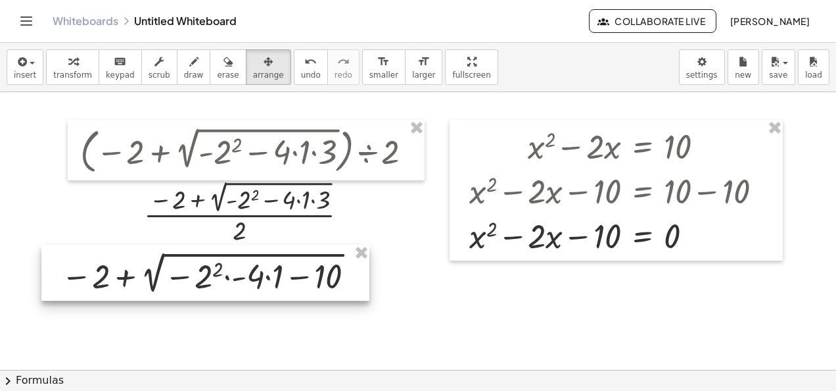
drag, startPoint x: 214, startPoint y: 211, endPoint x: 224, endPoint y: 262, distance: 51.7
click at [224, 262] on div at bounding box center [205, 273] width 328 height 56
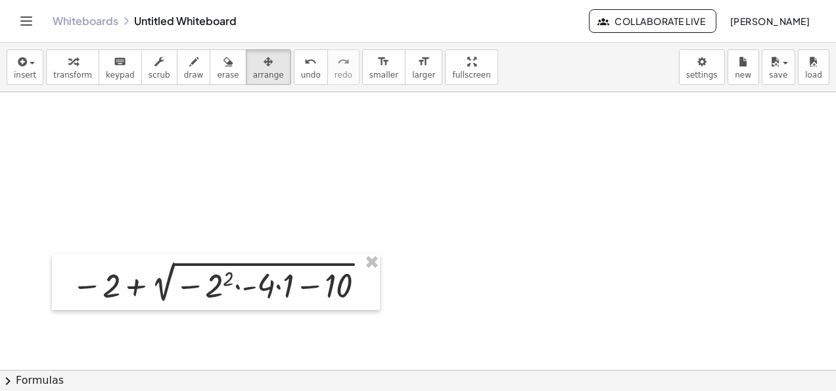
click at [523, 193] on div at bounding box center [418, 370] width 836 height 557
click at [246, 62] on button "arrange" at bounding box center [268, 67] width 45 height 36
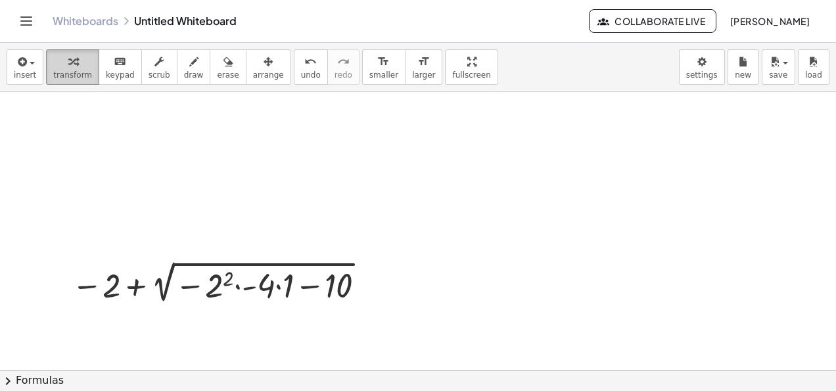
click at [68, 67] on icon "button" at bounding box center [72, 62] width 9 height 16
click at [297, 288] on div at bounding box center [221, 281] width 312 height 49
click at [275, 287] on div at bounding box center [221, 281] width 312 height 49
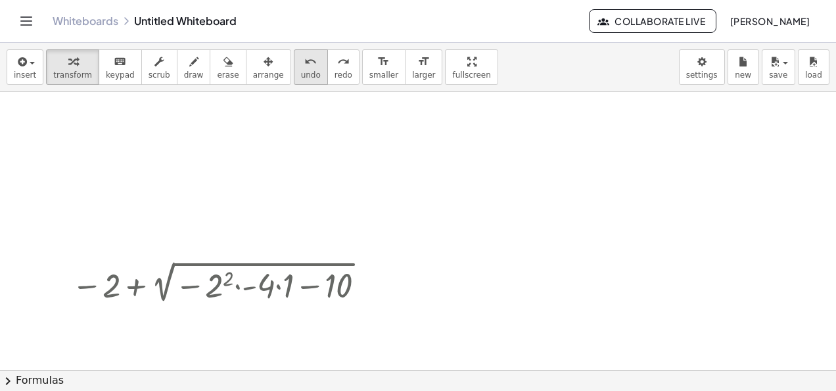
click at [301, 66] on div "undo" at bounding box center [311, 61] width 20 height 16
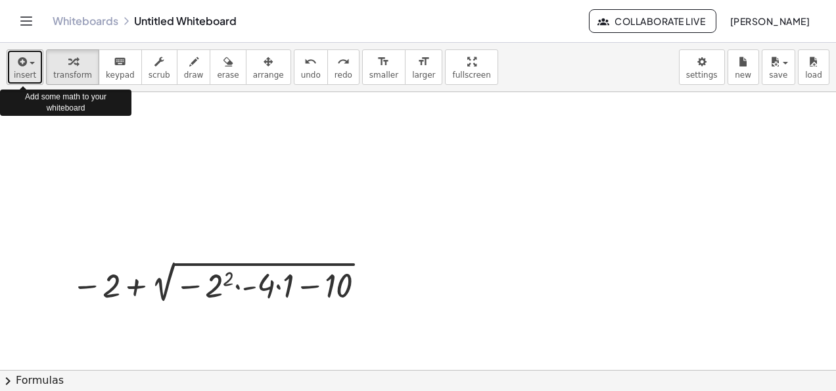
click at [15, 60] on icon "button" at bounding box center [21, 62] width 12 height 16
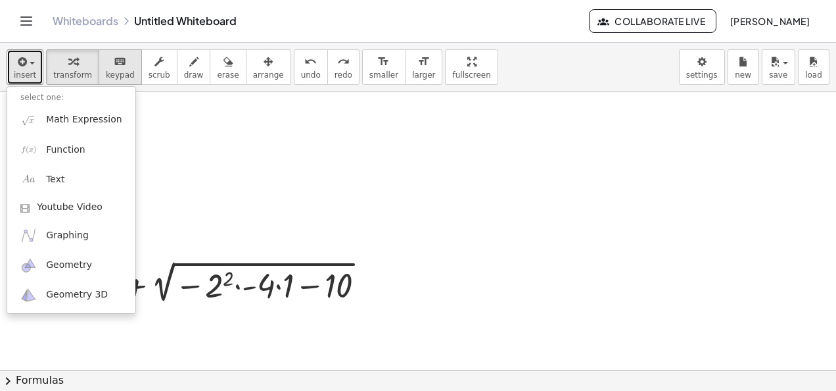
click at [110, 71] on span "keypad" at bounding box center [120, 74] width 29 height 9
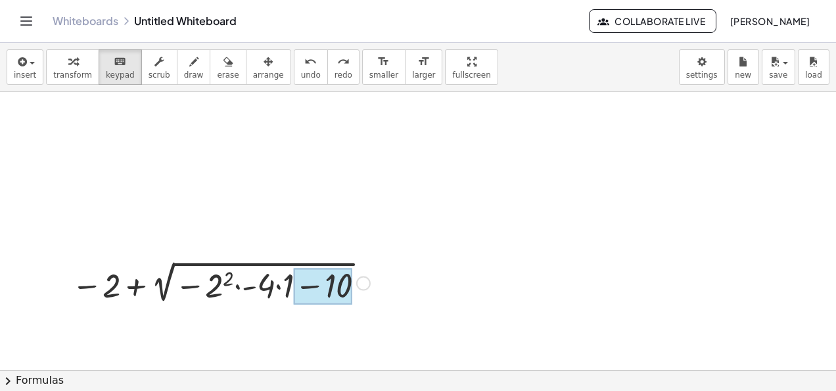
click at [298, 283] on div at bounding box center [323, 286] width 59 height 37
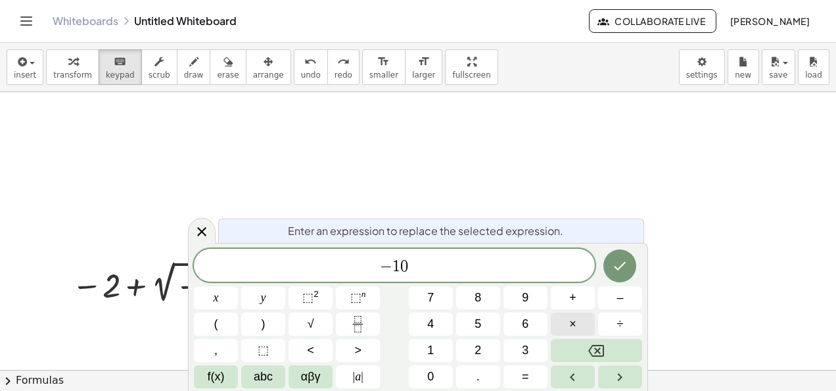
click at [588, 316] on button "×" at bounding box center [573, 323] width 44 height 23
click at [615, 270] on icon "Done" at bounding box center [620, 266] width 16 height 16
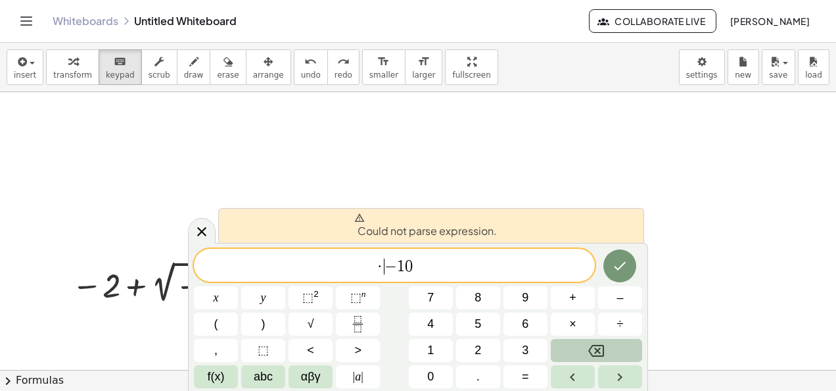
click at [607, 352] on button "Backspace" at bounding box center [596, 350] width 91 height 23
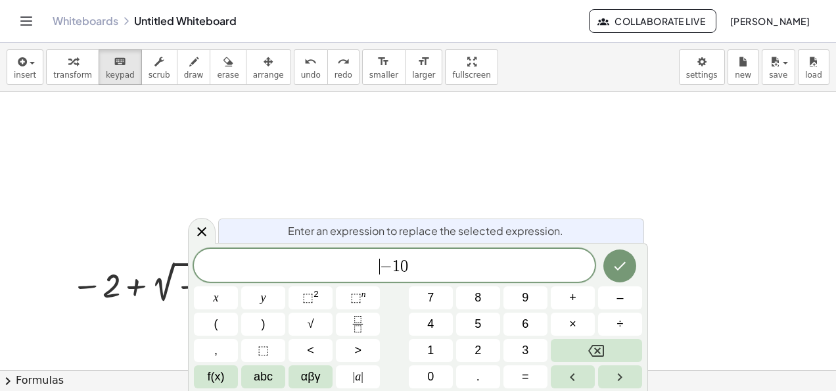
click at [667, 209] on div at bounding box center [418, 370] width 836 height 557
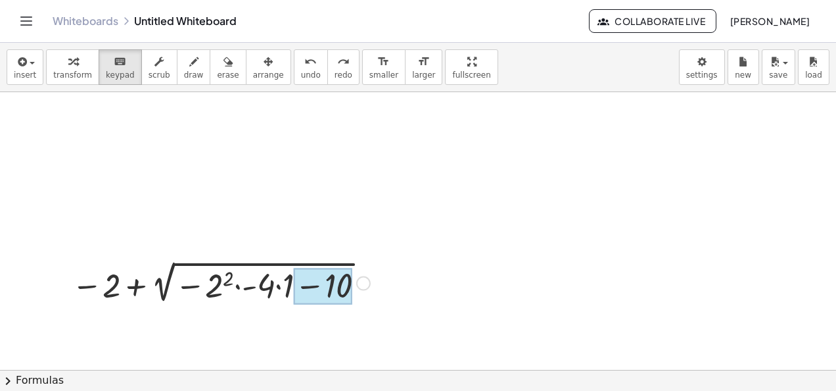
click at [314, 284] on div at bounding box center [323, 286] width 59 height 37
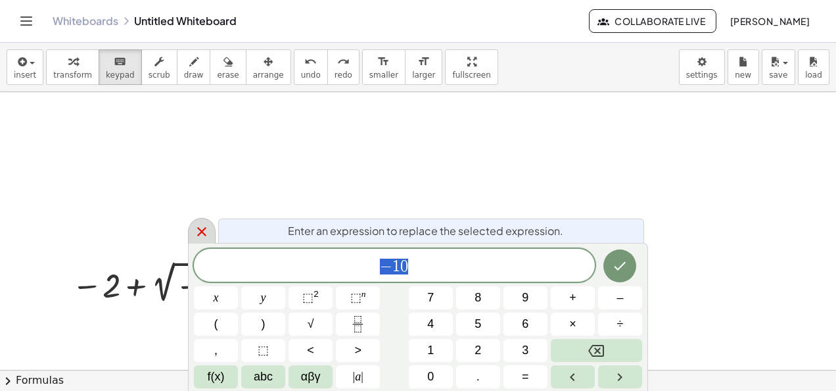
click at [194, 231] on icon at bounding box center [202, 232] width 16 height 16
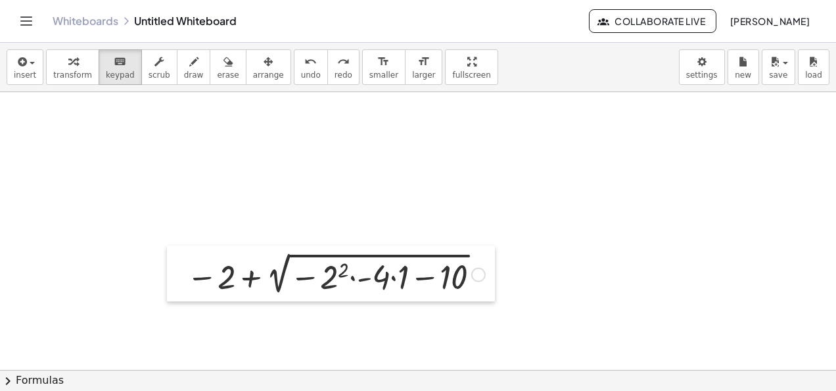
drag, startPoint x: 55, startPoint y: 274, endPoint x: 162, endPoint y: 266, distance: 107.5
click at [167, 266] on div at bounding box center [177, 273] width 20 height 56
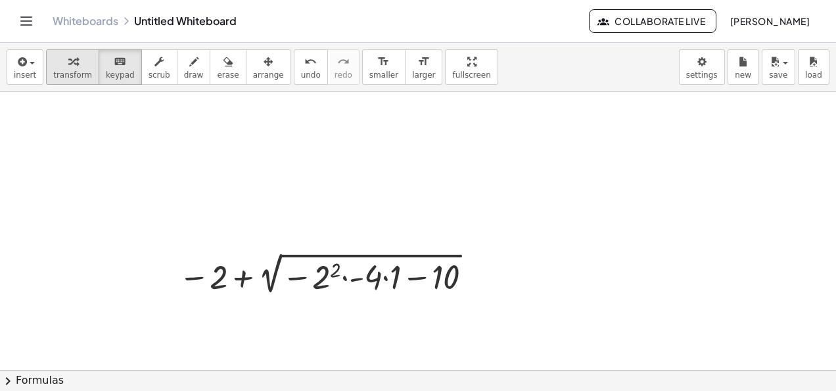
click at [80, 66] on div "button" at bounding box center [72, 61] width 39 height 16
click at [375, 257] on div at bounding box center [328, 273] width 312 height 49
click at [318, 313] on icon at bounding box center [322, 309] width 11 height 11
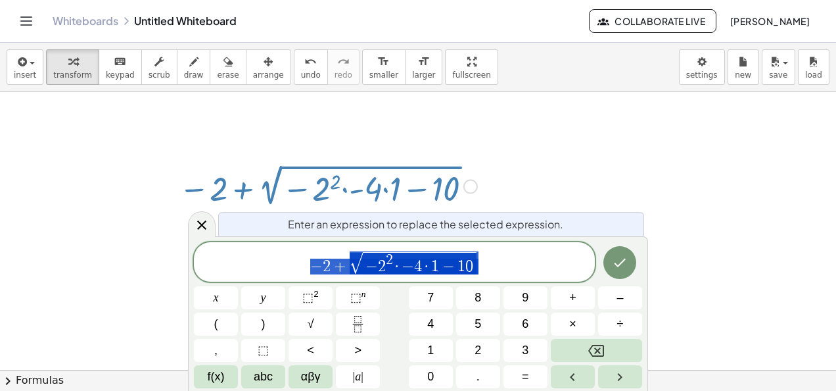
scroll to position [91, 0]
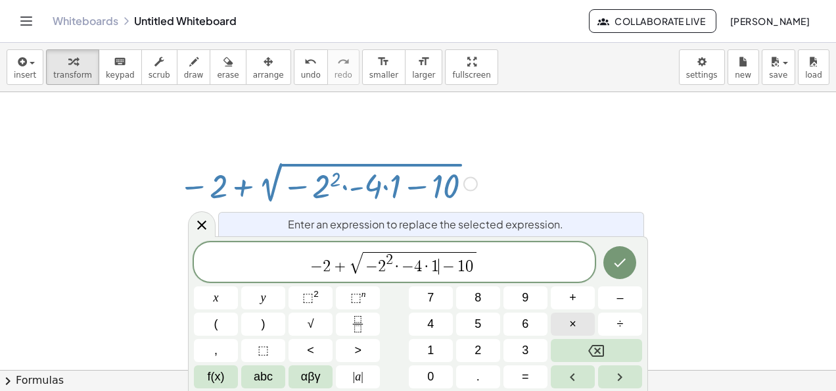
click at [563, 327] on button "×" at bounding box center [573, 323] width 44 height 23
click at [616, 263] on icon "Done" at bounding box center [621, 262] width 12 height 9
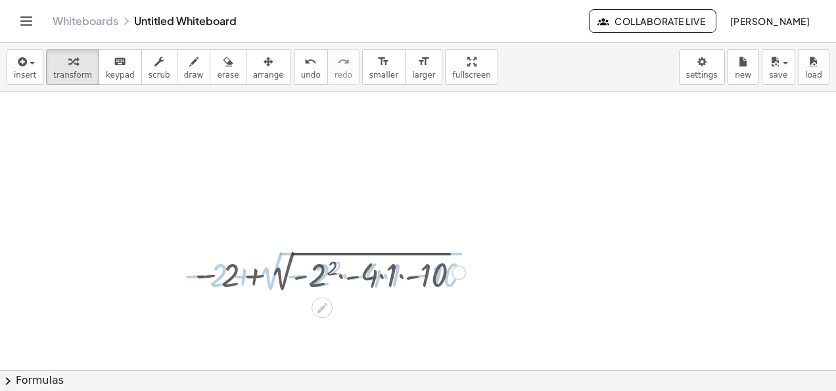
scroll to position [0, 0]
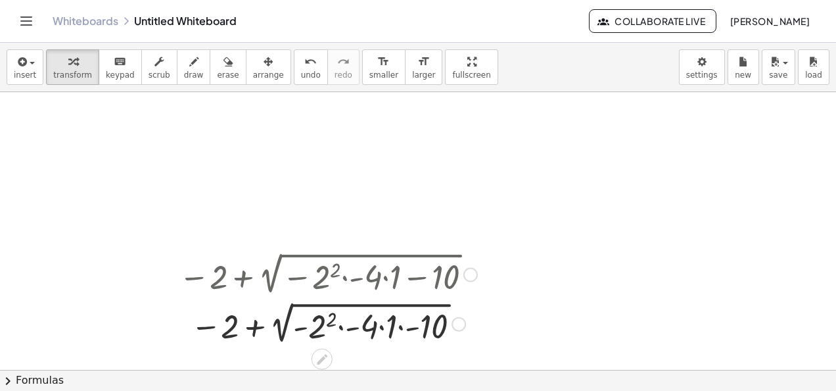
click at [412, 326] on div at bounding box center [328, 322] width 312 height 49
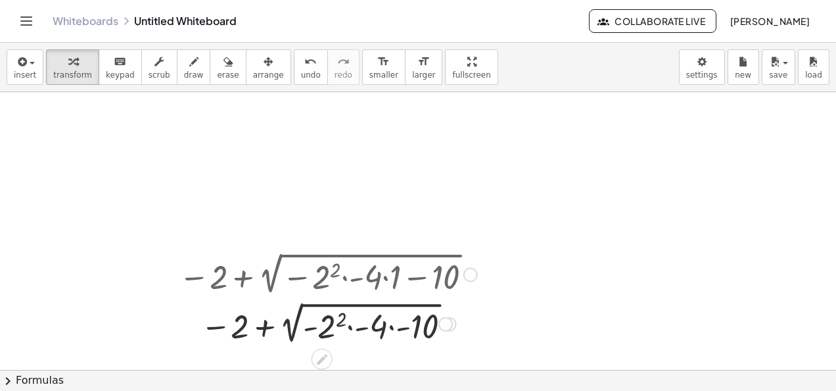
click at [396, 327] on div at bounding box center [328, 322] width 312 height 49
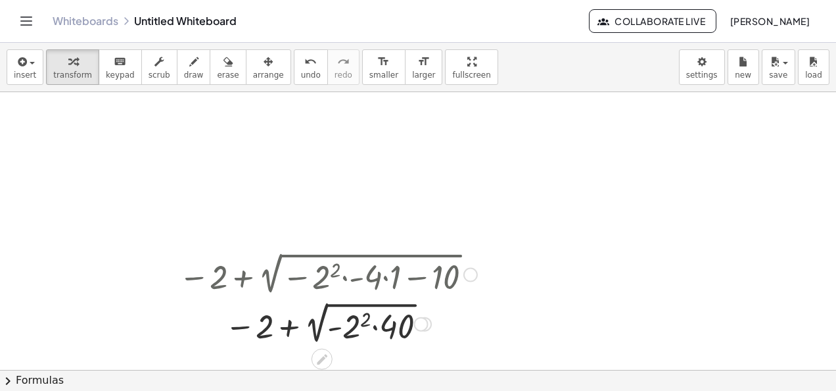
click at [379, 327] on div at bounding box center [328, 322] width 312 height 49
click at [348, 327] on div at bounding box center [328, 322] width 312 height 49
click at [350, 327] on div at bounding box center [328, 322] width 312 height 49
click at [377, 325] on div at bounding box center [328, 322] width 312 height 49
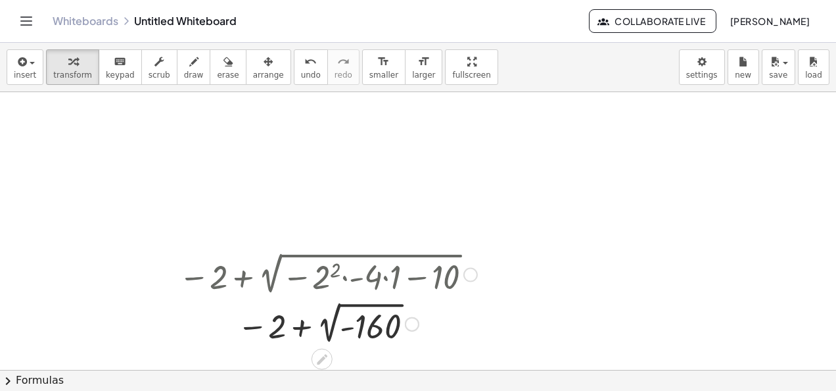
click at [355, 331] on div at bounding box center [328, 322] width 312 height 49
click at [304, 57] on icon "undo" at bounding box center [310, 62] width 12 height 16
click at [317, 356] on icon at bounding box center [322, 359] width 14 height 14
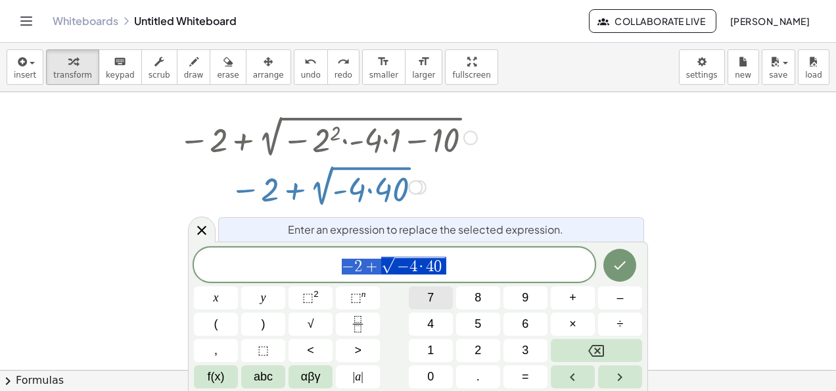
scroll to position [139, 0]
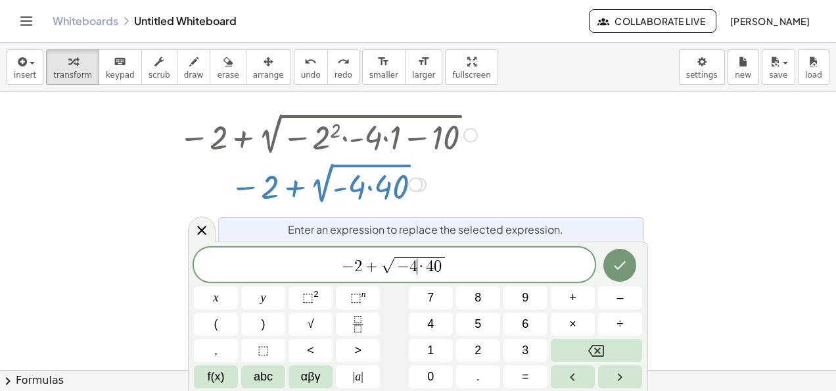
click at [419, 268] on span "·" at bounding box center [421, 266] width 9 height 16
click at [423, 269] on span "·" at bounding box center [421, 266] width 9 height 16
click at [628, 302] on button "–" at bounding box center [620, 297] width 44 height 23
click at [626, 264] on icon "Done" at bounding box center [620, 265] width 16 height 16
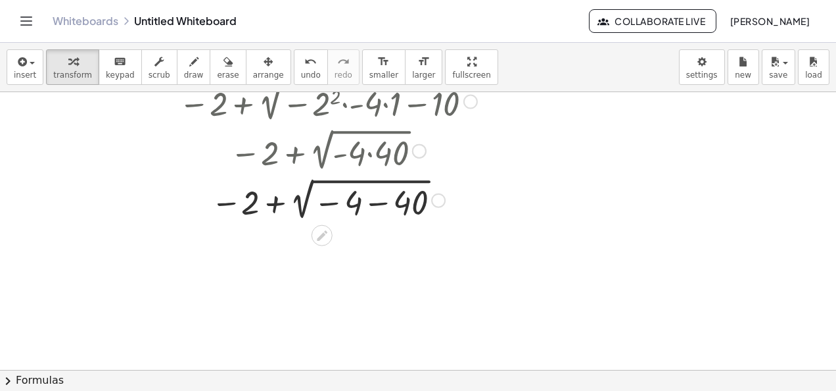
scroll to position [181, 0]
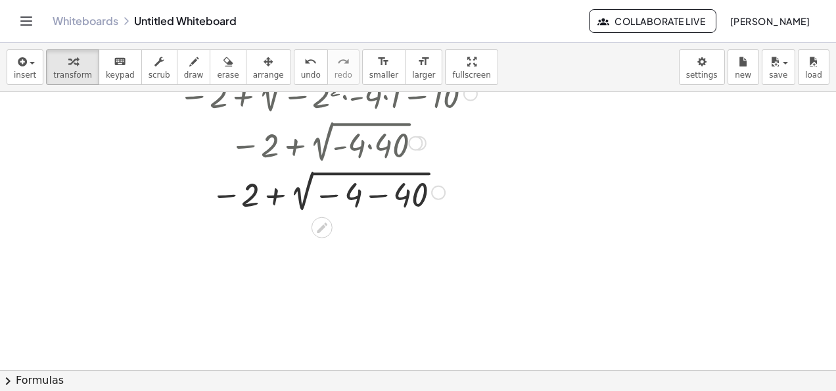
click at [372, 192] on div at bounding box center [328, 190] width 312 height 49
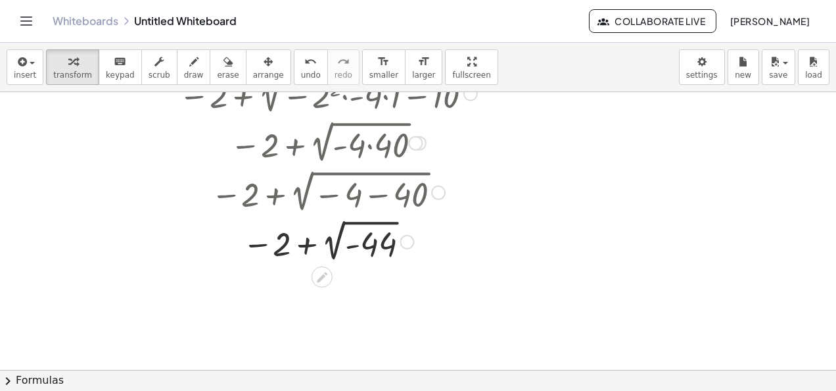
click at [356, 250] on div at bounding box center [328, 240] width 312 height 49
click at [310, 237] on div at bounding box center [328, 240] width 312 height 49
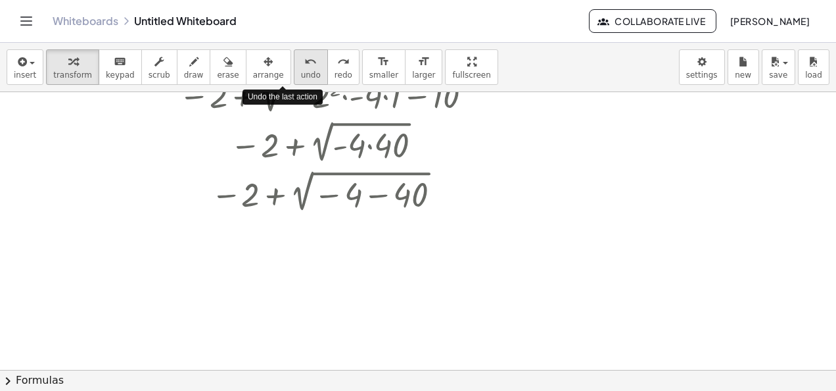
click at [304, 59] on icon "undo" at bounding box center [310, 62] width 12 height 16
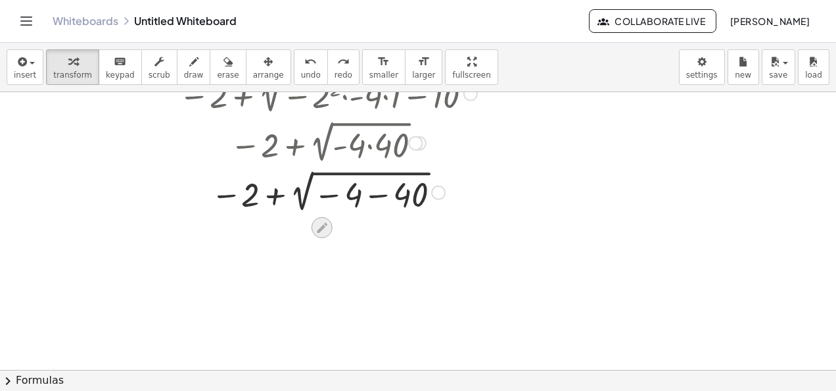
click at [318, 226] on icon at bounding box center [322, 227] width 14 height 14
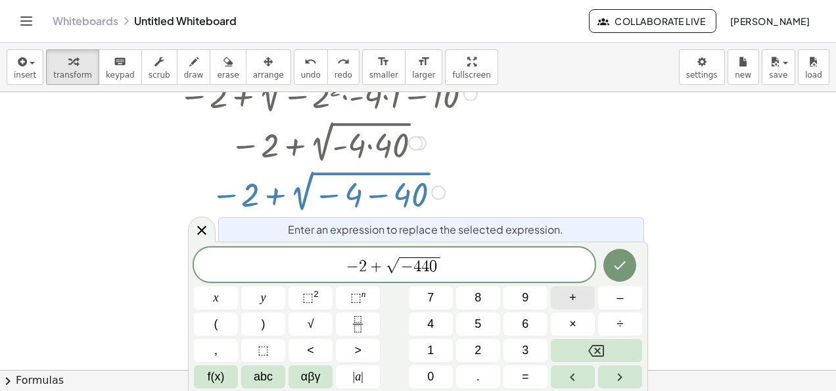
click at [584, 292] on button "+" at bounding box center [573, 297] width 44 height 23
click at [633, 262] on button "Done" at bounding box center [620, 265] width 33 height 33
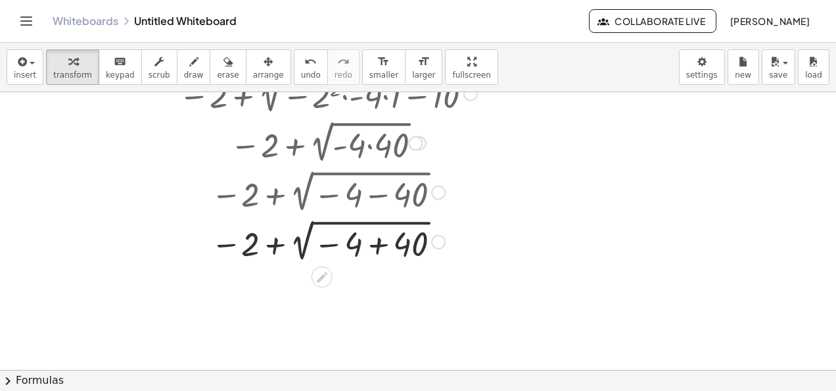
click at [386, 250] on div at bounding box center [328, 240] width 312 height 49
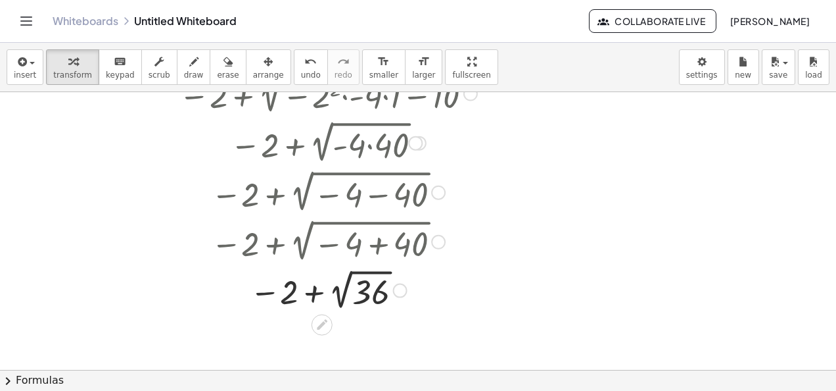
click at [372, 293] on div at bounding box center [328, 289] width 312 height 48
click at [339, 333] on div at bounding box center [328, 334] width 312 height 43
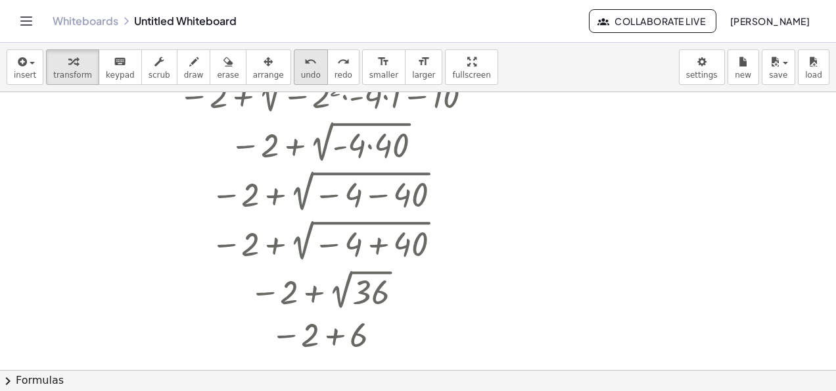
click at [294, 64] on button "undo undo" at bounding box center [311, 67] width 34 height 36
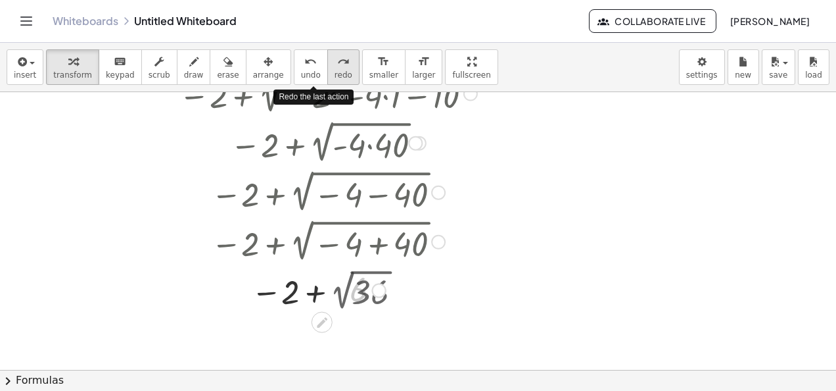
click at [337, 66] on icon "redo" at bounding box center [343, 62] width 12 height 16
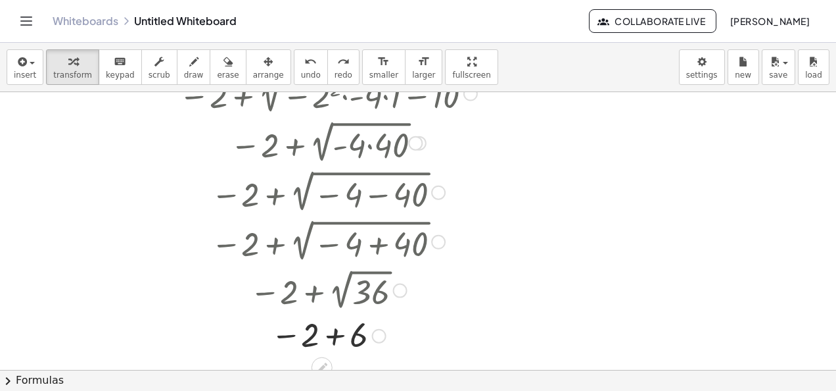
click at [323, 363] on icon at bounding box center [322, 368] width 14 height 14
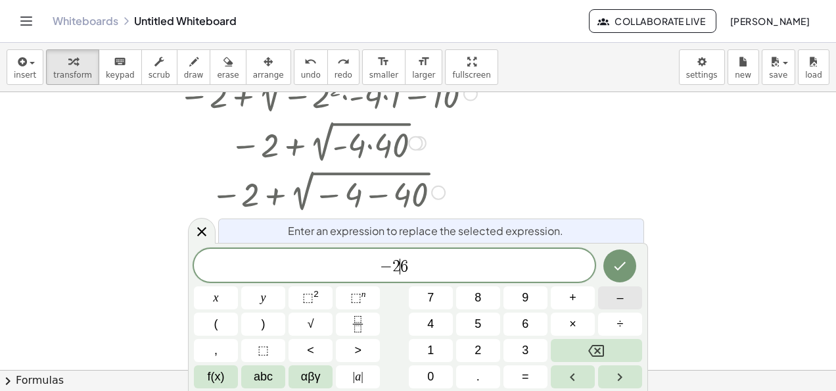
click at [619, 291] on span "–" at bounding box center [620, 298] width 7 height 18
click at [621, 270] on icon "Done" at bounding box center [620, 266] width 16 height 16
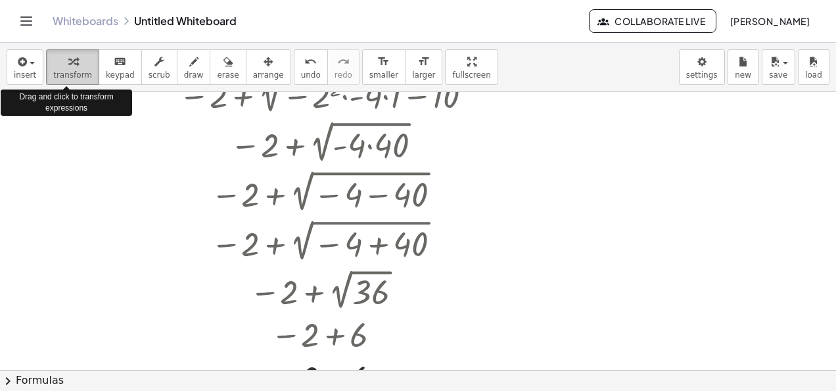
click at [46, 52] on button "transform" at bounding box center [72, 67] width 53 height 36
